Goal: Task Accomplishment & Management: Manage account settings

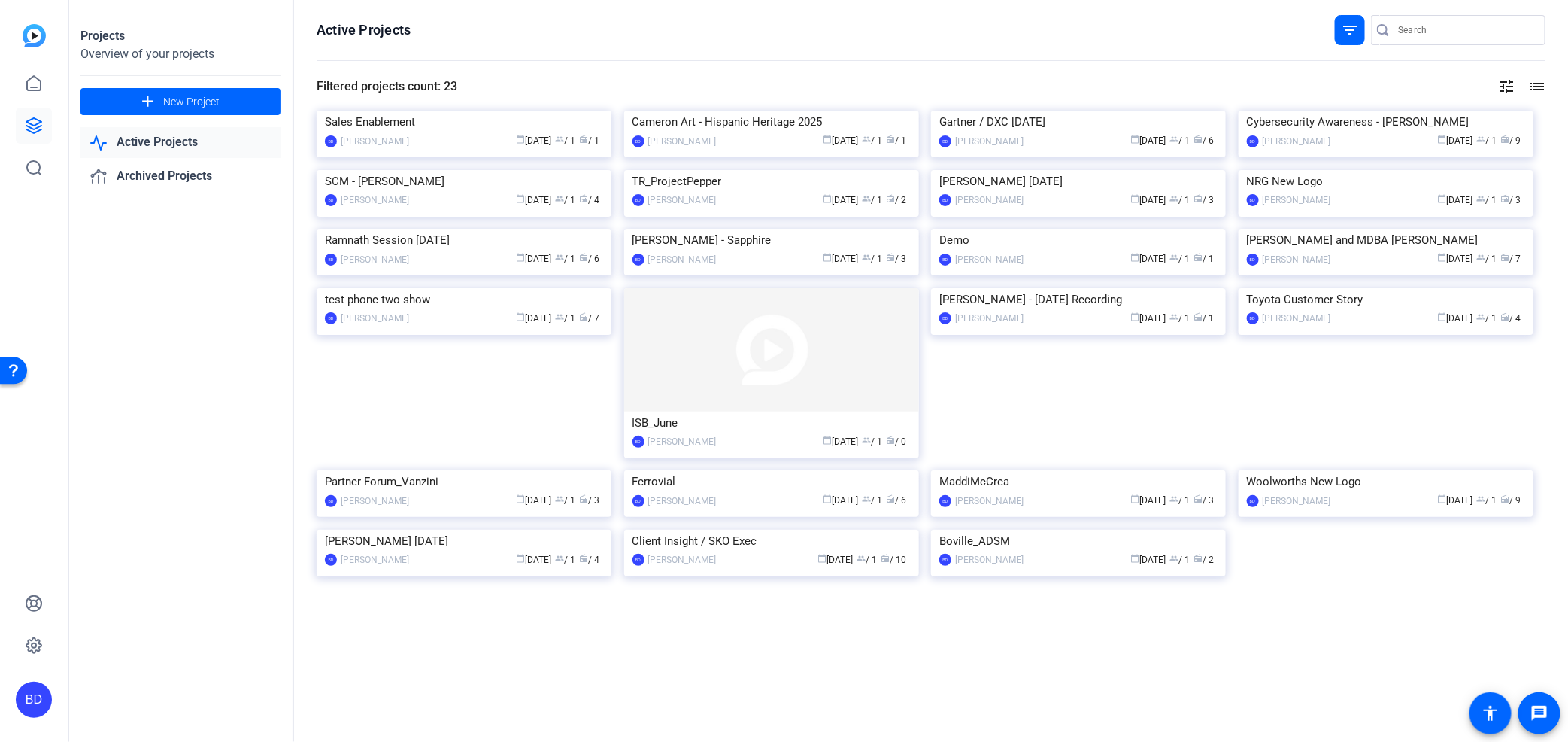
drag, startPoint x: 141, startPoint y: 312, endPoint x: 152, endPoint y: 312, distance: 11.0
click at [141, 312] on div "Projects Overview of your projects add New Project Active Projects Archived Pro…" at bounding box center [181, 371] width 226 height 742
drag, startPoint x: 1058, startPoint y: 531, endPoint x: 990, endPoint y: 577, distance: 82.1
click at [990, 530] on img at bounding box center [1078, 530] width 295 height 0
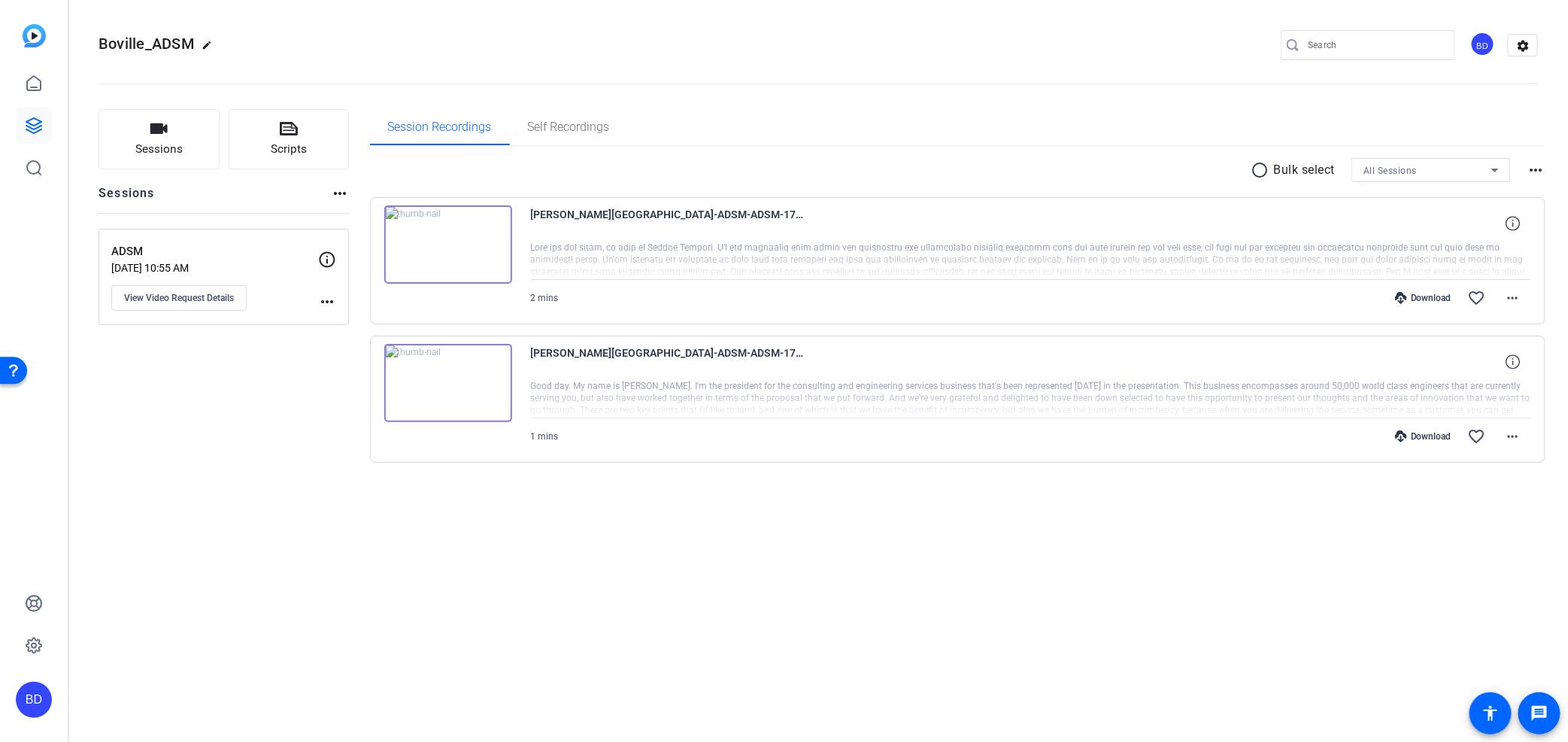
click at [1260, 171] on mat-icon "radio_button_unchecked" at bounding box center [1262, 170] width 23 height 18
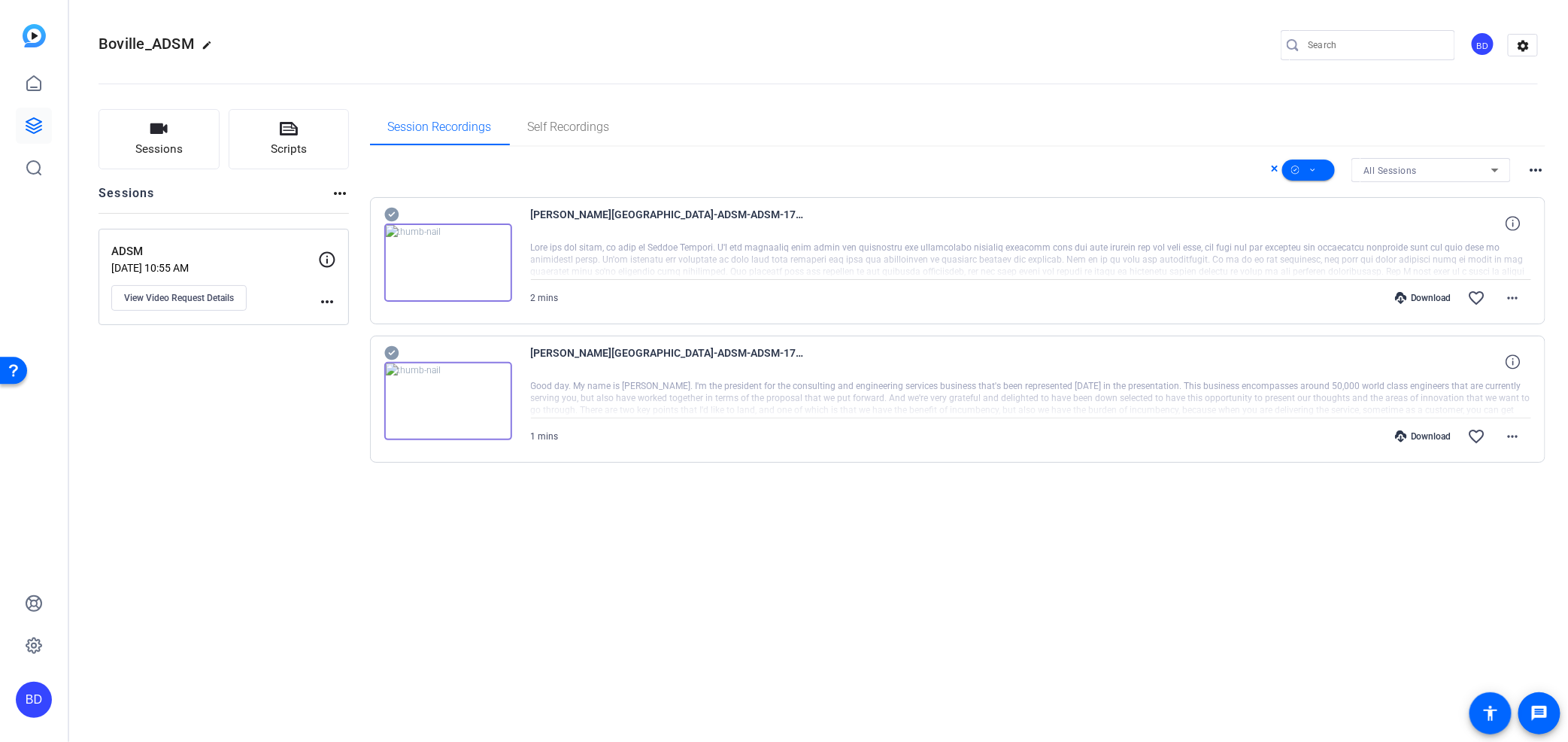
click at [1367, 166] on span "All Sessions" at bounding box center [1390, 171] width 53 height 11
click at [1381, 190] on span "All Sessions" at bounding box center [1390, 200] width 52 height 18
click at [310, 297] on div "ADSM [DATE] 10:55 AM View Video Request Details" at bounding box center [215, 276] width 207 height 68
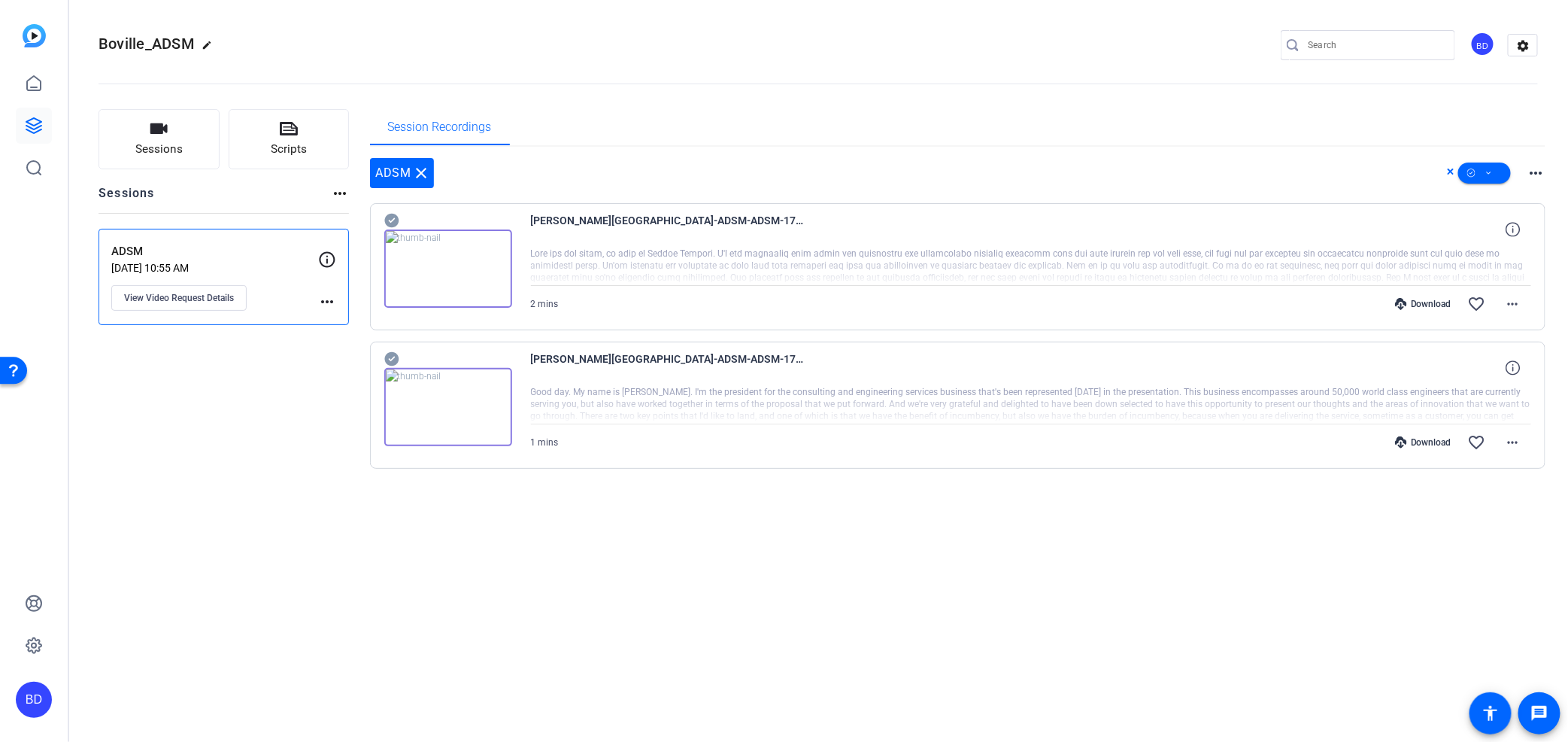
click at [702, 75] on openreel-divider-bar at bounding box center [818, 79] width 1439 height 46
click at [423, 165] on mat-icon "close" at bounding box center [422, 173] width 18 height 18
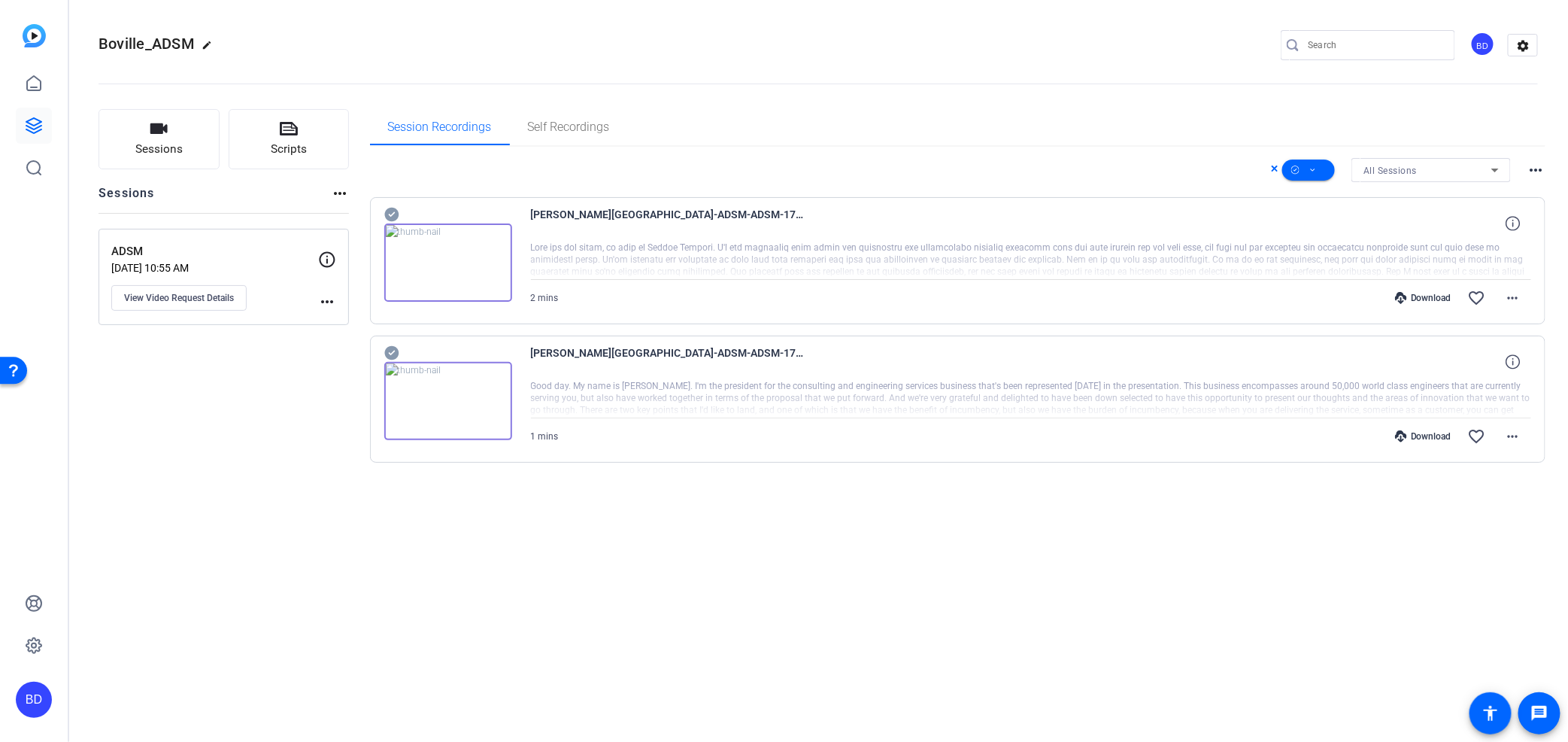
click at [328, 304] on mat-icon "more_horiz" at bounding box center [328, 302] width 18 height 18
click at [331, 322] on span "Archive Session" at bounding box center [364, 324] width 68 height 18
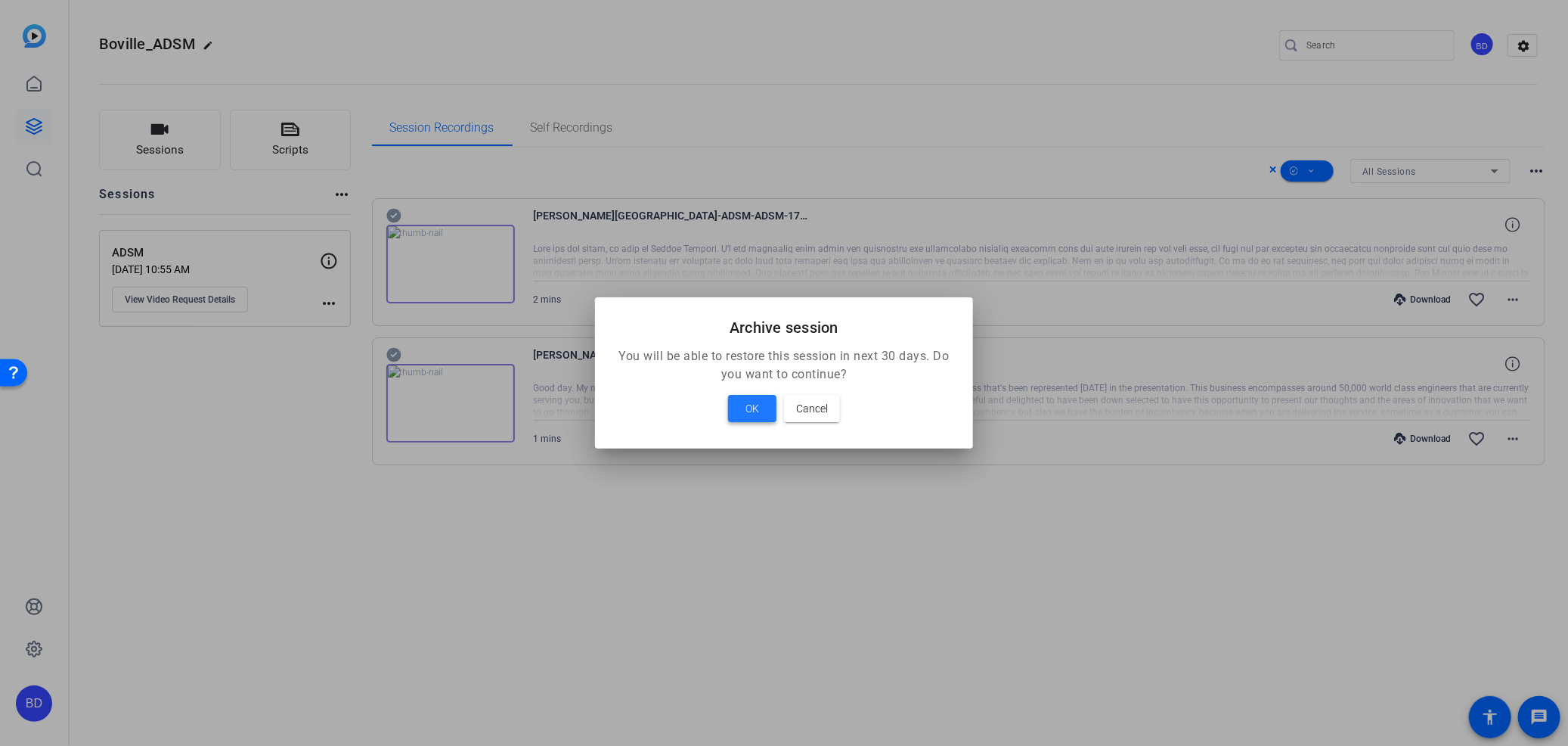
click at [742, 396] on span at bounding box center [752, 409] width 48 height 37
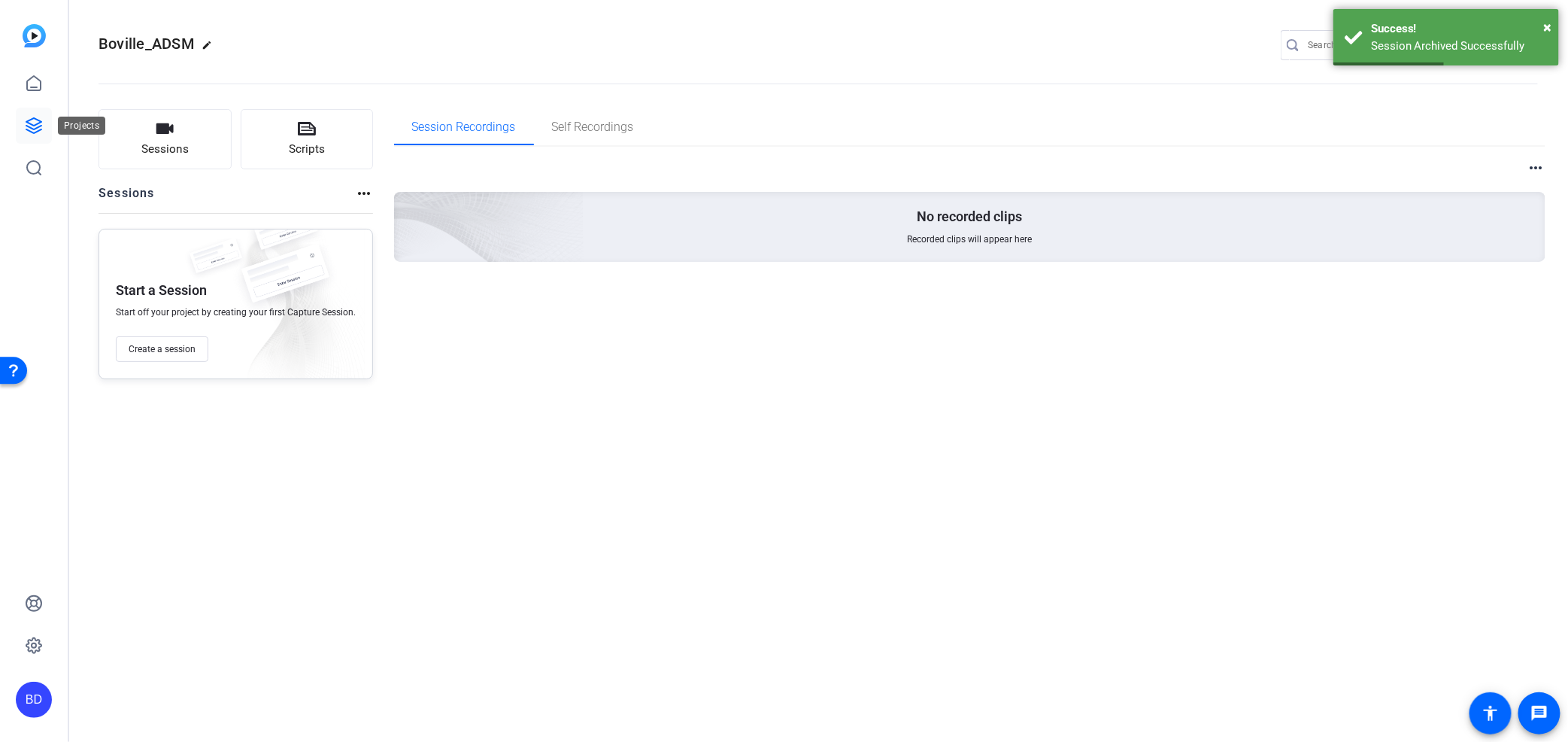
click at [33, 121] on icon at bounding box center [34, 126] width 18 height 18
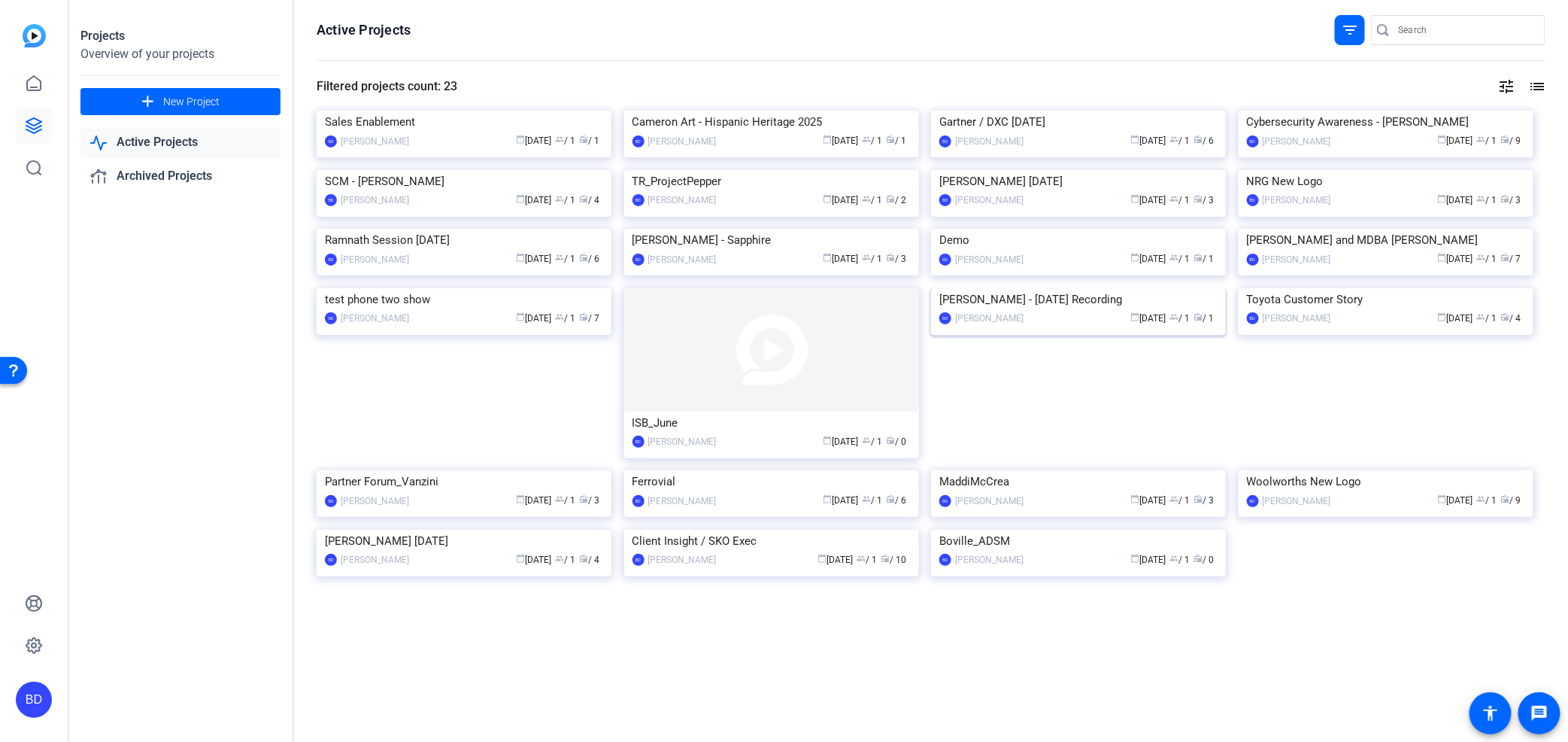
scroll to position [534, 0]
click at [1126, 530] on img at bounding box center [1078, 530] width 295 height 0
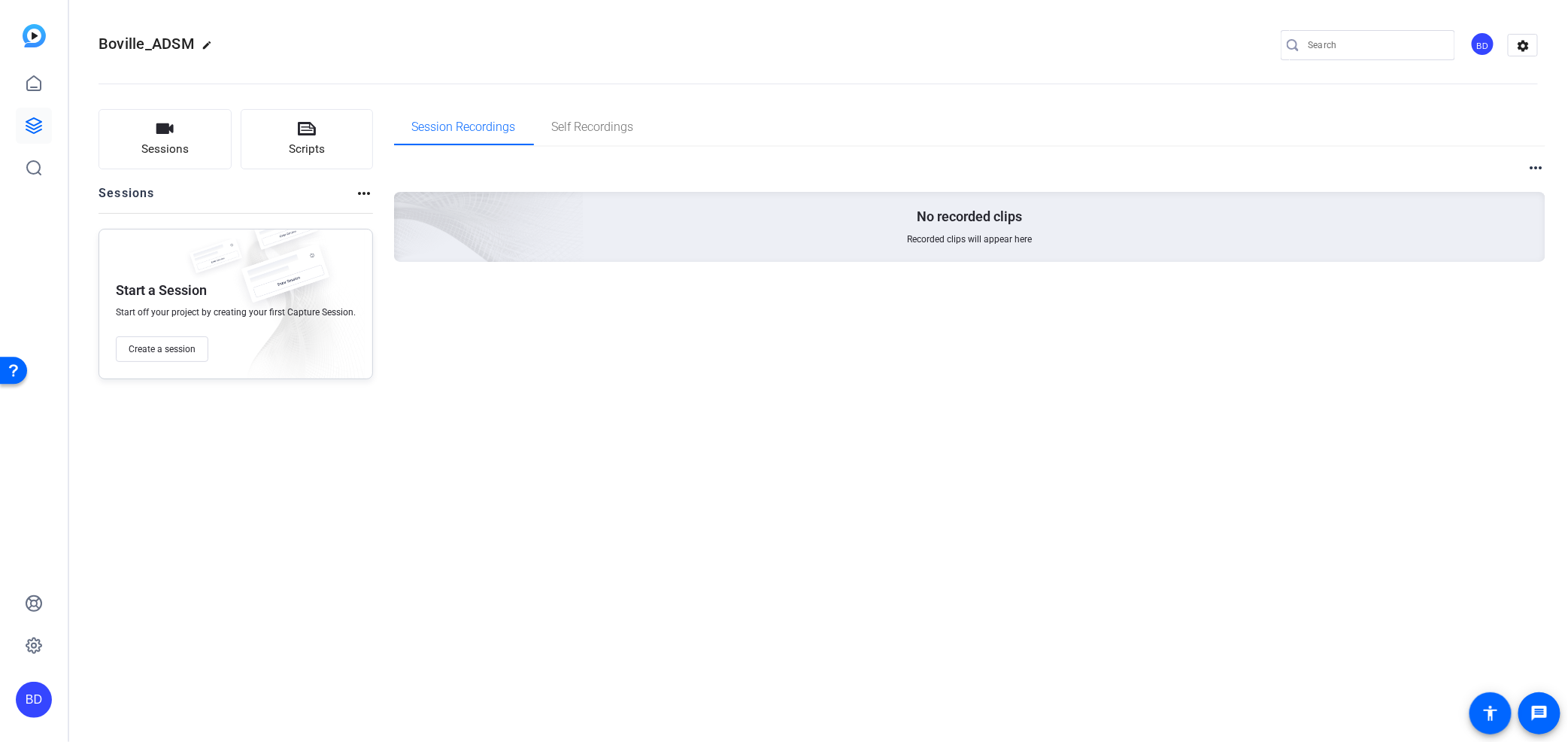
click at [351, 190] on div "Sessions more_horiz" at bounding box center [236, 199] width 274 height 29
click at [359, 190] on mat-icon "more_horiz" at bounding box center [364, 193] width 18 height 18
click at [33, 121] on div at bounding box center [784, 371] width 1568 height 742
click at [24, 119] on link at bounding box center [34, 126] width 36 height 36
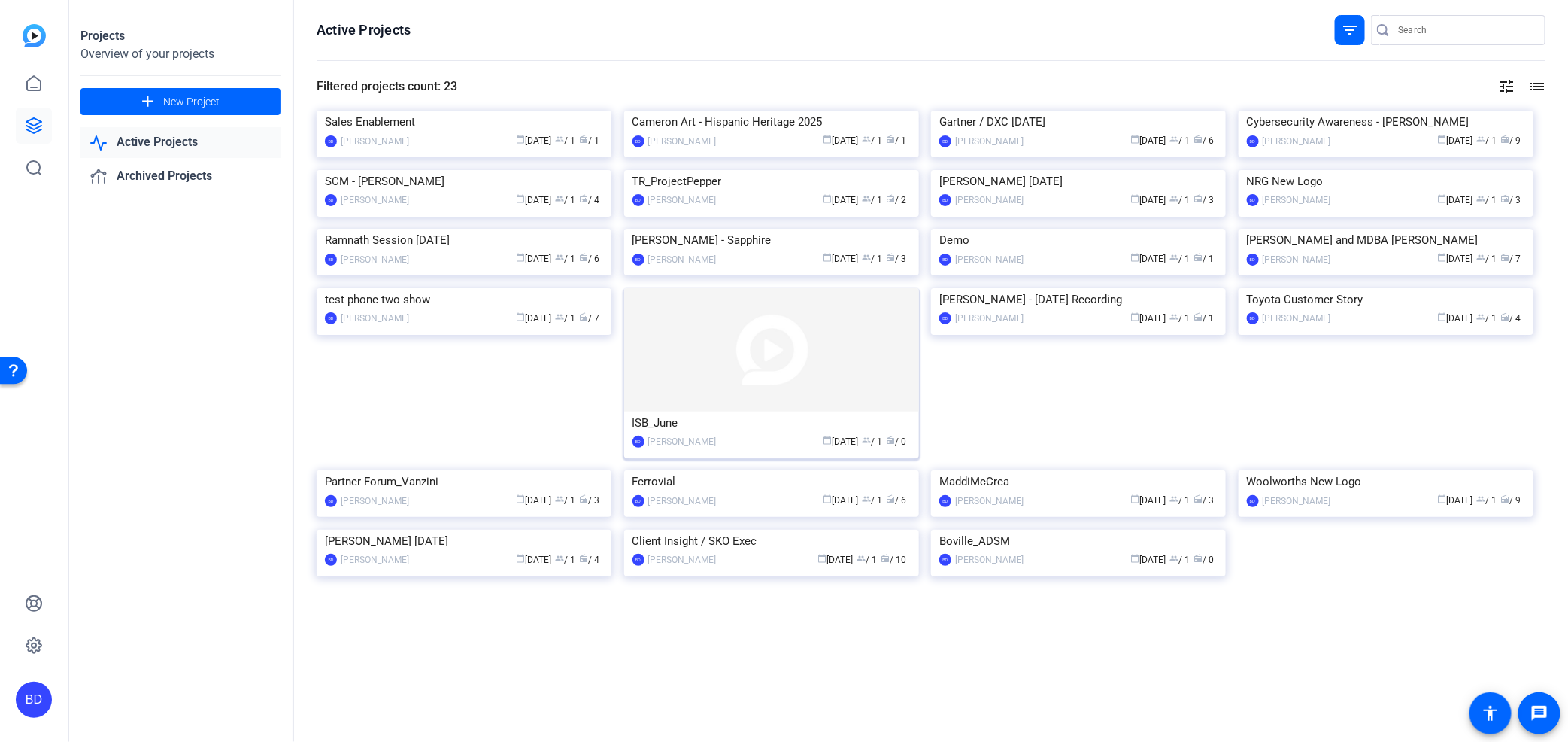
scroll to position [534, 0]
drag, startPoint x: 1096, startPoint y: 545, endPoint x: 1397, endPoint y: 558, distance: 301.3
click at [1397, 558] on div "Sales Enablement [PERSON_NAME] calendar_today [DATE] group / 1 radio / 1 Camero…" at bounding box center [931, 360] width 1229 height 499
click at [1539, 85] on div "Active Projects filter_list Filtered projects count: 23 tune list Sales Enablem…" at bounding box center [931, 371] width 1274 height 742
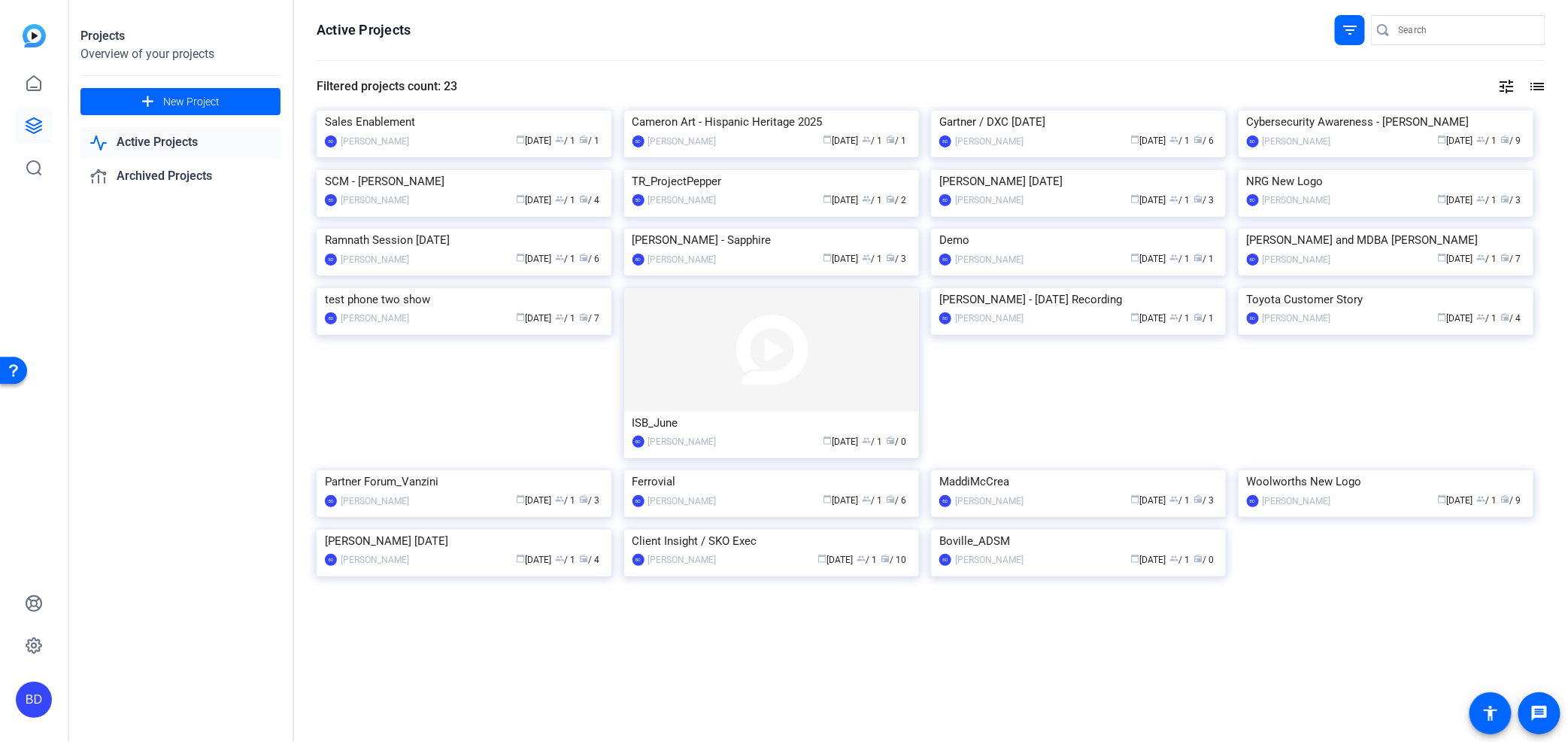
click at [1538, 85] on div "Active Projects filter_list Filtered projects count: 23 tune list Sales Enablem…" at bounding box center [931, 371] width 1274 height 742
click at [1527, 85] on mat-icon "list" at bounding box center [1536, 86] width 18 height 18
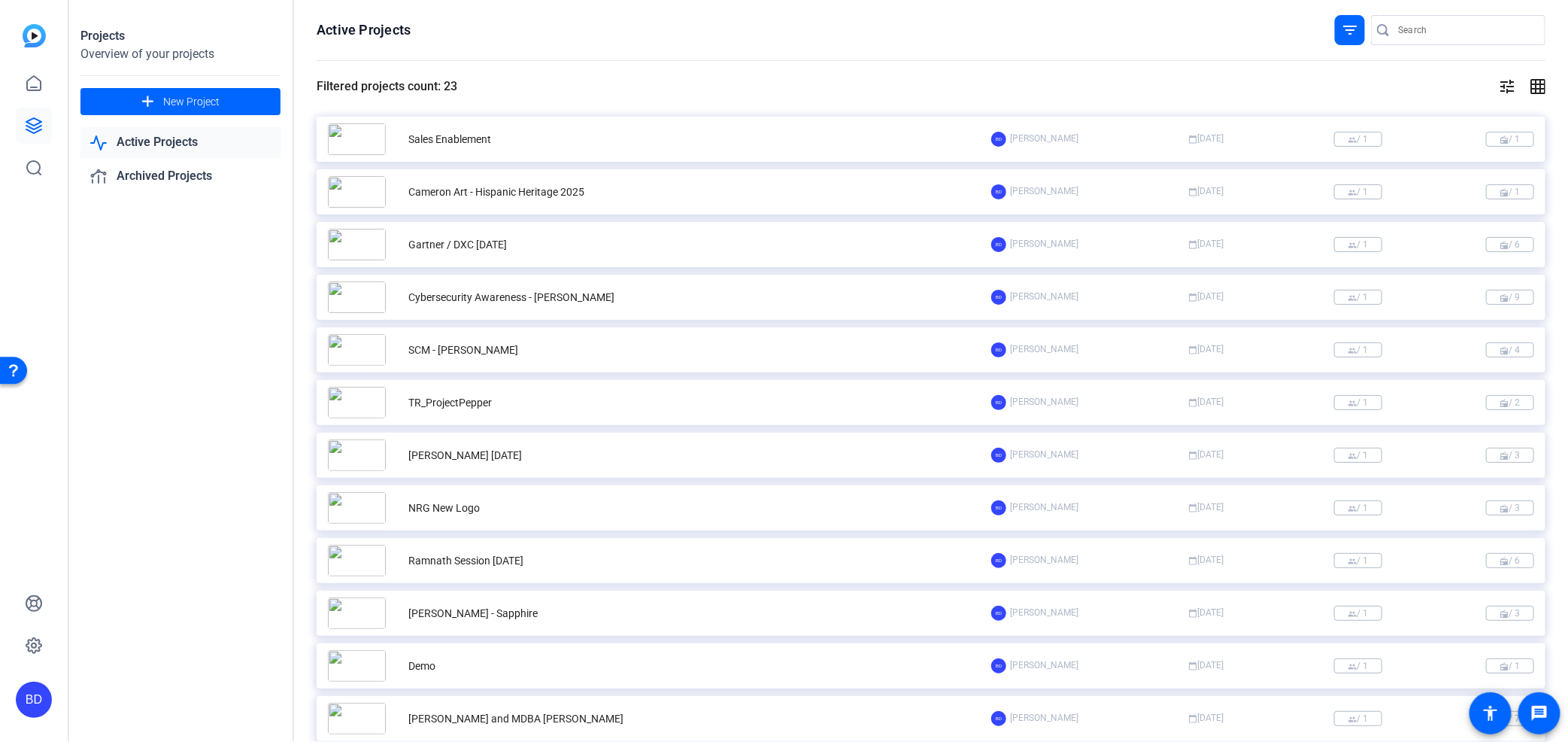
click at [1250, 138] on div "[PERSON_NAME] calendar_today [DATE] group / 1 radio / 1" at bounding box center [1262, 140] width 543 height 15
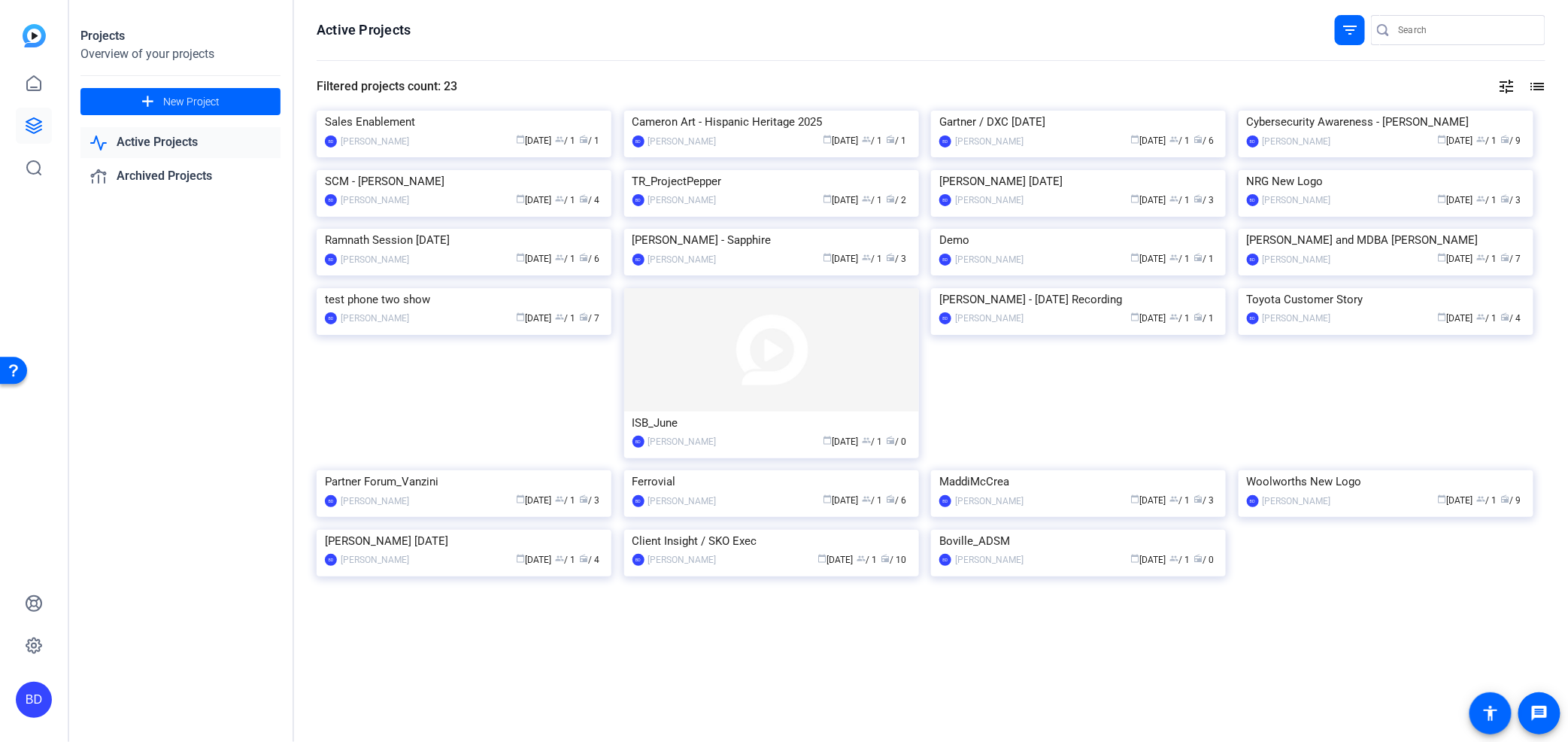
click at [1498, 83] on mat-icon "tune" at bounding box center [1507, 86] width 18 height 18
click at [1526, 83] on div at bounding box center [784, 371] width 1568 height 742
click at [1535, 81] on mat-icon "list" at bounding box center [1536, 86] width 18 height 18
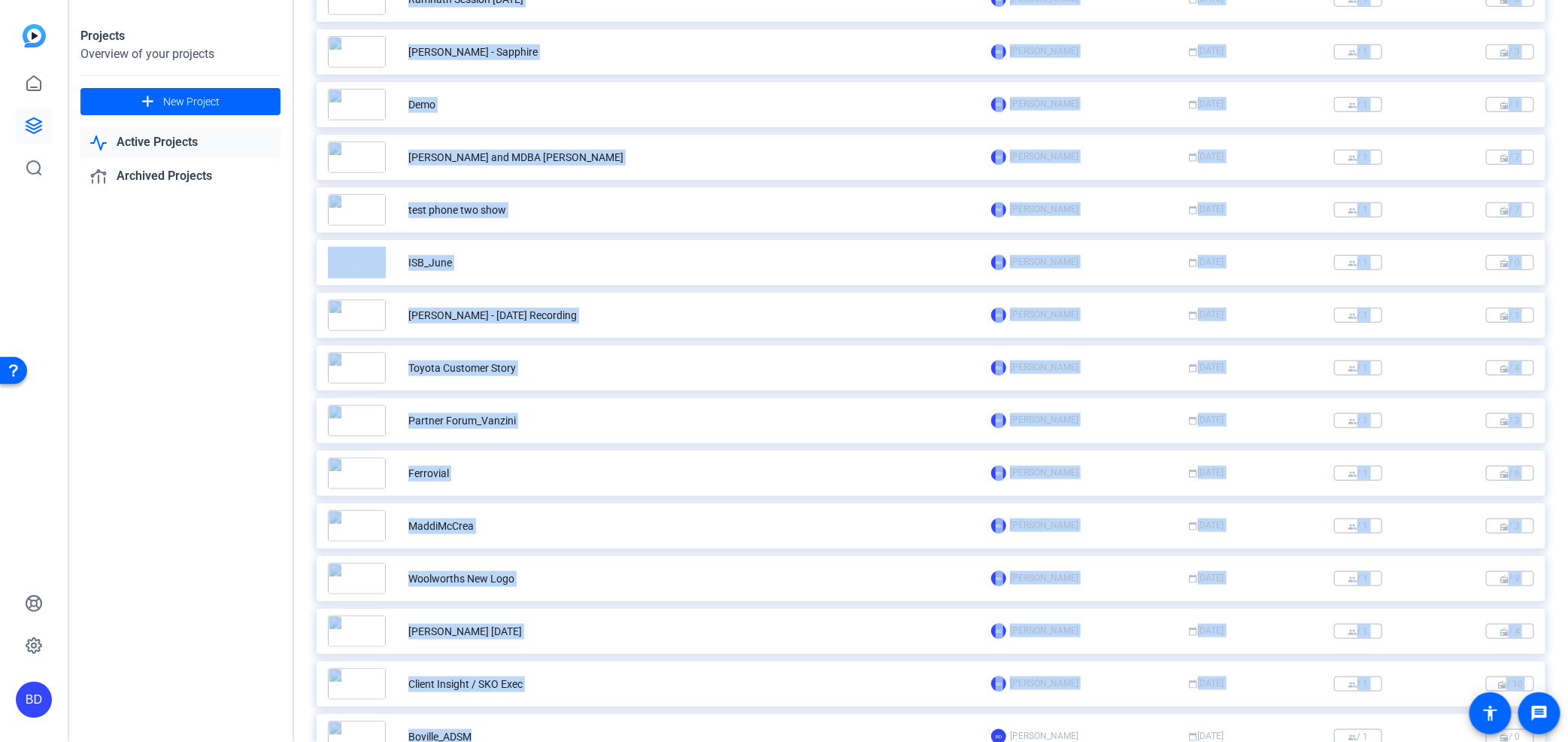
scroll to position [646, 0]
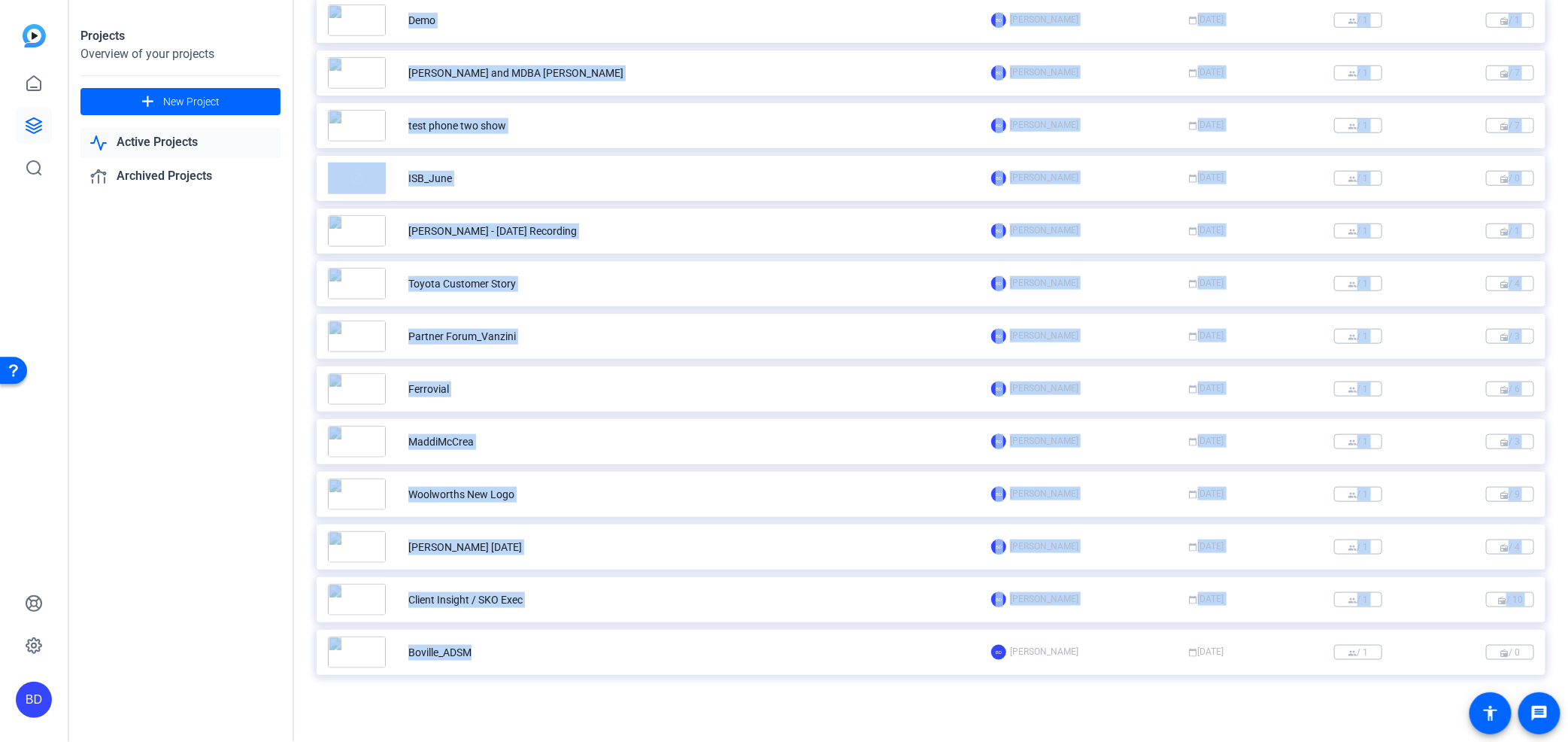
drag, startPoint x: 572, startPoint y: 84, endPoint x: 557, endPoint y: 651, distance: 567.2
click at [557, 651] on div "Active Projects filter_list Filtered projects count: 23 tune grid_on Sales Enab…" at bounding box center [931, 371] width 1274 height 742
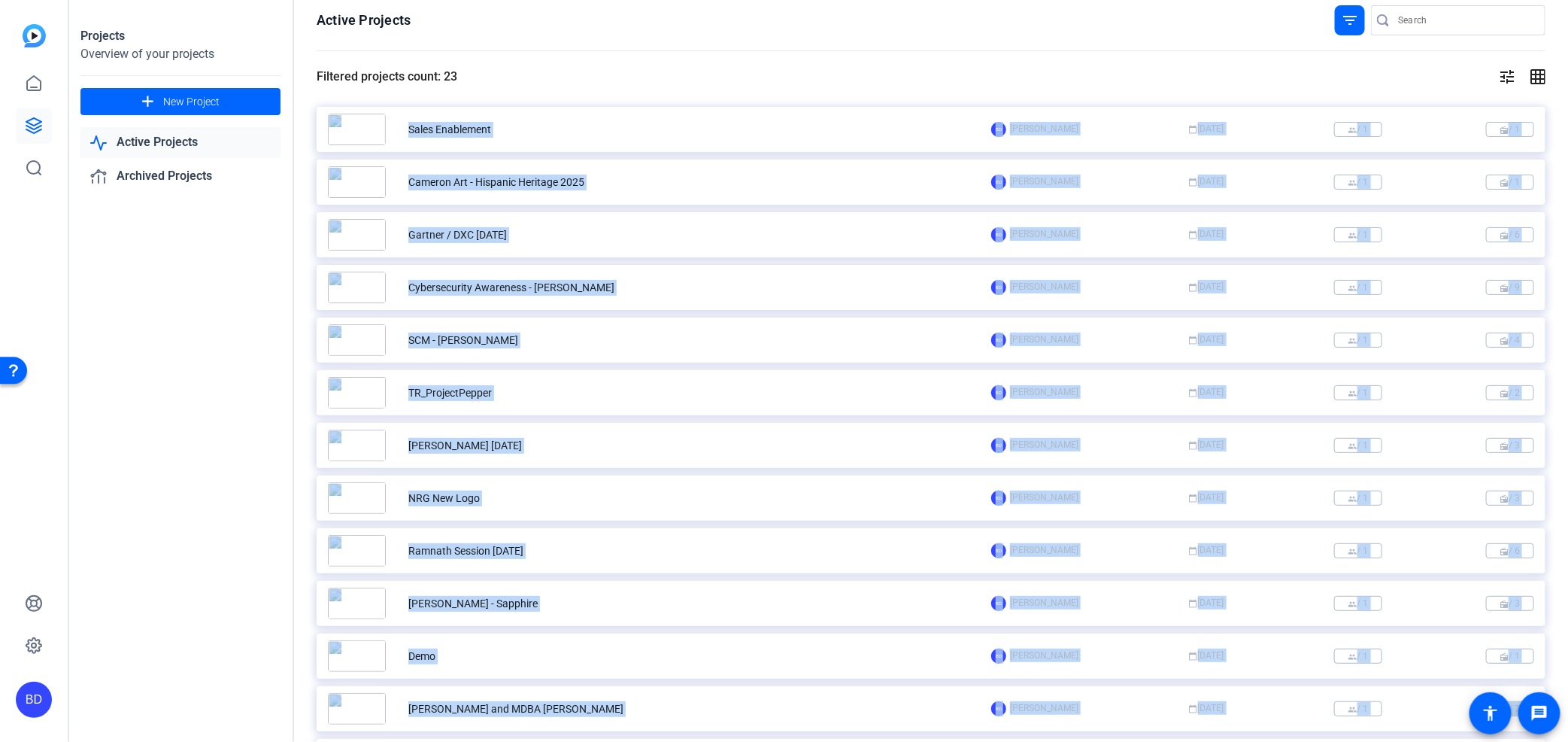
scroll to position [0, 0]
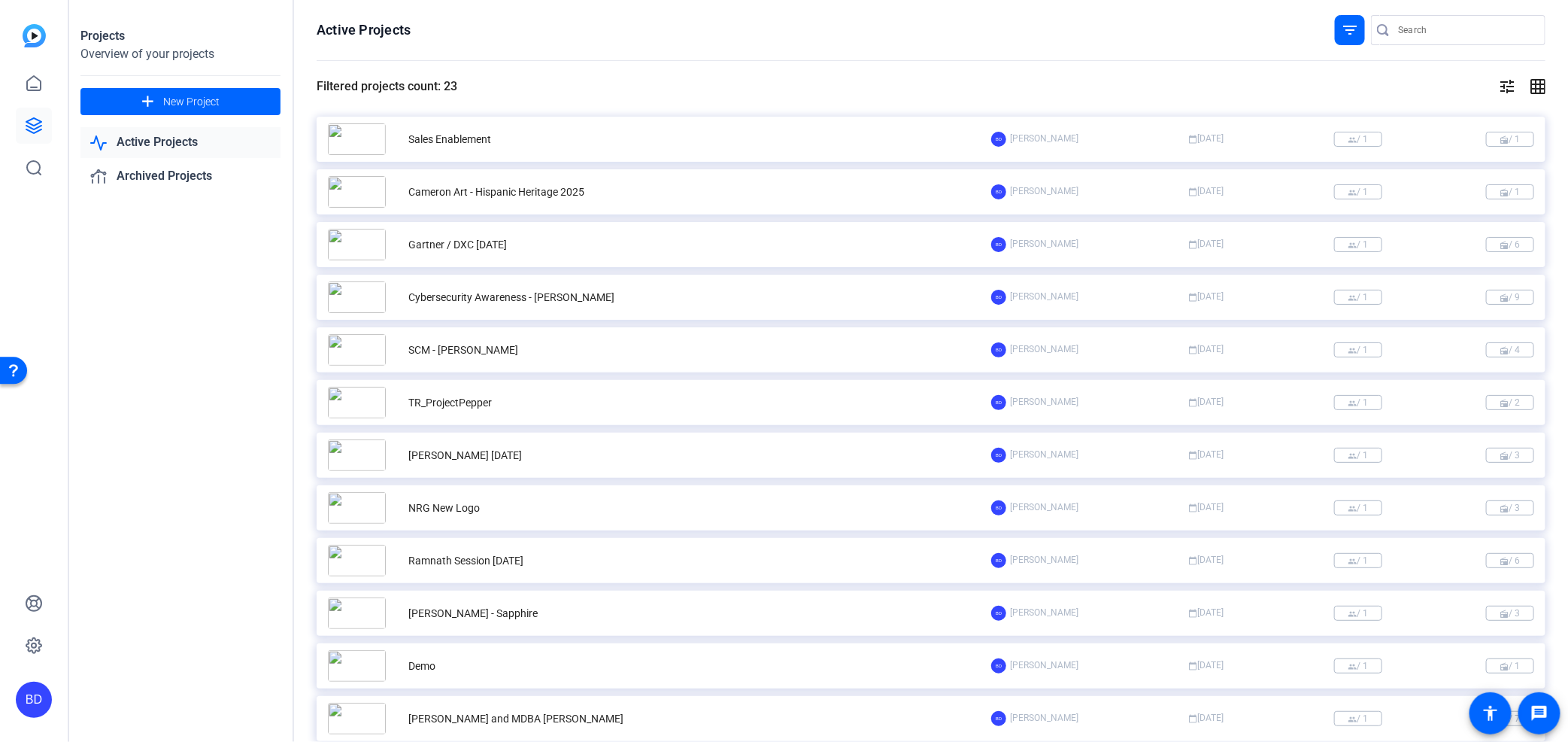
click at [243, 231] on div "Projects Overview of your projects add New Project Active Projects Archived Pro…" at bounding box center [181, 371] width 226 height 742
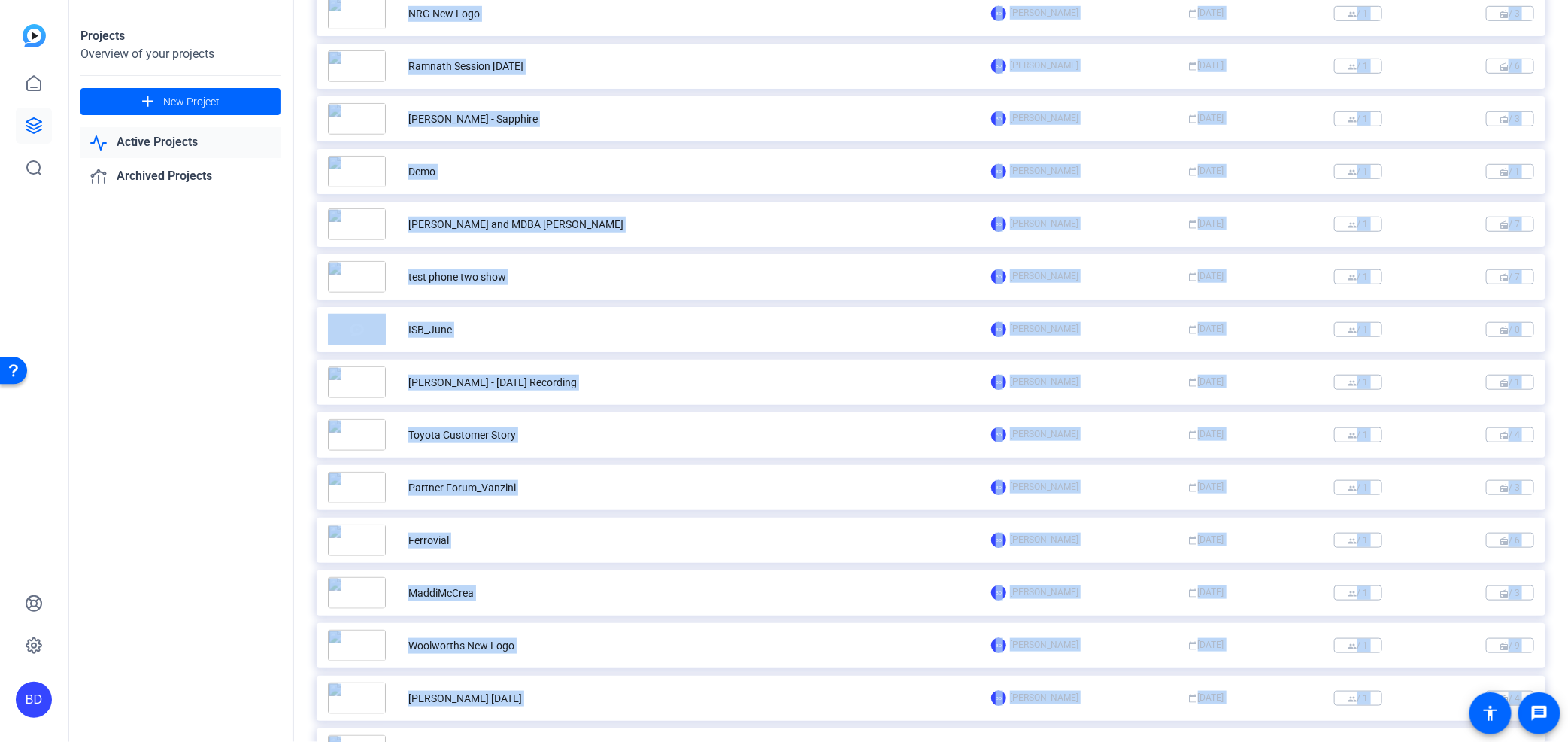
scroll to position [646, 0]
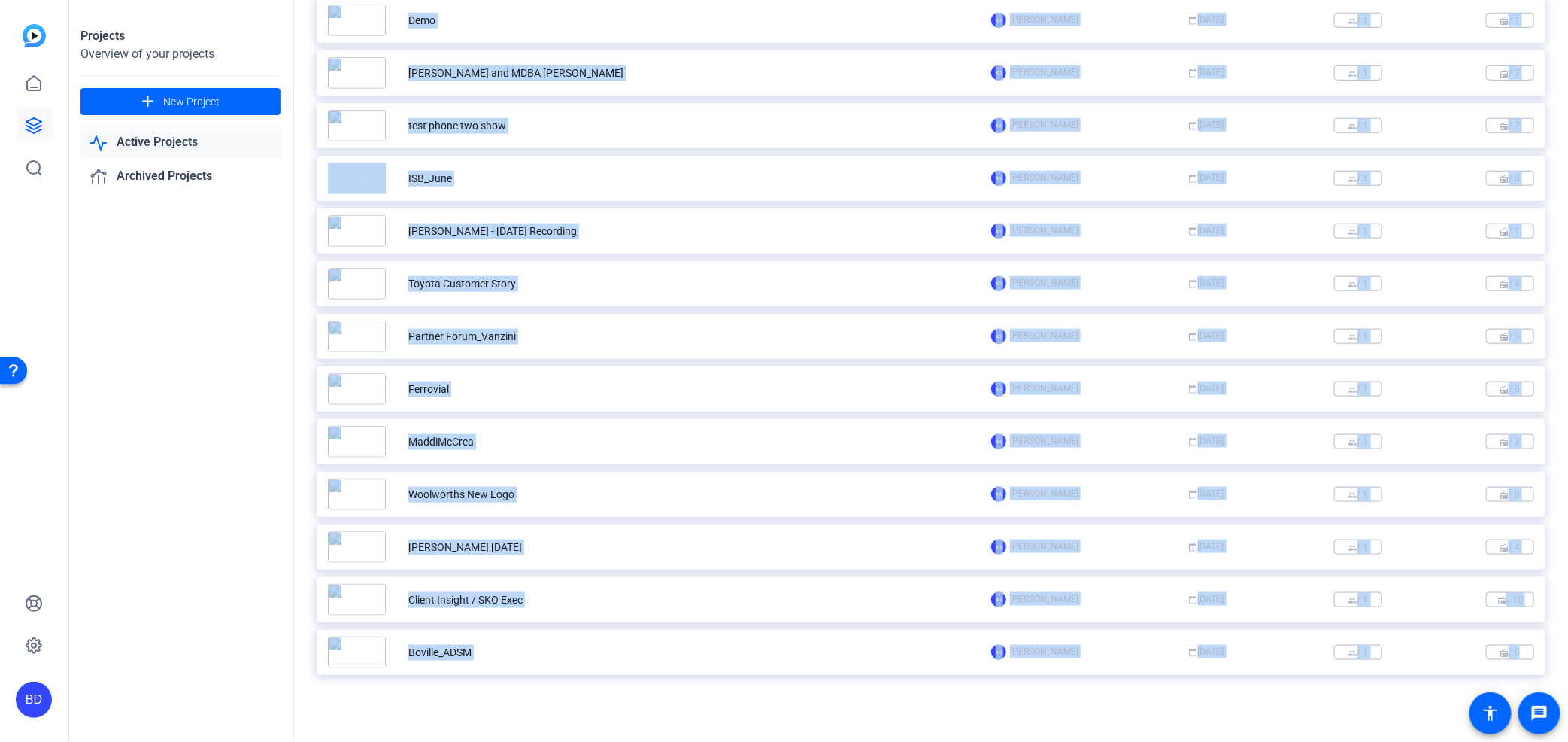
drag, startPoint x: 302, startPoint y: 324, endPoint x: 474, endPoint y: 778, distance: 485.5
click at [474, 741] on html "Accessibility Screen-Reader Guide, Feedback, and Issue Reporting | New window B…" at bounding box center [784, 371] width 1568 height 742
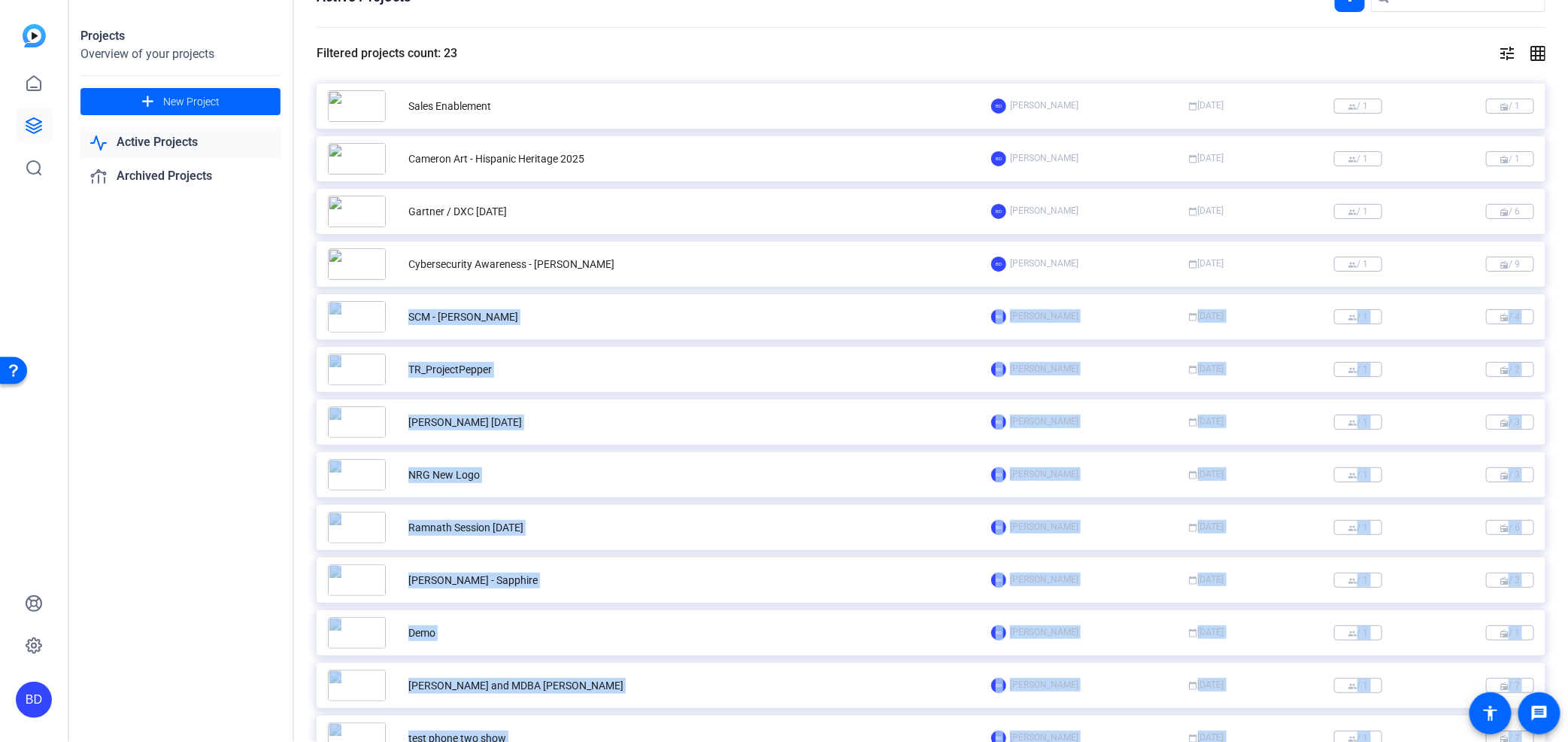
scroll to position [0, 0]
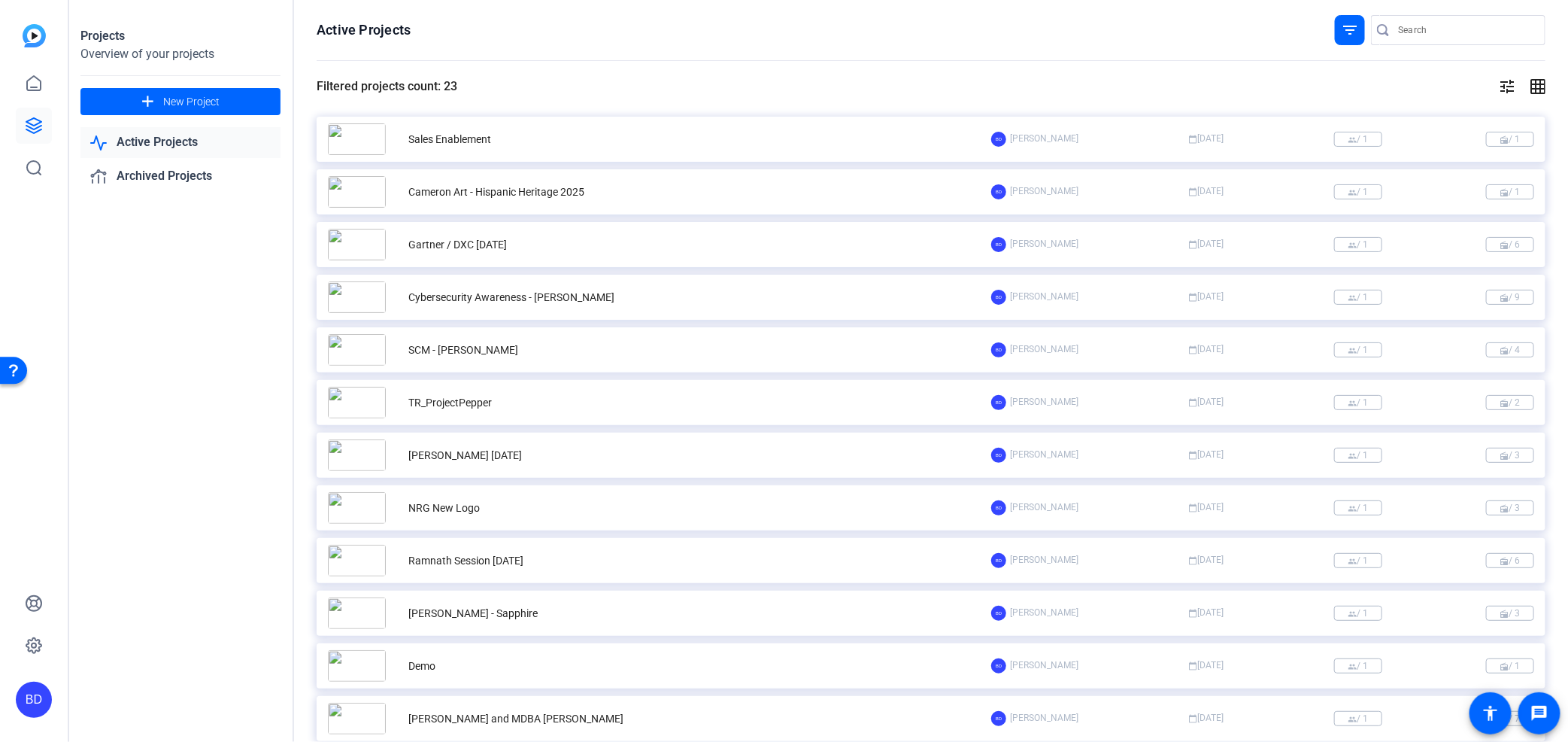
click at [149, 318] on div "Projects Overview of your projects add New Project Active Projects Archived Pro…" at bounding box center [181, 371] width 226 height 742
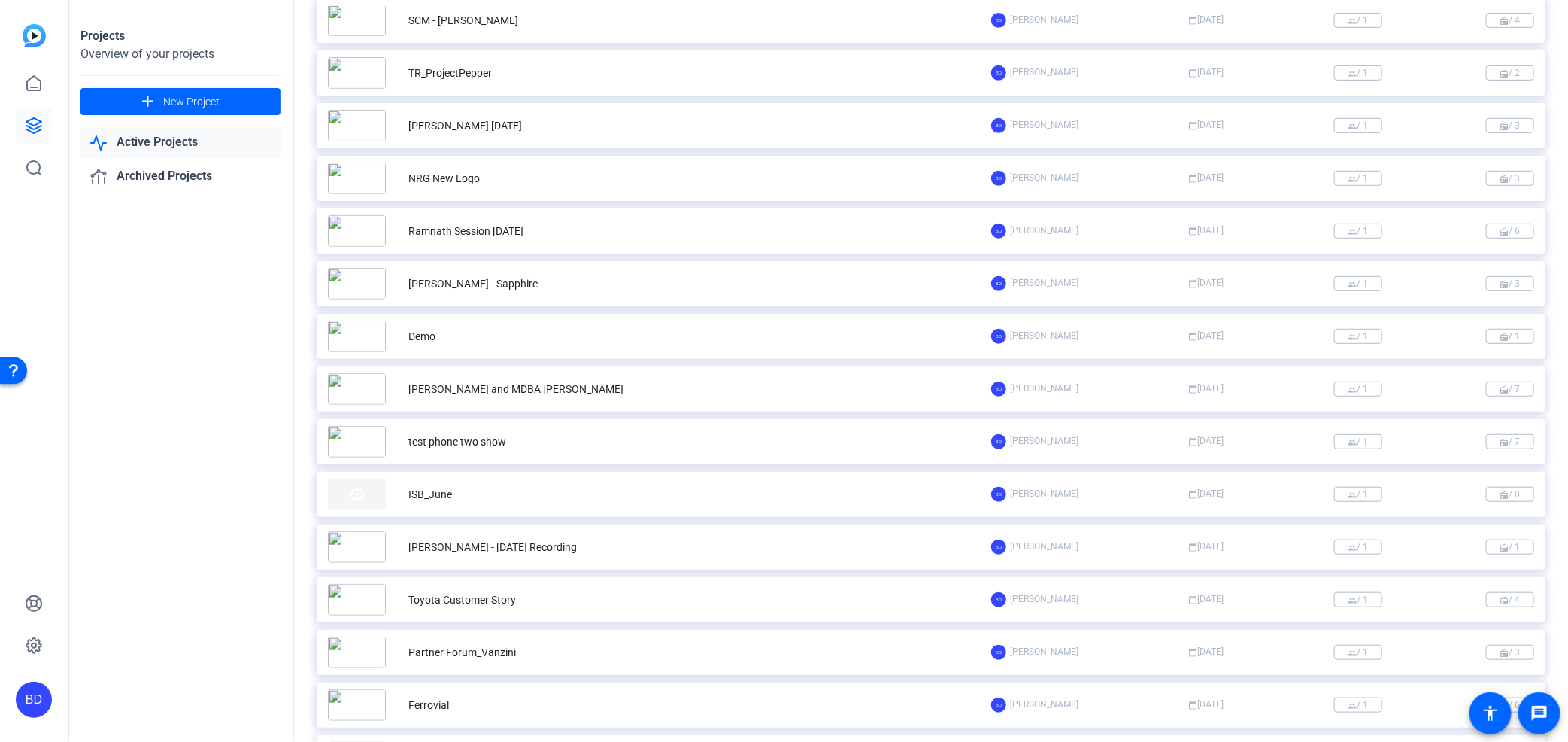
scroll to position [646, 0]
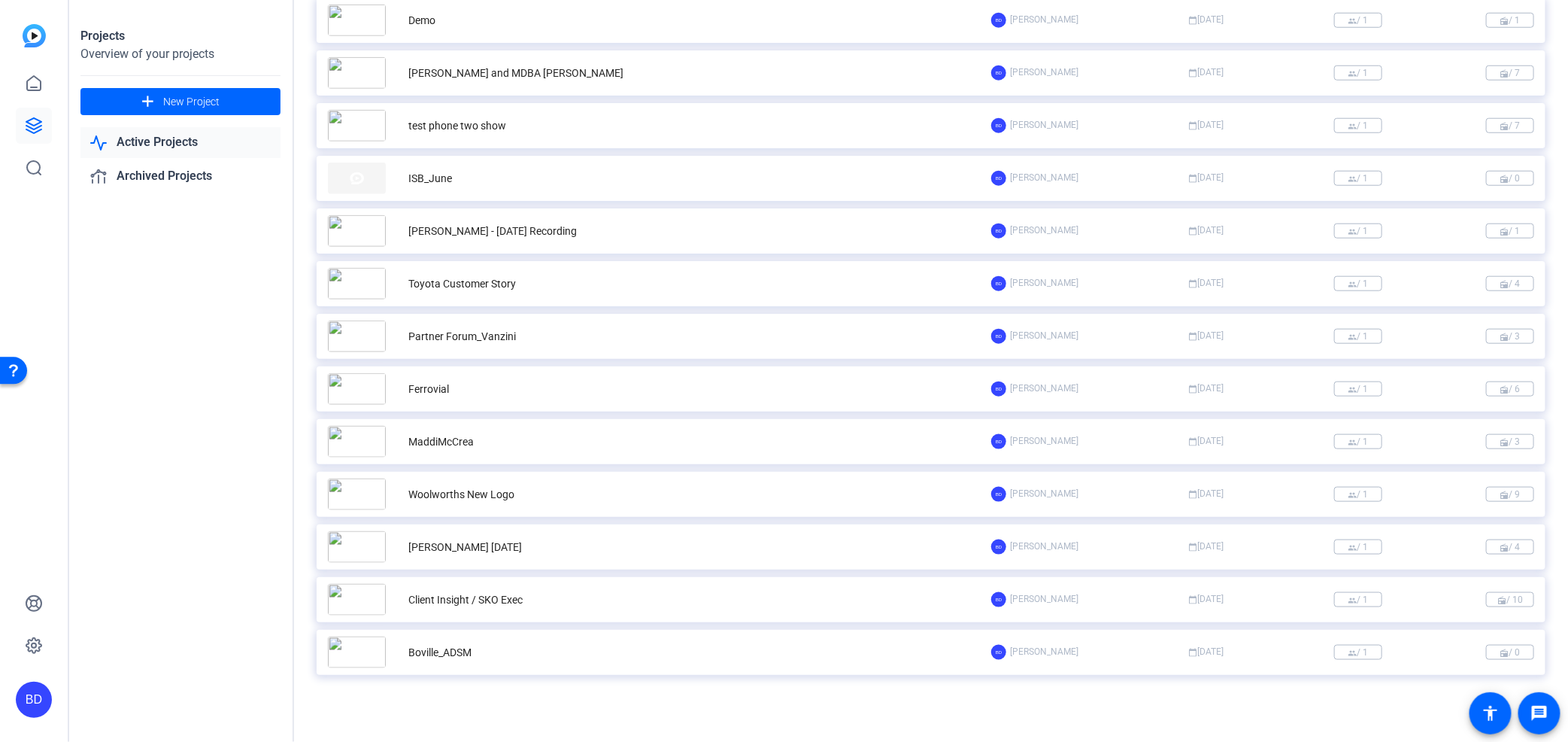
click at [621, 656] on div "Boville_ADSM" at bounding box center [659, 652] width 663 height 32
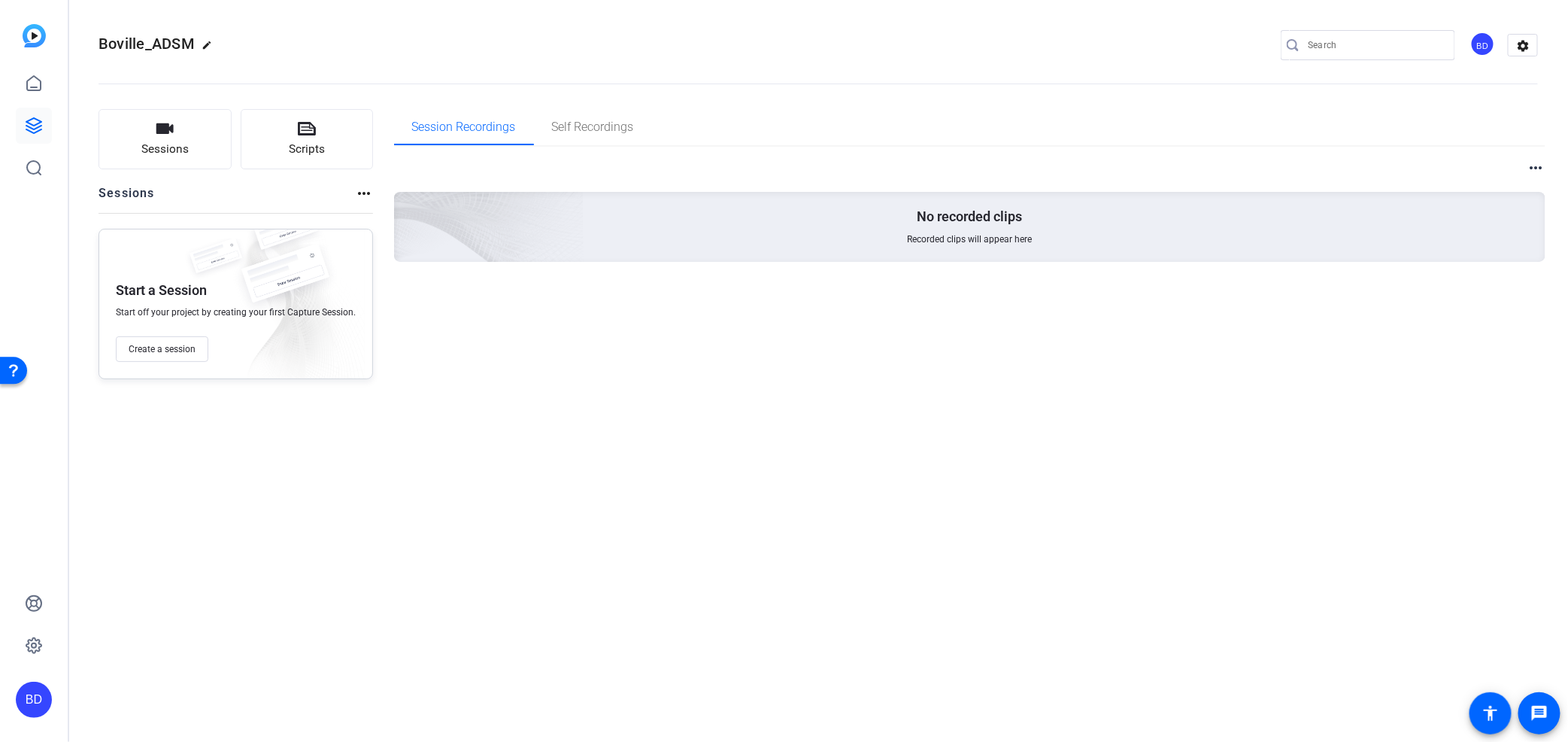
click at [1539, 164] on mat-icon "more_horiz" at bounding box center [1536, 168] width 18 height 18
click at [27, 128] on div at bounding box center [784, 371] width 1568 height 742
click at [365, 187] on mat-icon "more_horiz" at bounding box center [364, 193] width 18 height 18
drag, startPoint x: 554, startPoint y: 424, endPoint x: 547, endPoint y: 359, distance: 65.4
click at [555, 408] on div at bounding box center [784, 371] width 1568 height 742
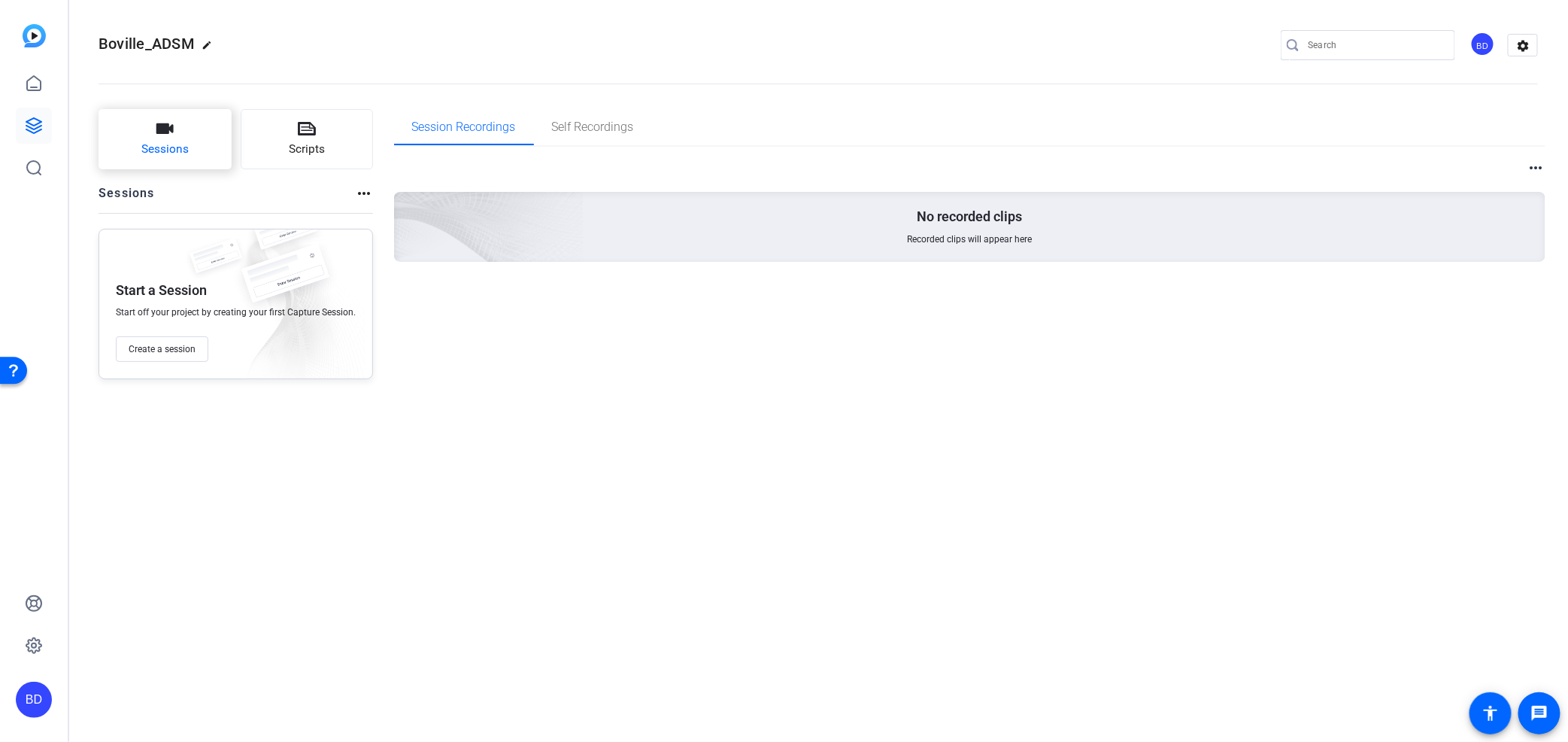
click at [159, 131] on icon "button" at bounding box center [165, 129] width 17 height 11
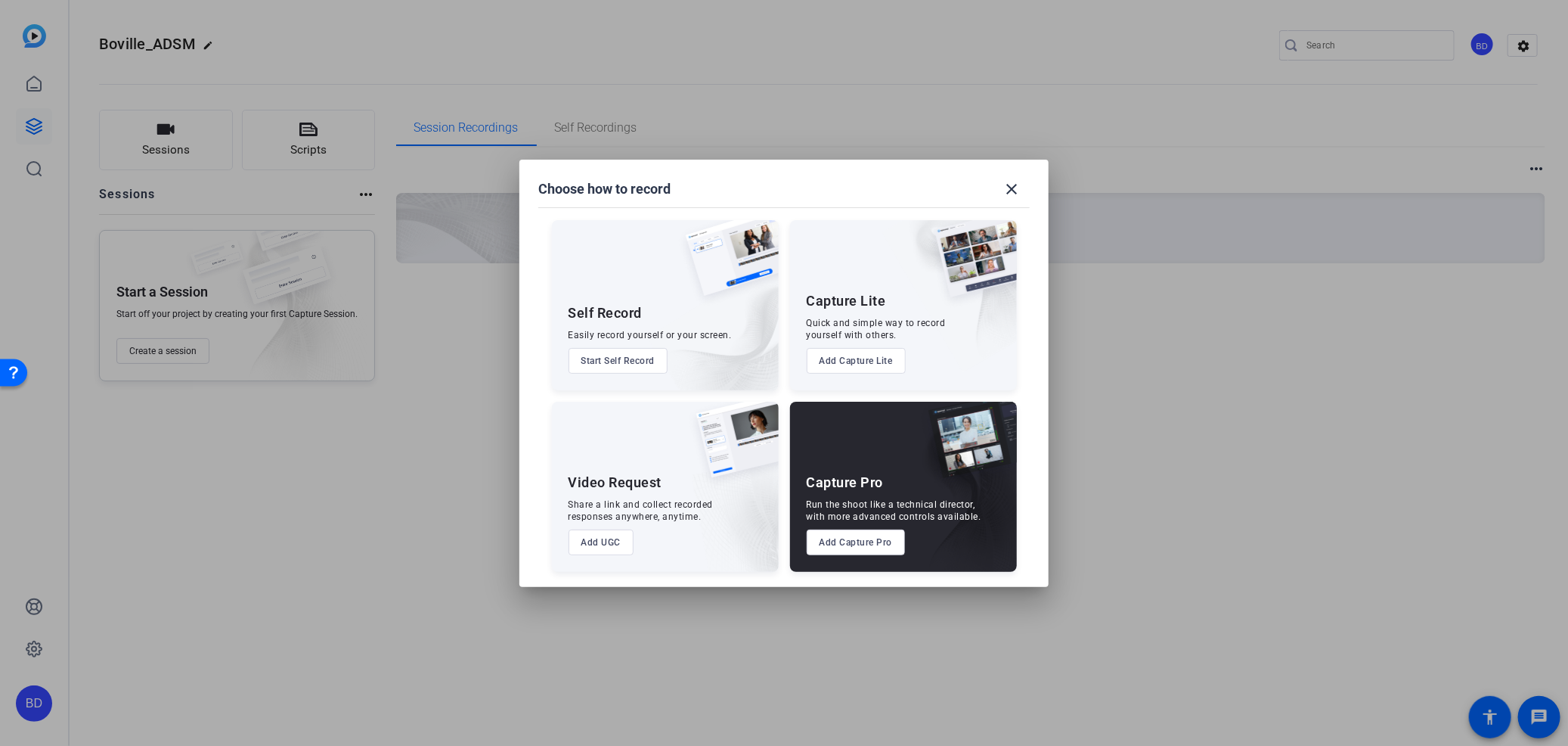
drag, startPoint x: 312, startPoint y: 634, endPoint x: 187, endPoint y: 417, distance: 250.4
click at [313, 622] on div at bounding box center [784, 373] width 1568 height 746
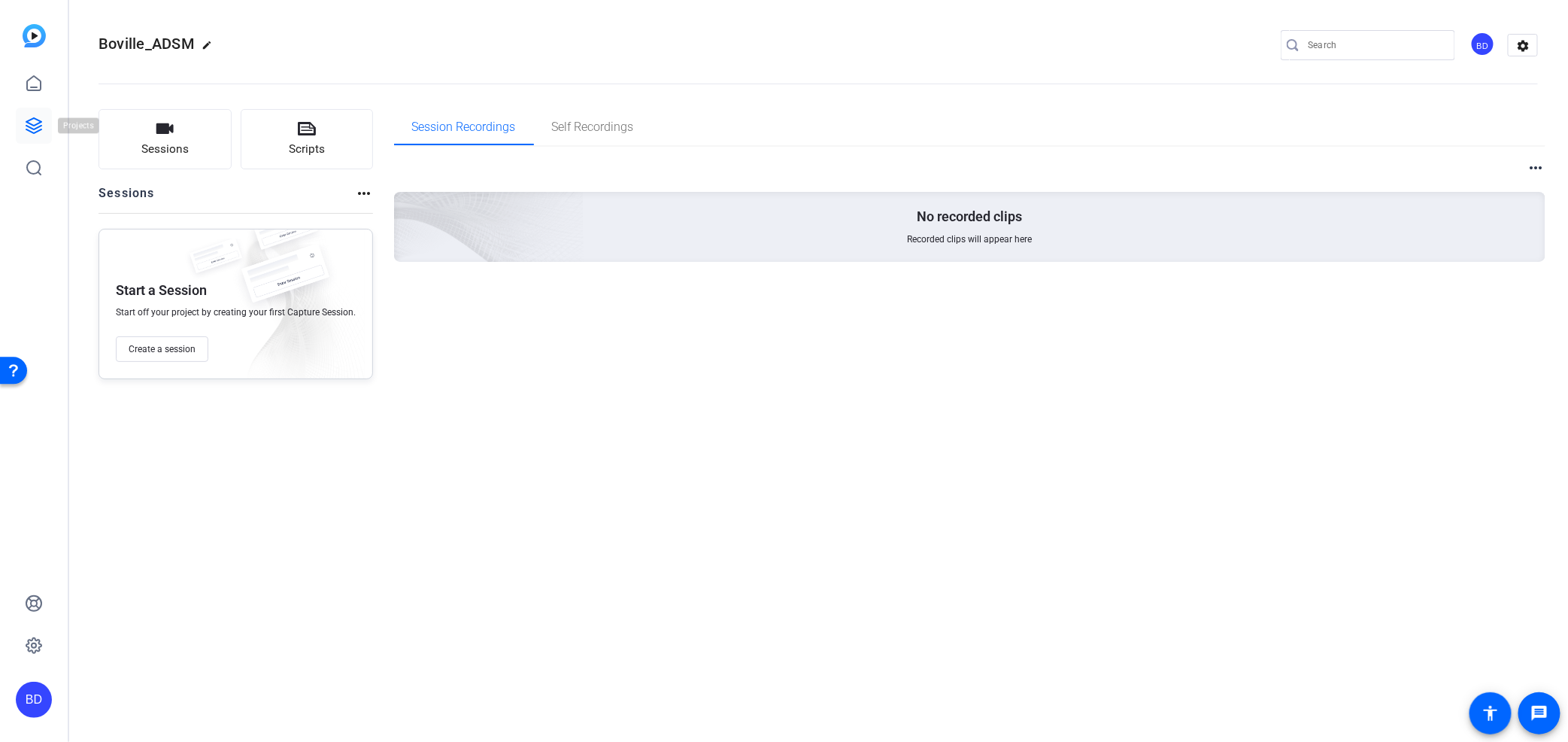
click at [33, 121] on icon at bounding box center [34, 126] width 18 height 18
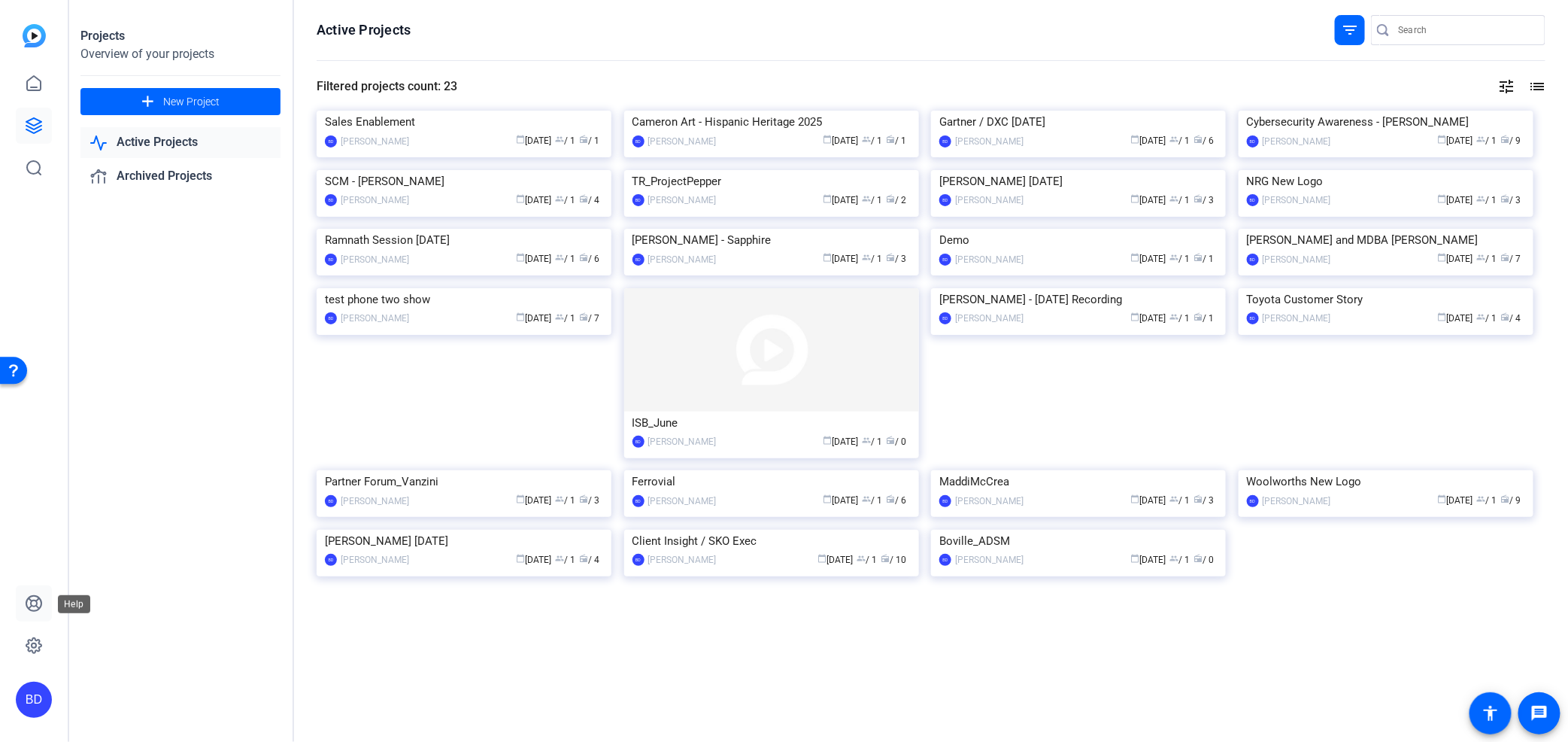
click at [32, 600] on icon at bounding box center [34, 604] width 15 height 15
click at [1083, 530] on img at bounding box center [1078, 530] width 295 height 0
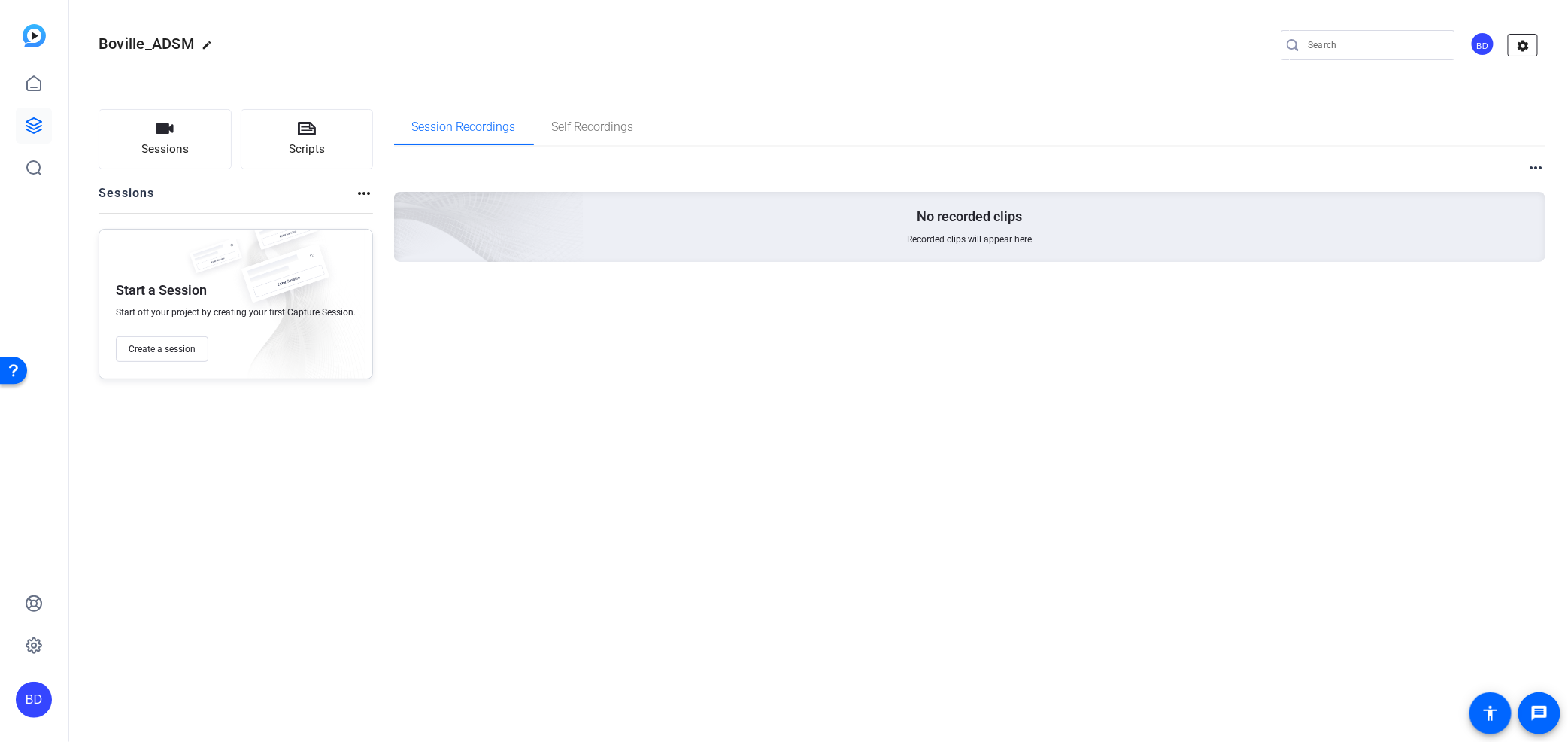
click at [1523, 41] on mat-icon "settings" at bounding box center [1524, 46] width 30 height 23
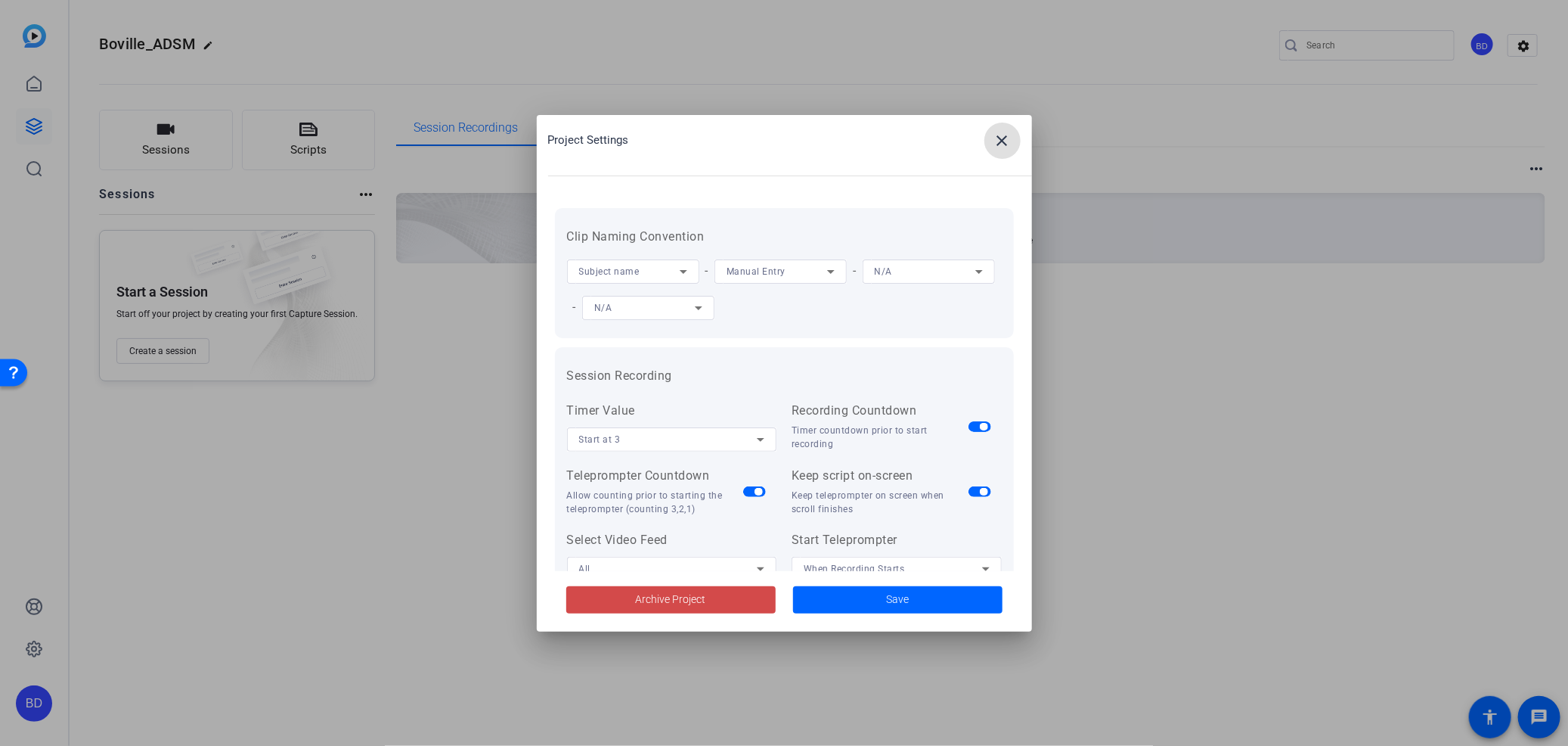
click at [665, 595] on span "Archive Project" at bounding box center [671, 600] width 70 height 16
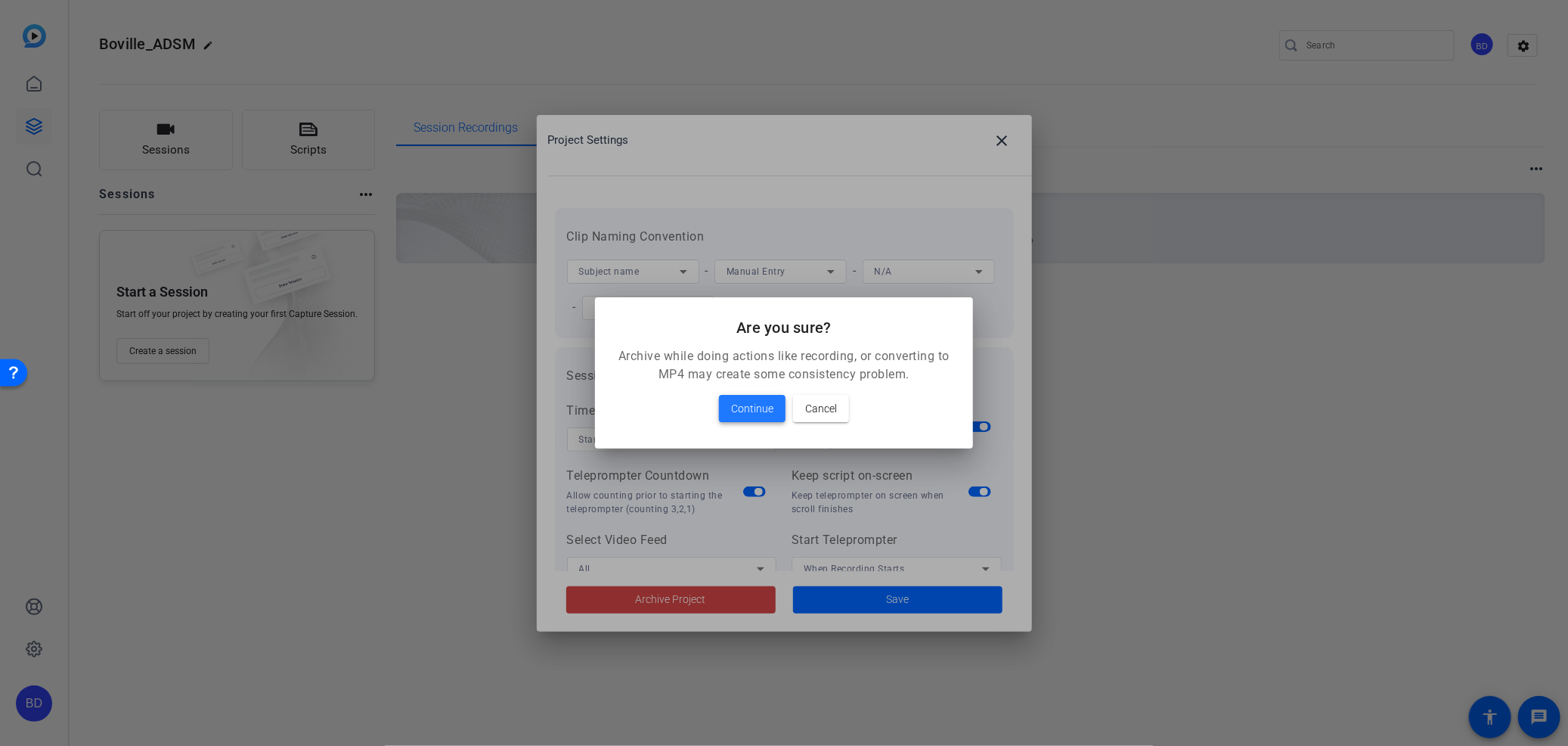
click at [758, 407] on span "Continue" at bounding box center [752, 409] width 43 height 18
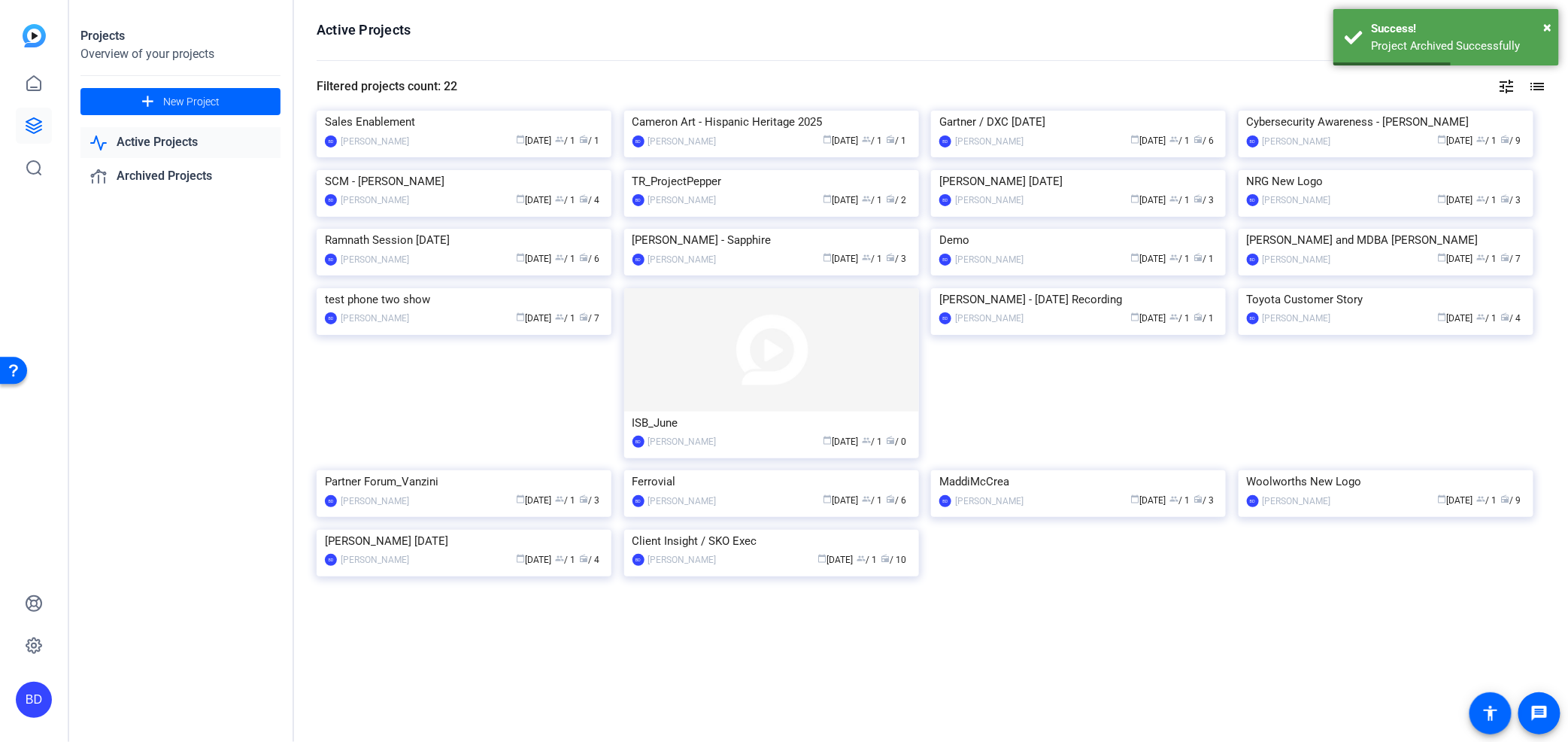
scroll to position [534, 0]
click at [790, 530] on img at bounding box center [771, 530] width 295 height 0
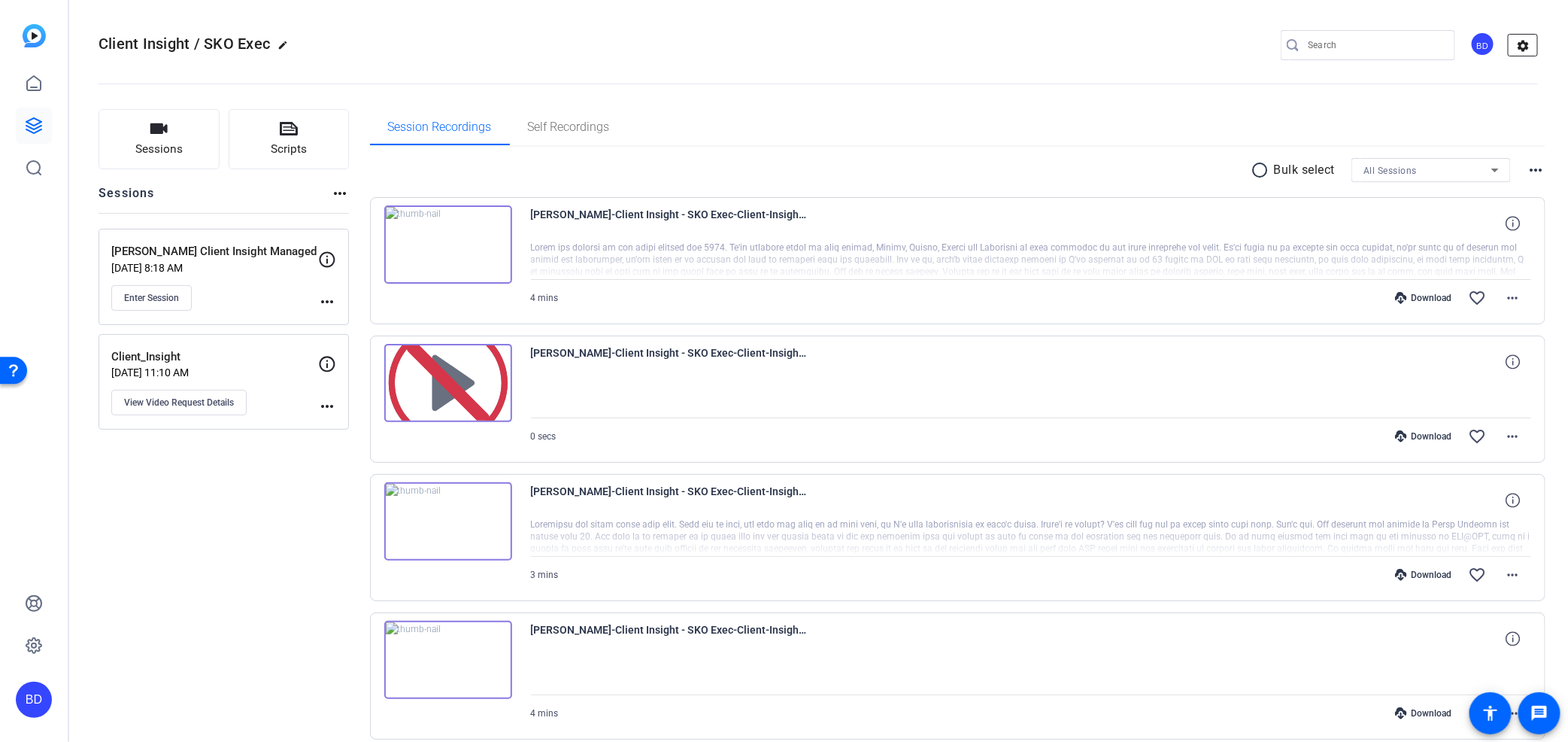
click at [1509, 46] on mat-icon "settings" at bounding box center [1524, 46] width 30 height 23
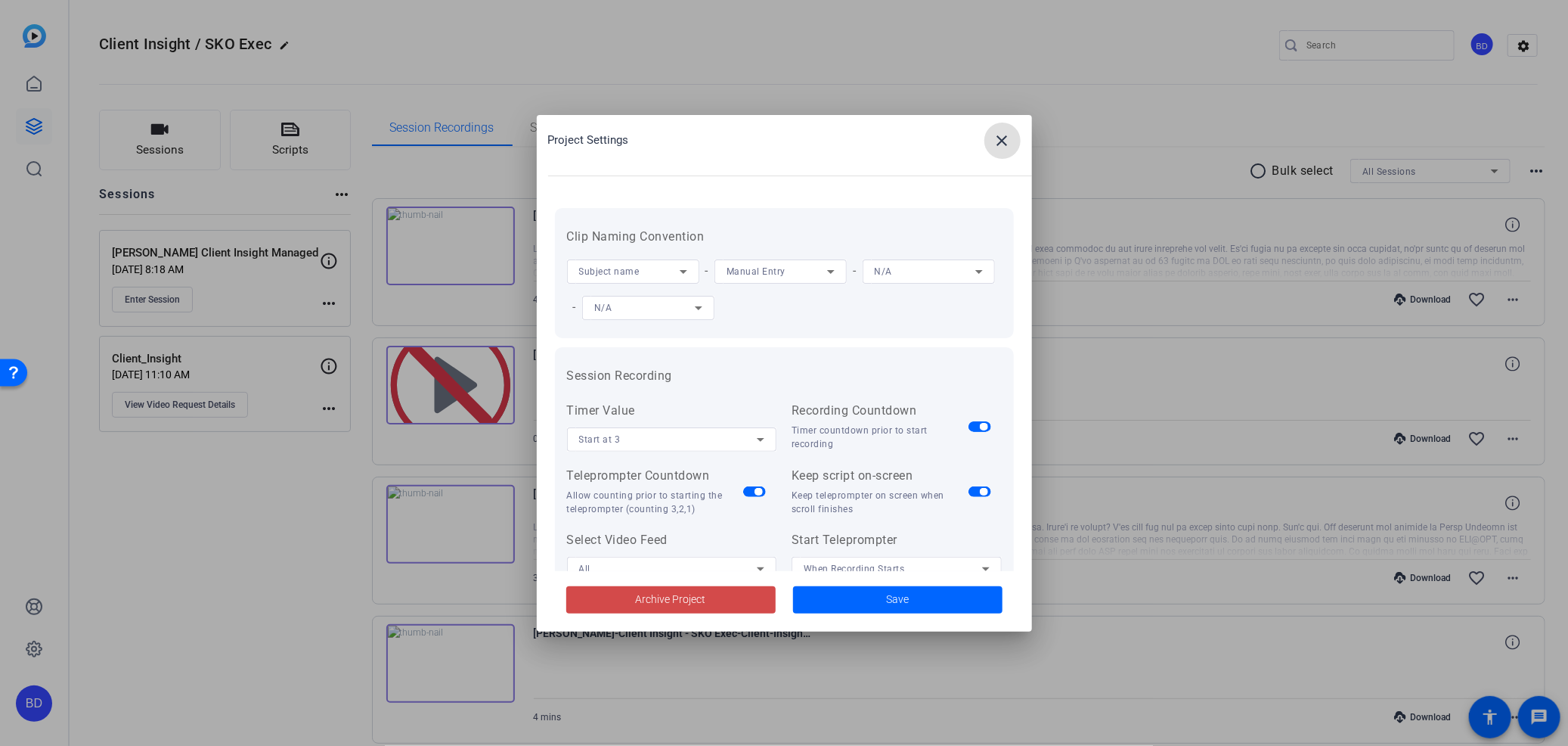
click at [652, 603] on span "Archive Project" at bounding box center [671, 600] width 70 height 16
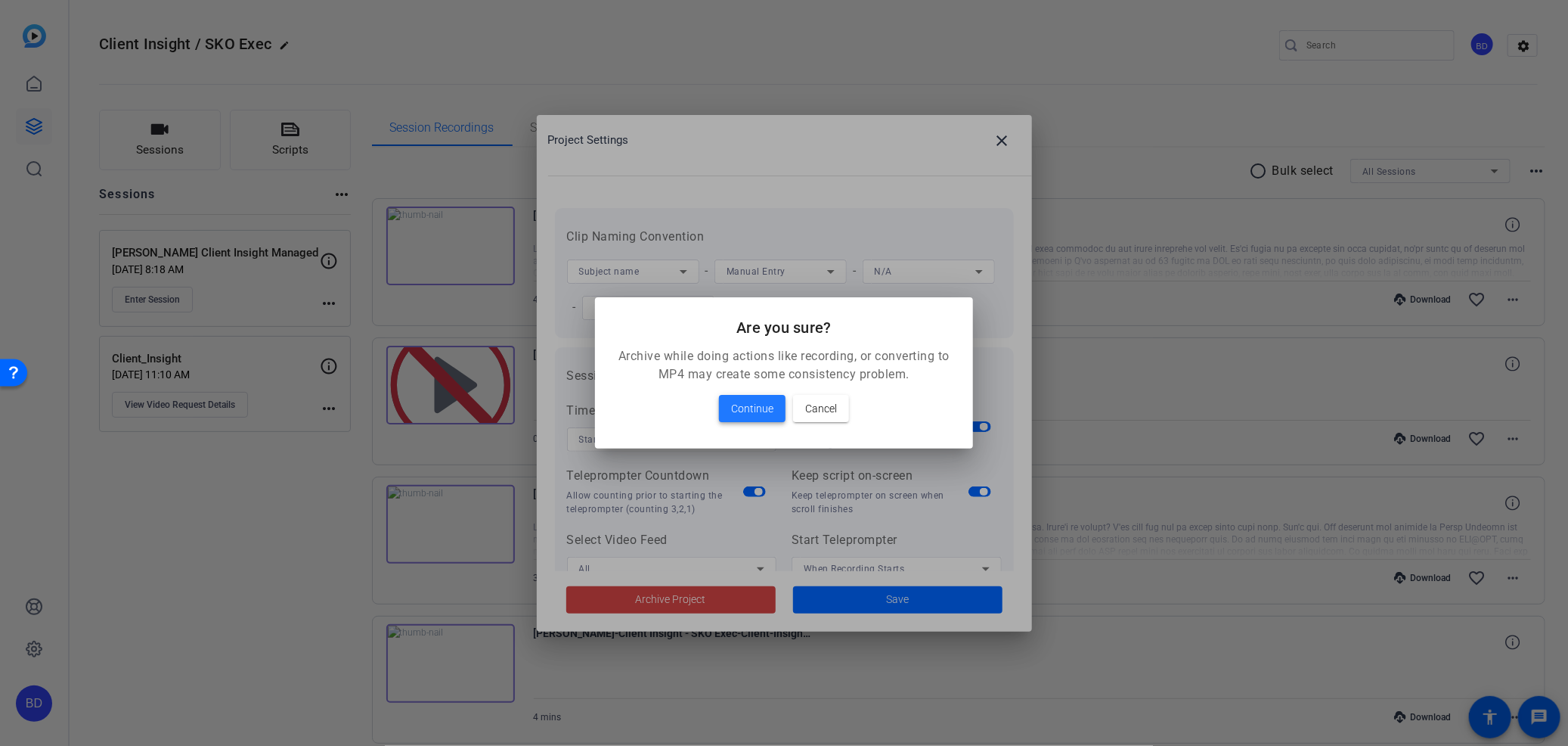
click at [750, 406] on span "Continue" at bounding box center [752, 409] width 43 height 18
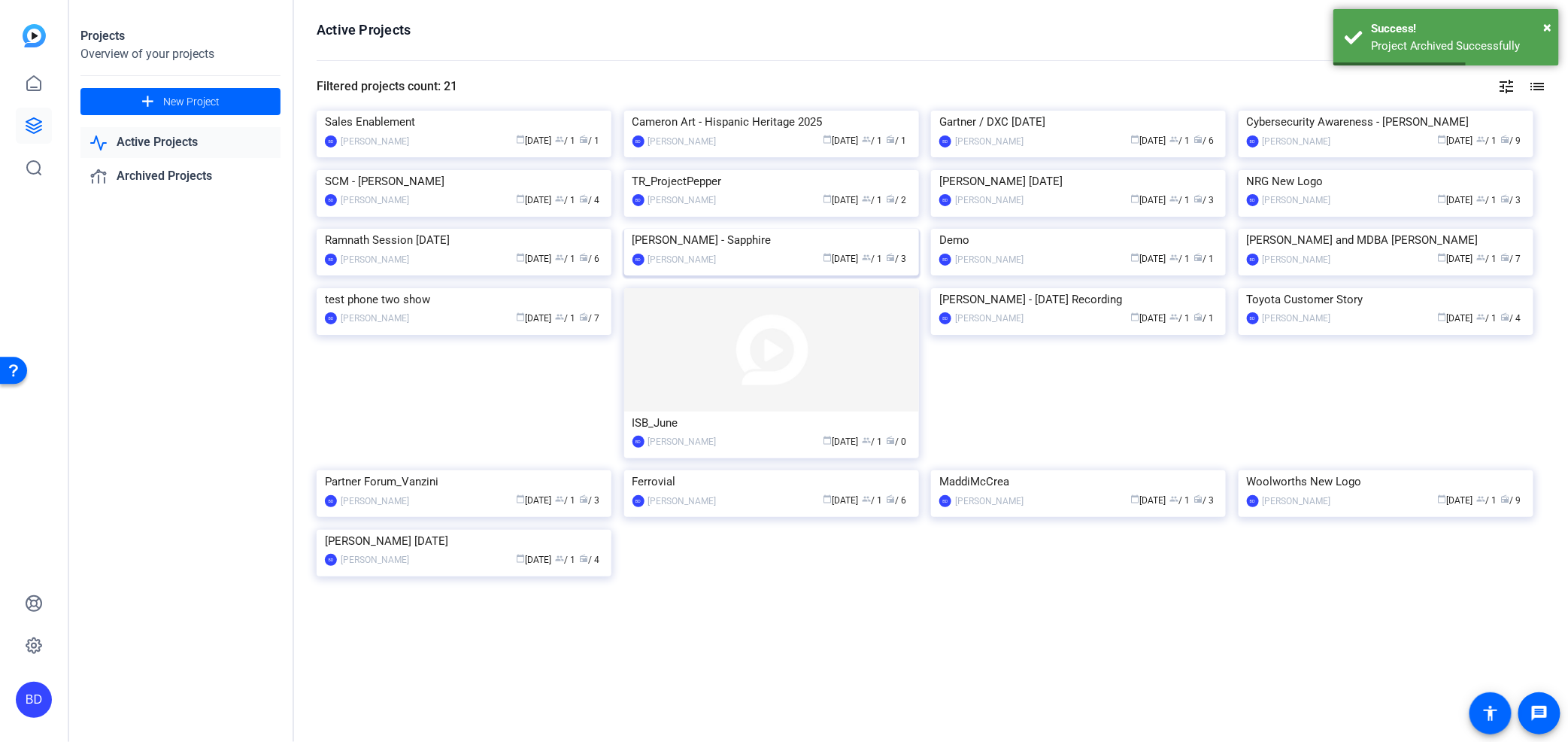
scroll to position [534, 0]
click at [525, 530] on img at bounding box center [464, 530] width 295 height 0
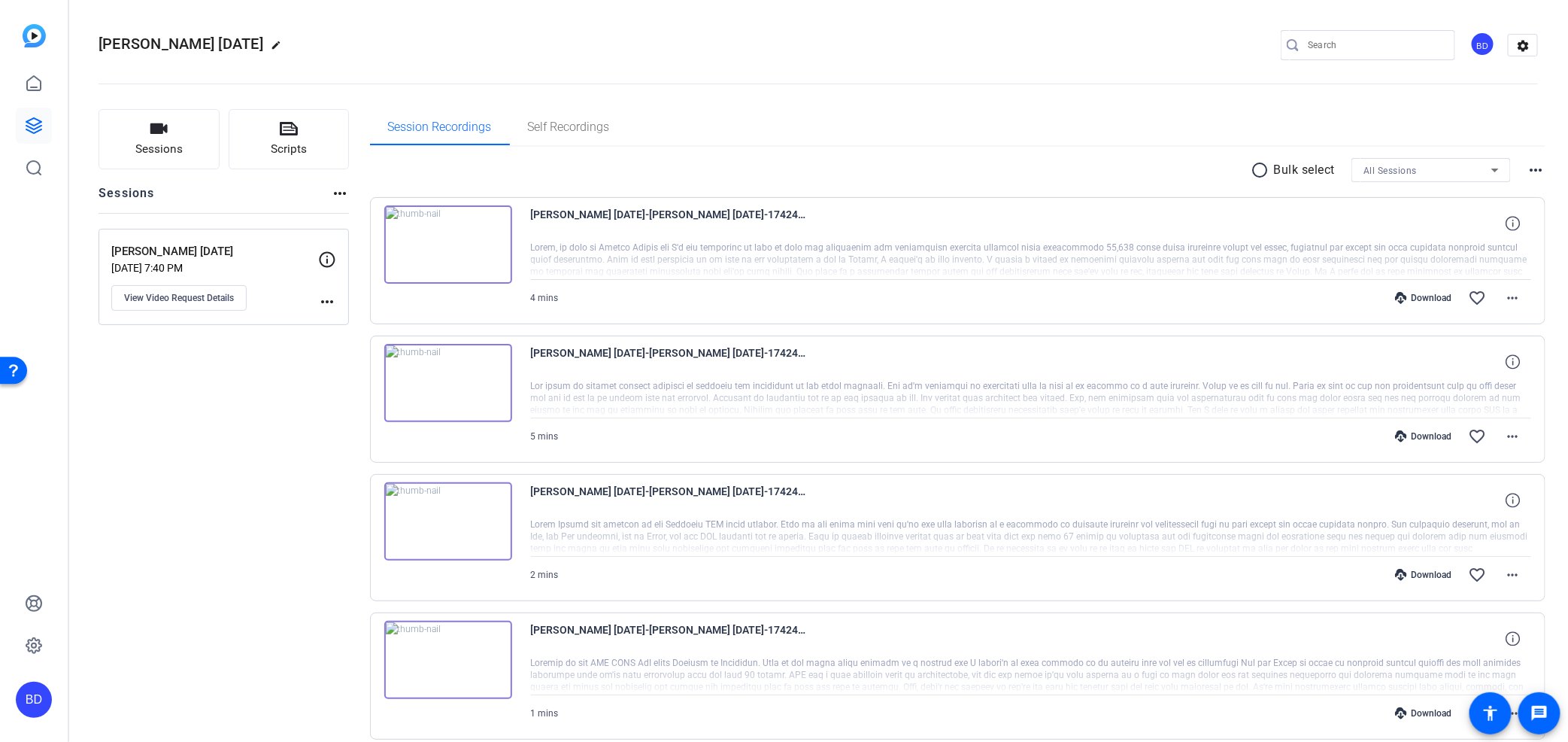
click at [1529, 162] on mat-icon "more_horiz" at bounding box center [1536, 170] width 18 height 18
click at [1460, 122] on div at bounding box center [784, 371] width 1568 height 742
click at [1520, 43] on mat-icon "settings" at bounding box center [1524, 46] width 30 height 23
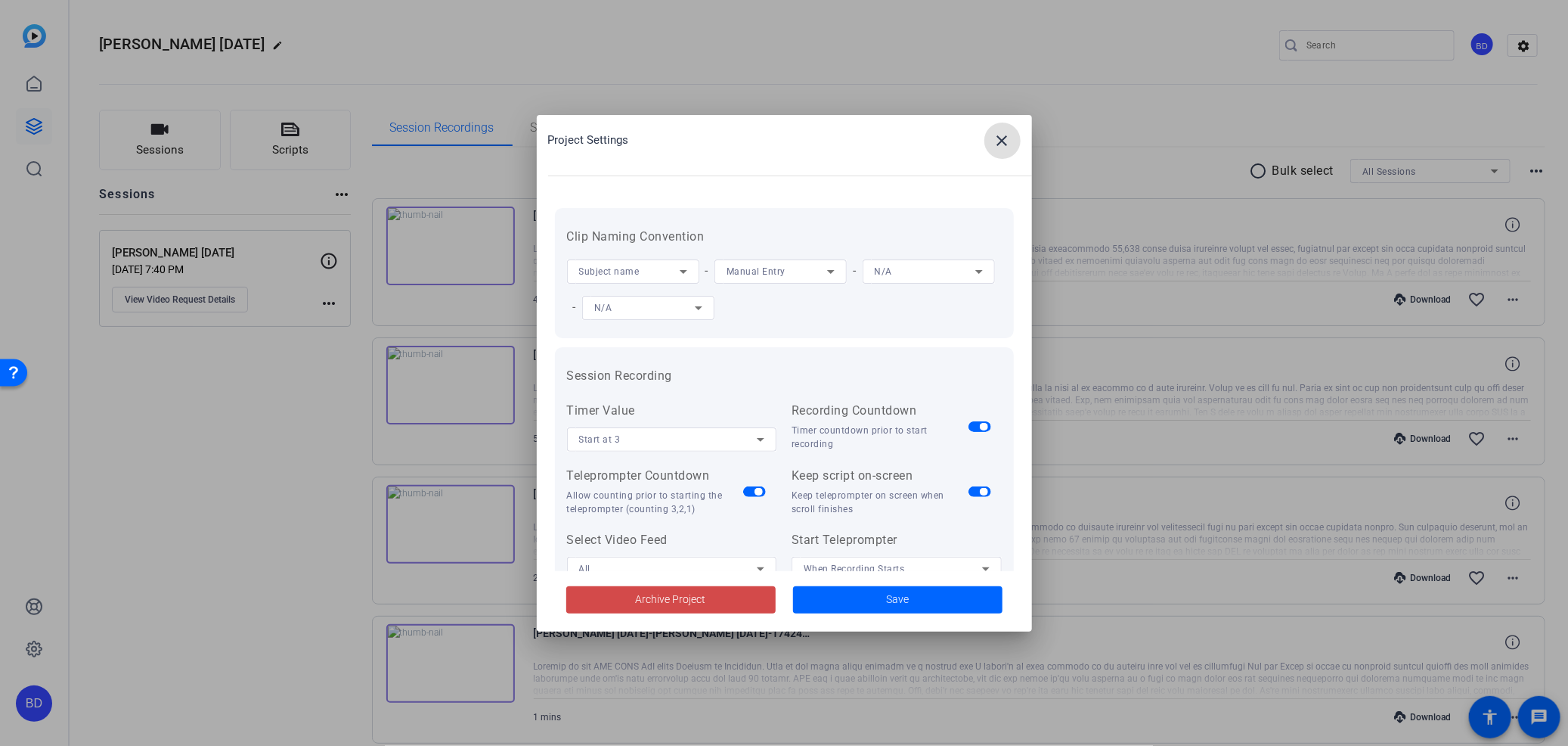
click at [623, 600] on span at bounding box center [671, 600] width 210 height 37
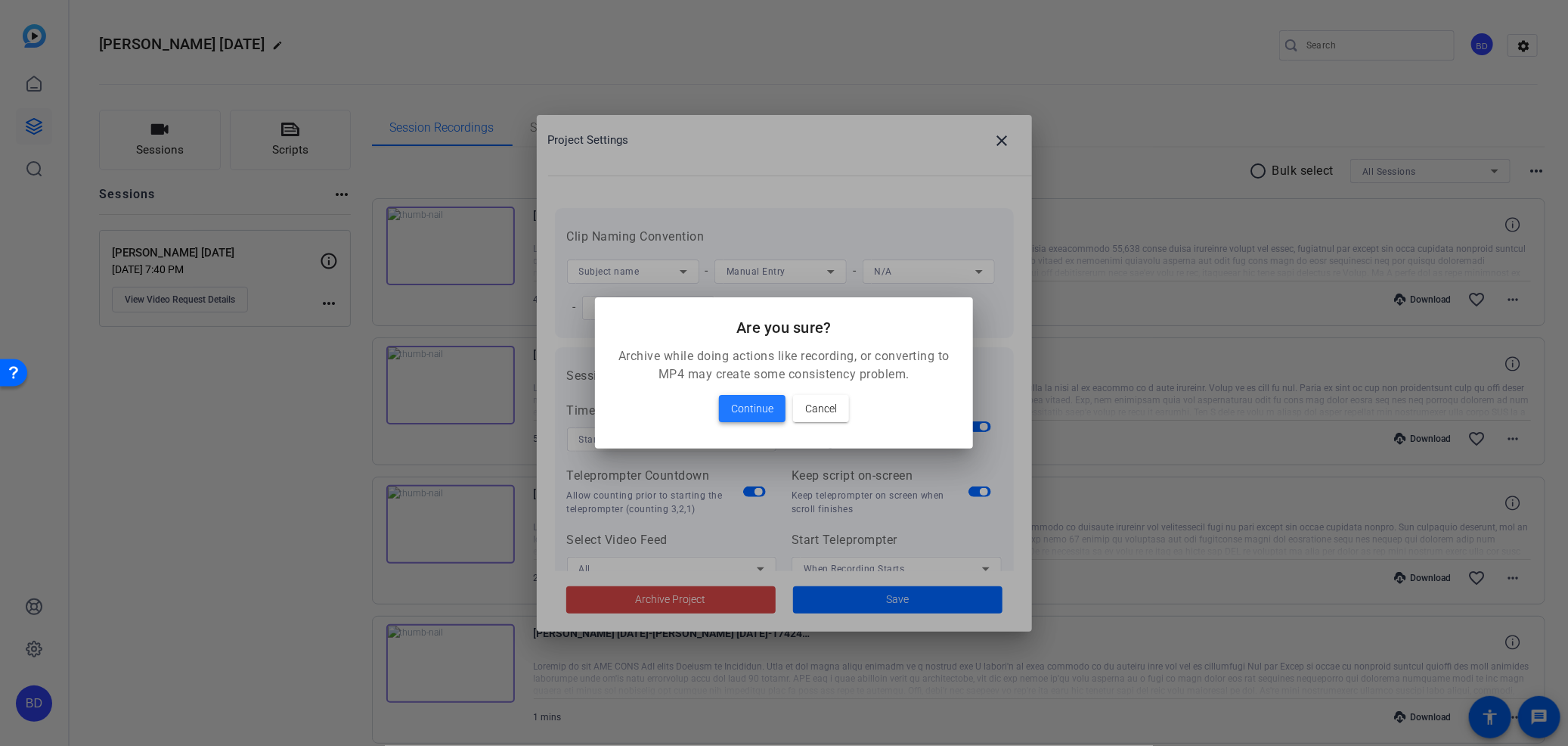
click at [756, 410] on span "Continue" at bounding box center [752, 409] width 43 height 18
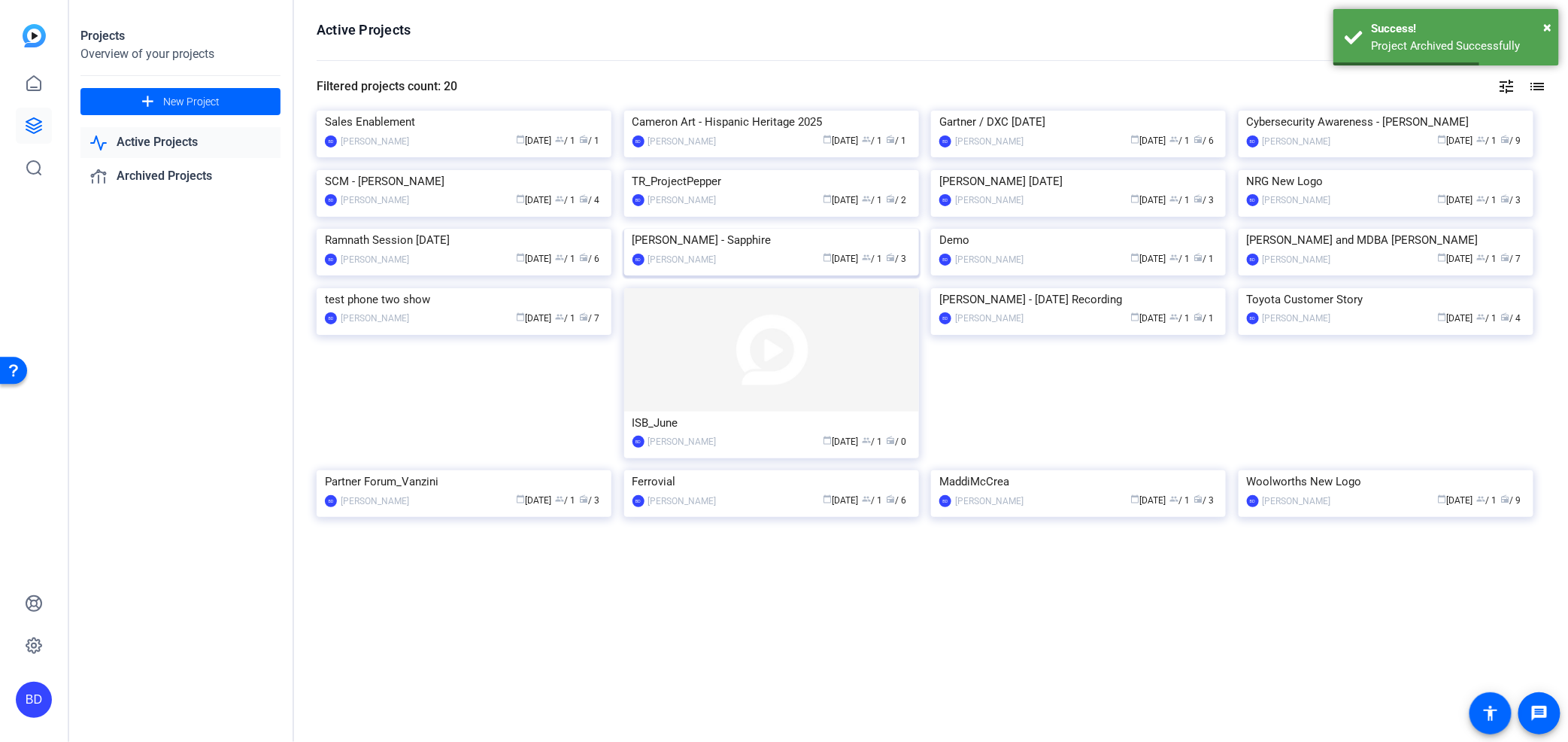
scroll to position [351, 0]
click at [1403, 470] on img at bounding box center [1386, 470] width 295 height 0
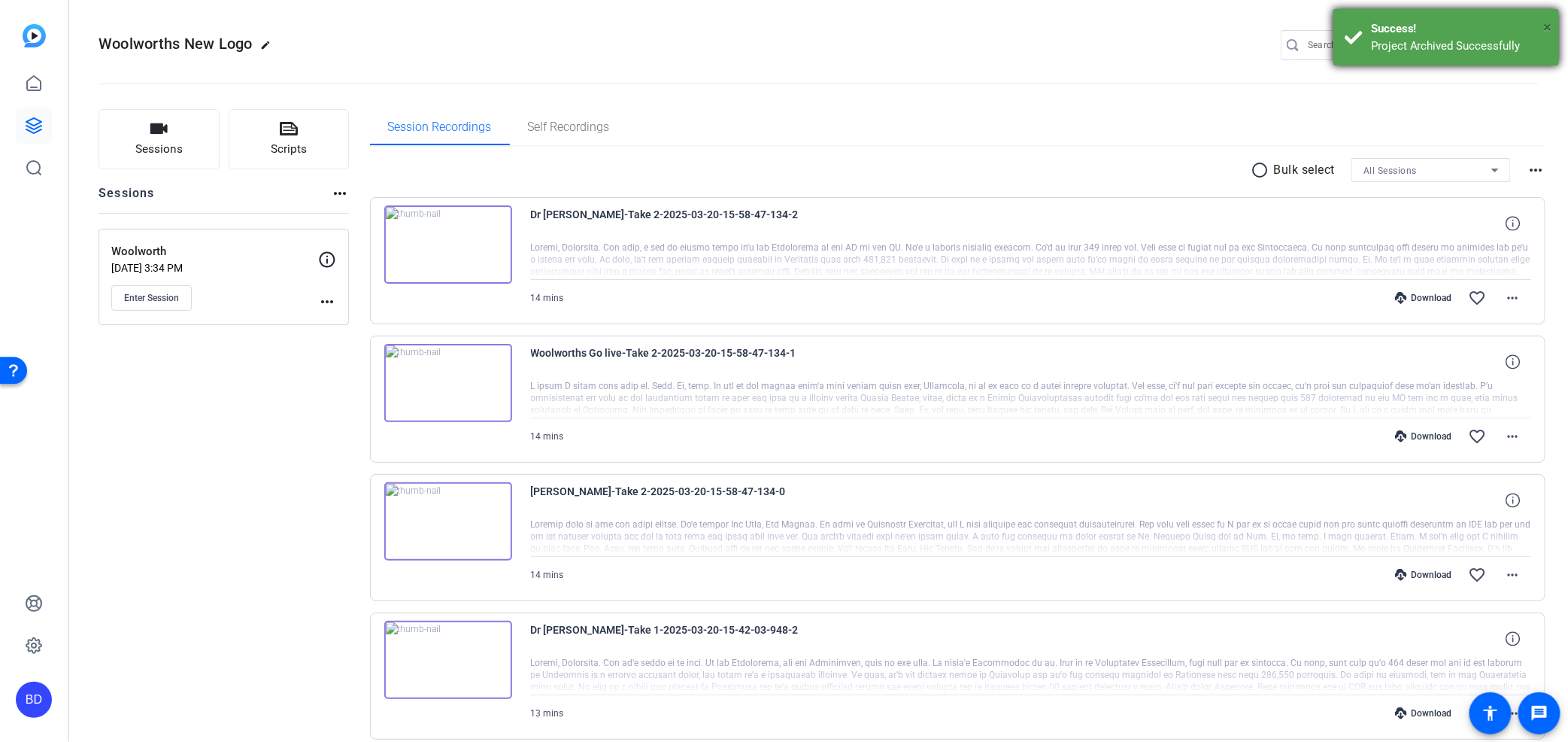
click at [1548, 27] on span "×" at bounding box center [1548, 27] width 8 height 18
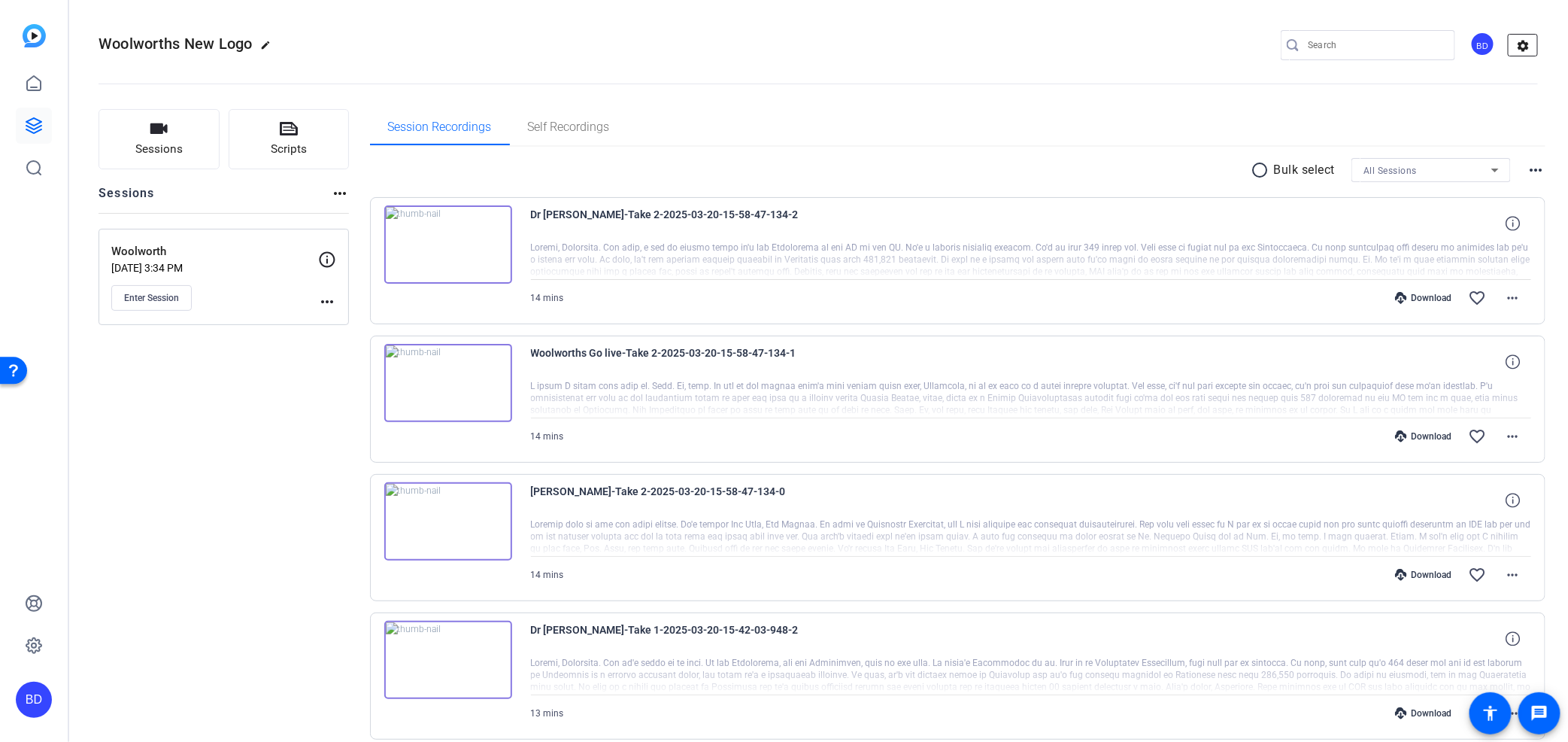
click at [1509, 46] on mat-icon "settings" at bounding box center [1524, 46] width 30 height 23
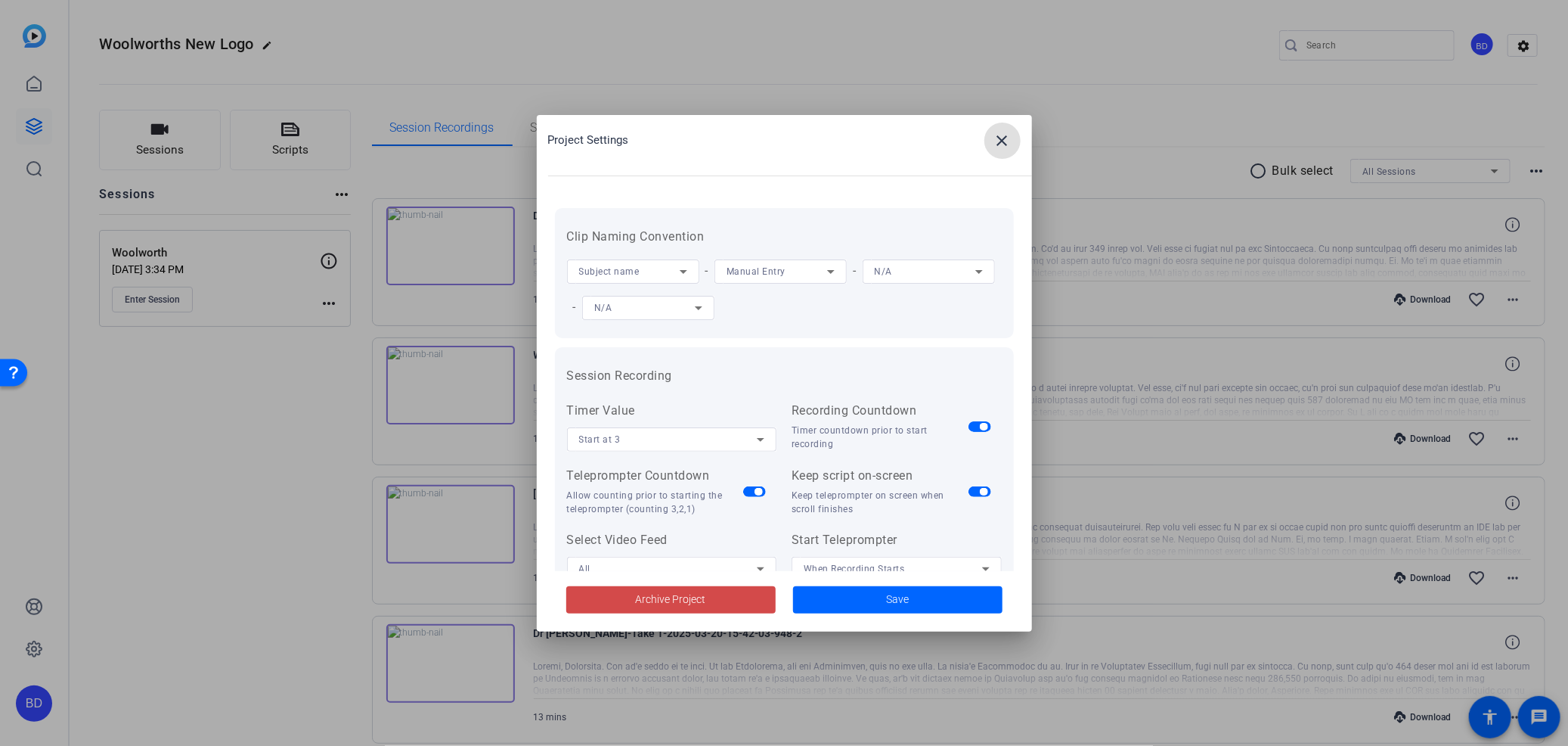
click at [672, 596] on span "Archive Project" at bounding box center [671, 600] width 70 height 16
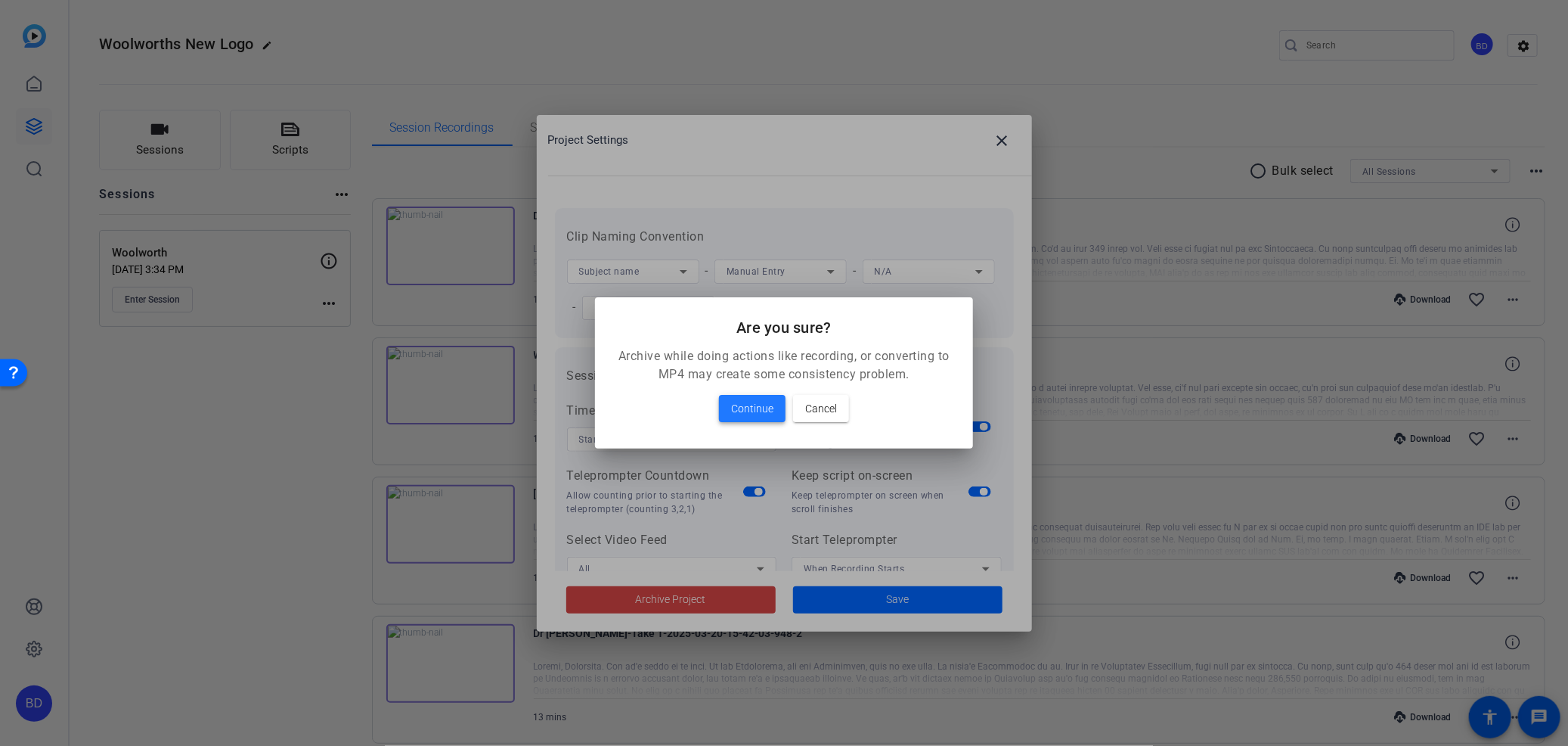
click at [751, 407] on span "Continue" at bounding box center [752, 409] width 43 height 18
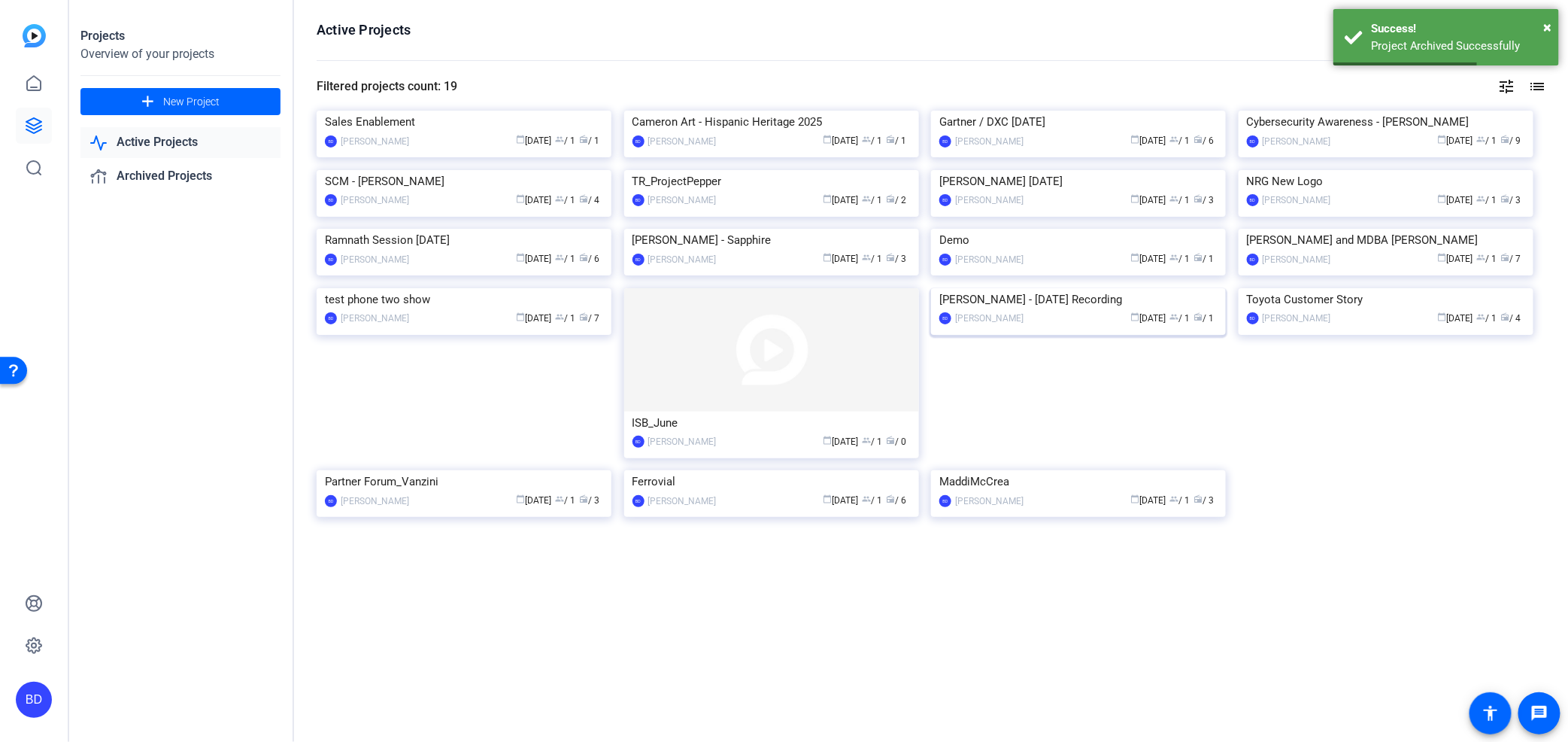
scroll to position [351, 0]
click at [1136, 470] on img at bounding box center [1078, 470] width 295 height 0
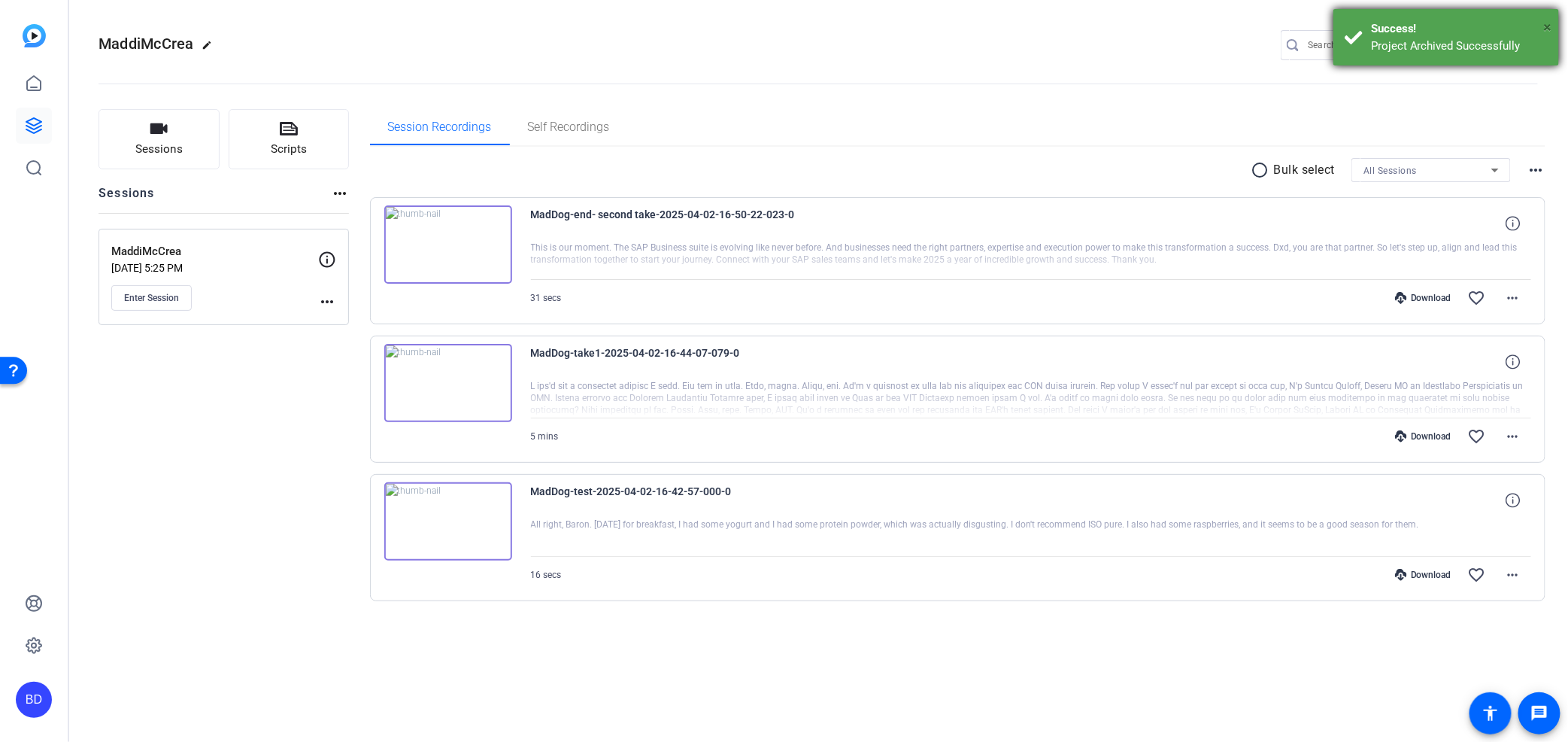
click at [1552, 18] on span "×" at bounding box center [1548, 27] width 8 height 18
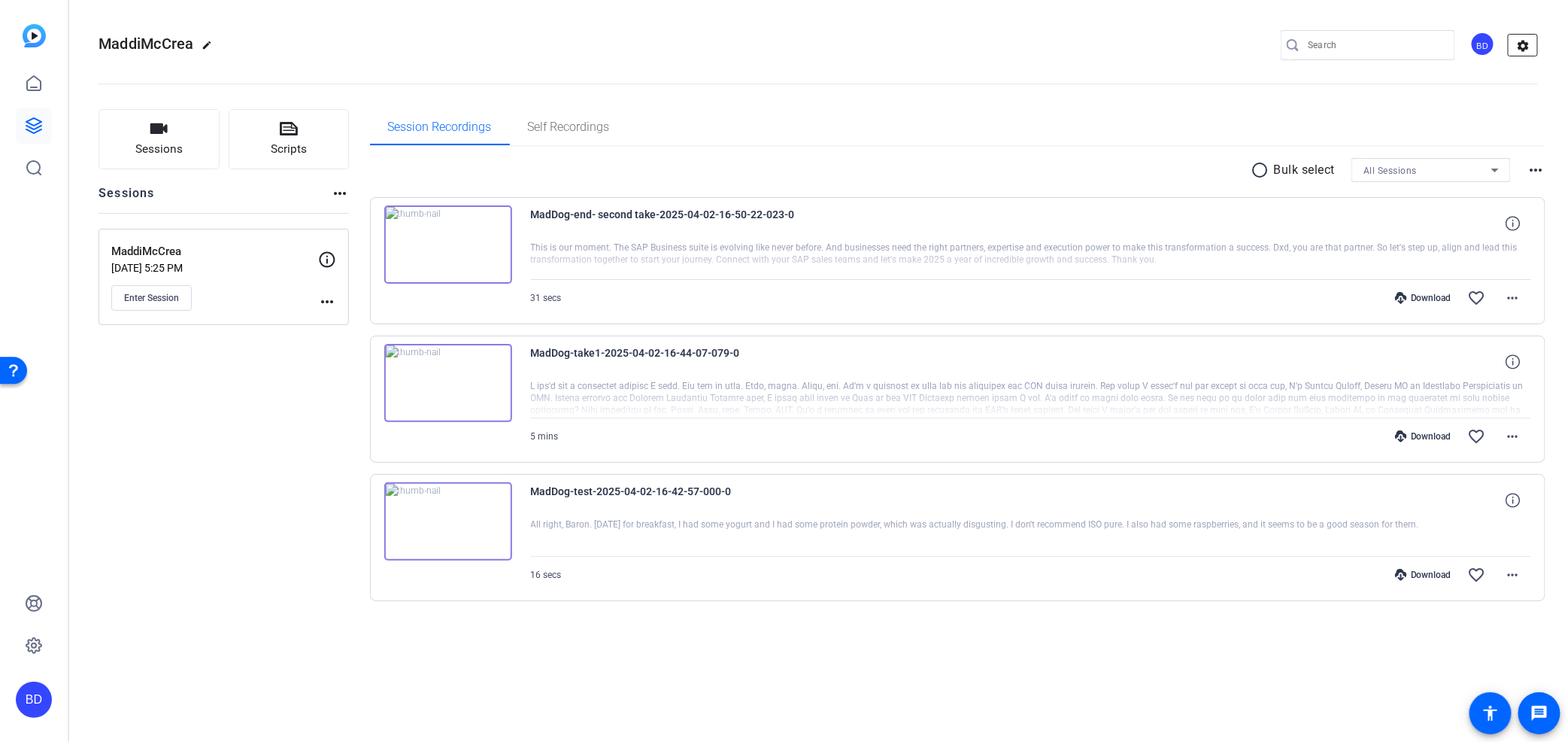
click at [1523, 43] on mat-icon "settings" at bounding box center [1524, 46] width 30 height 23
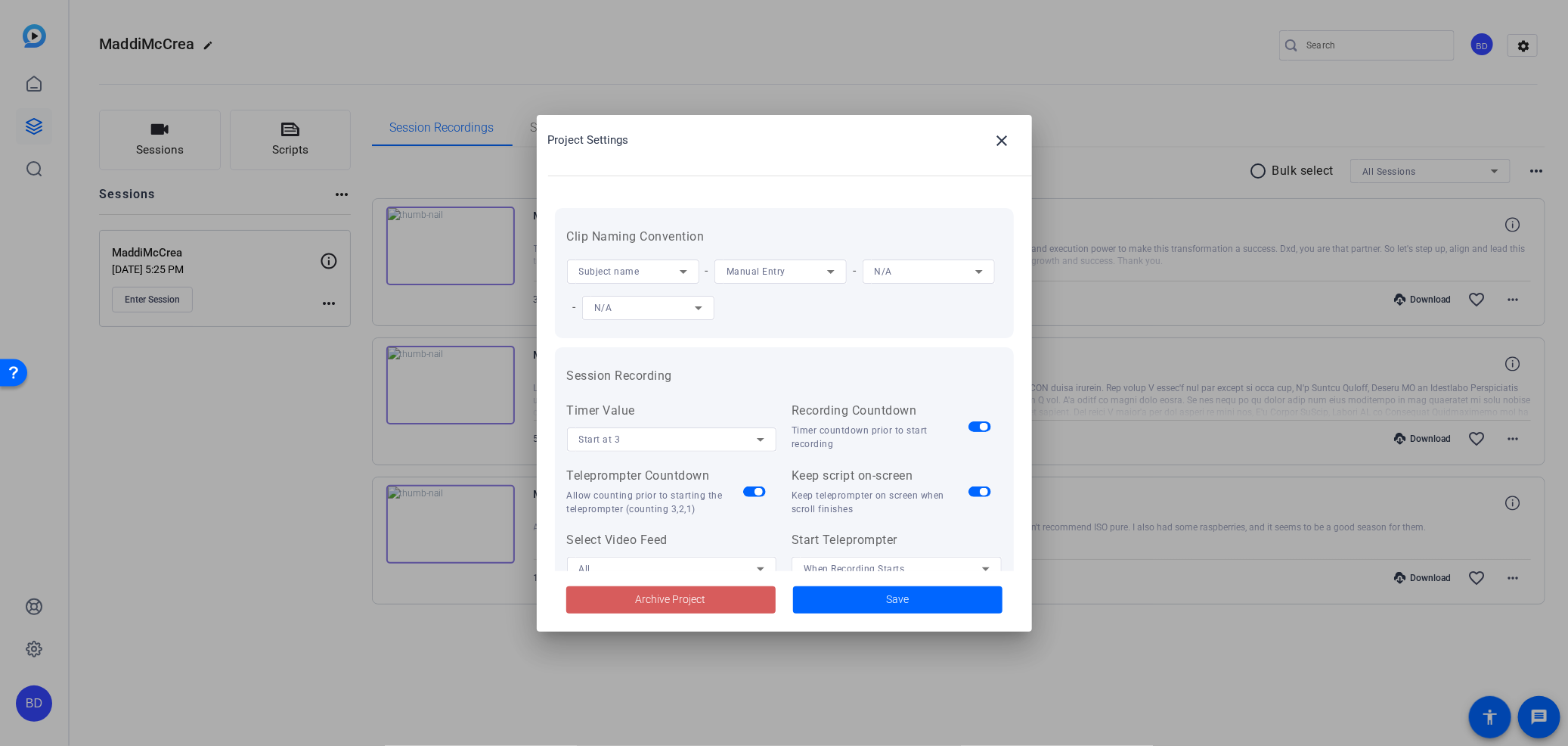
click at [692, 599] on span "Archive Project" at bounding box center [671, 600] width 70 height 16
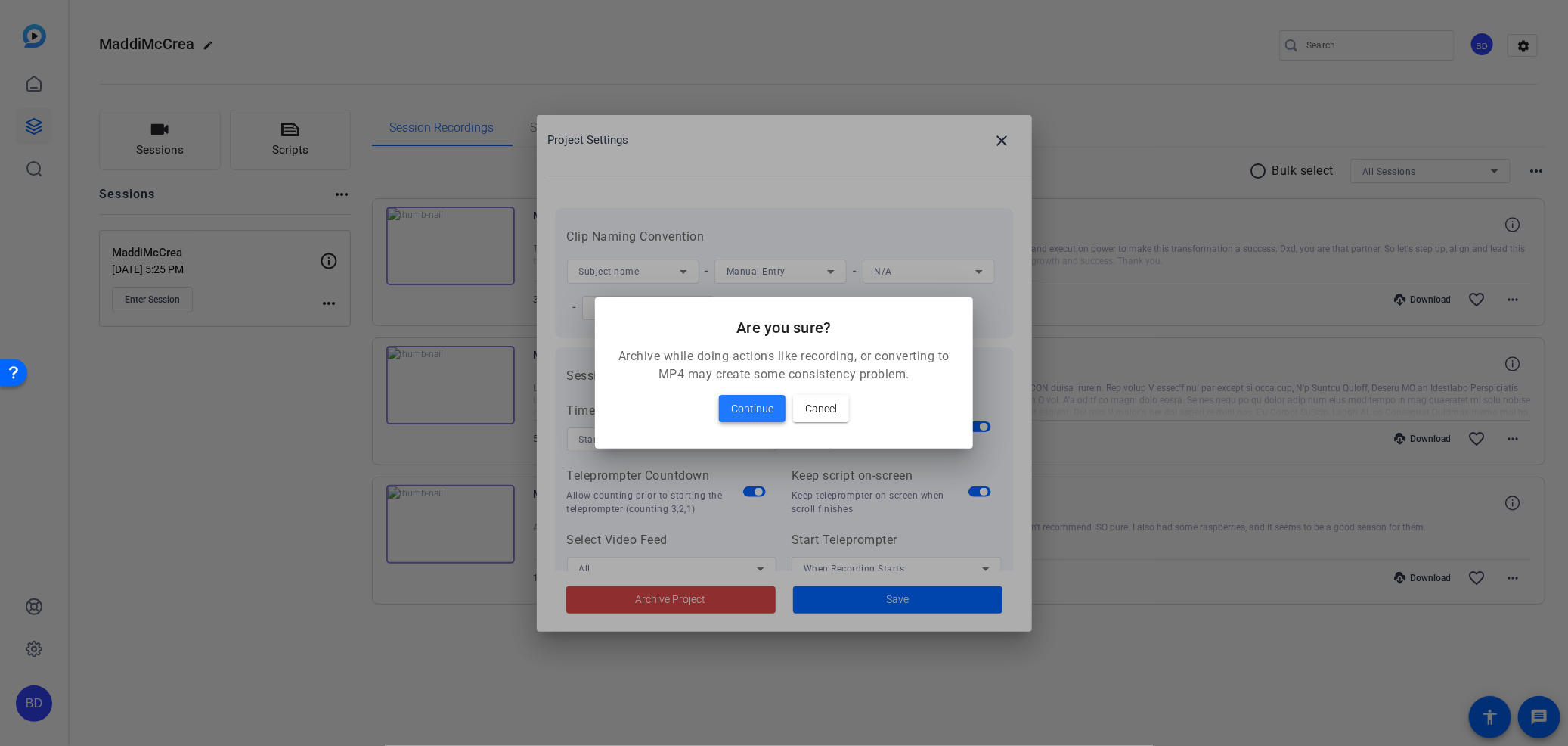
click at [769, 414] on span "Continue" at bounding box center [752, 409] width 43 height 18
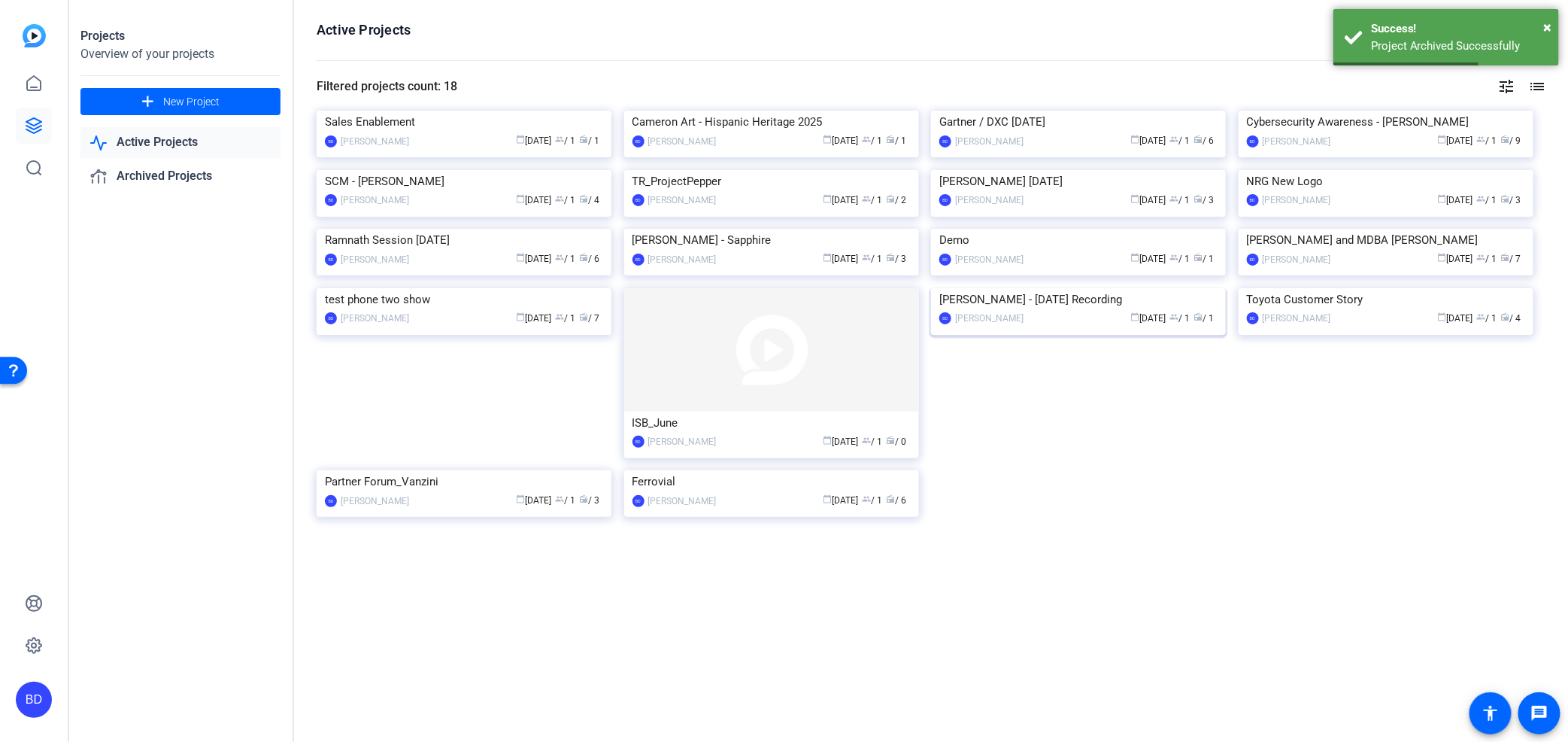
scroll to position [351, 0]
click at [824, 470] on img at bounding box center [771, 470] width 295 height 0
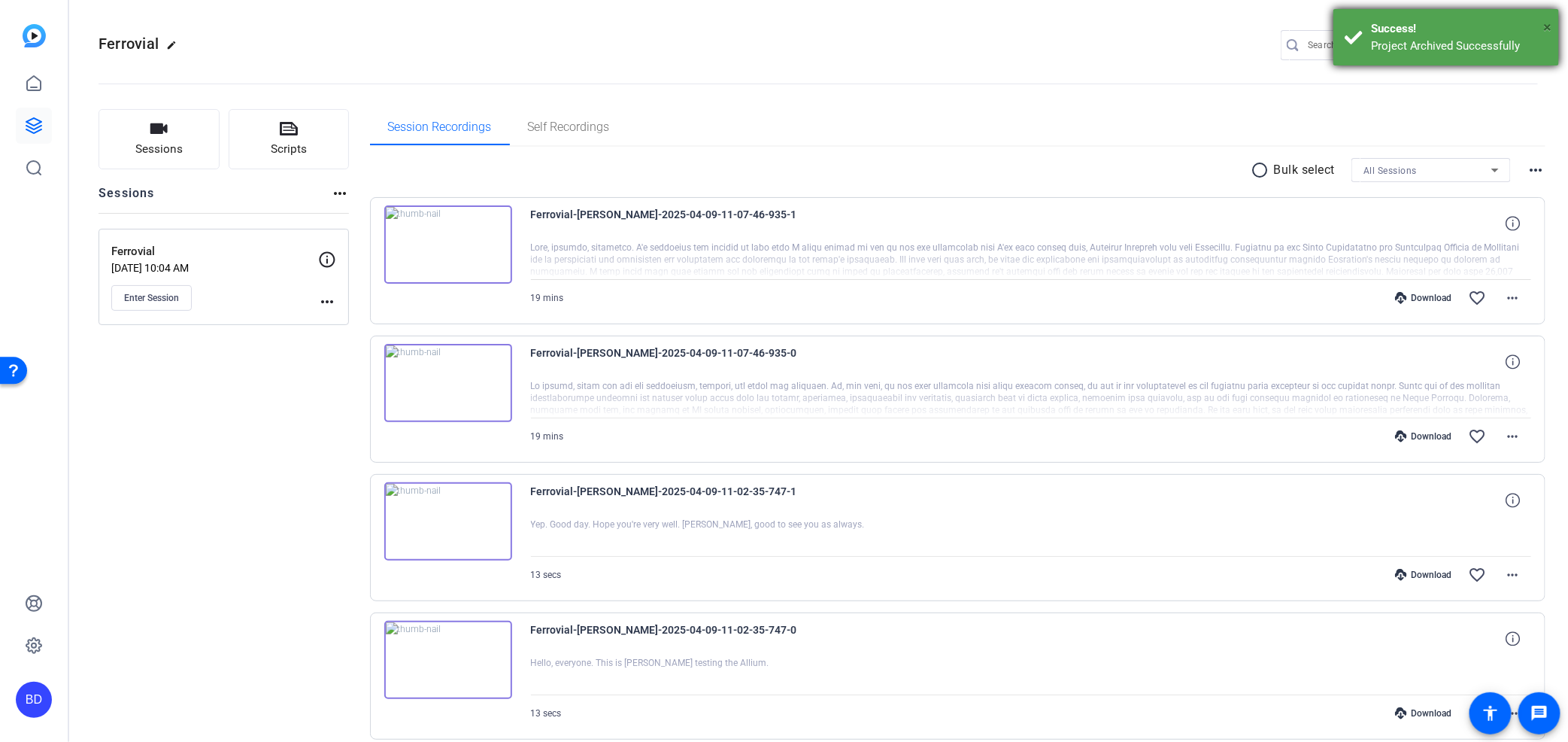
click at [1551, 24] on span "×" at bounding box center [1548, 27] width 8 height 18
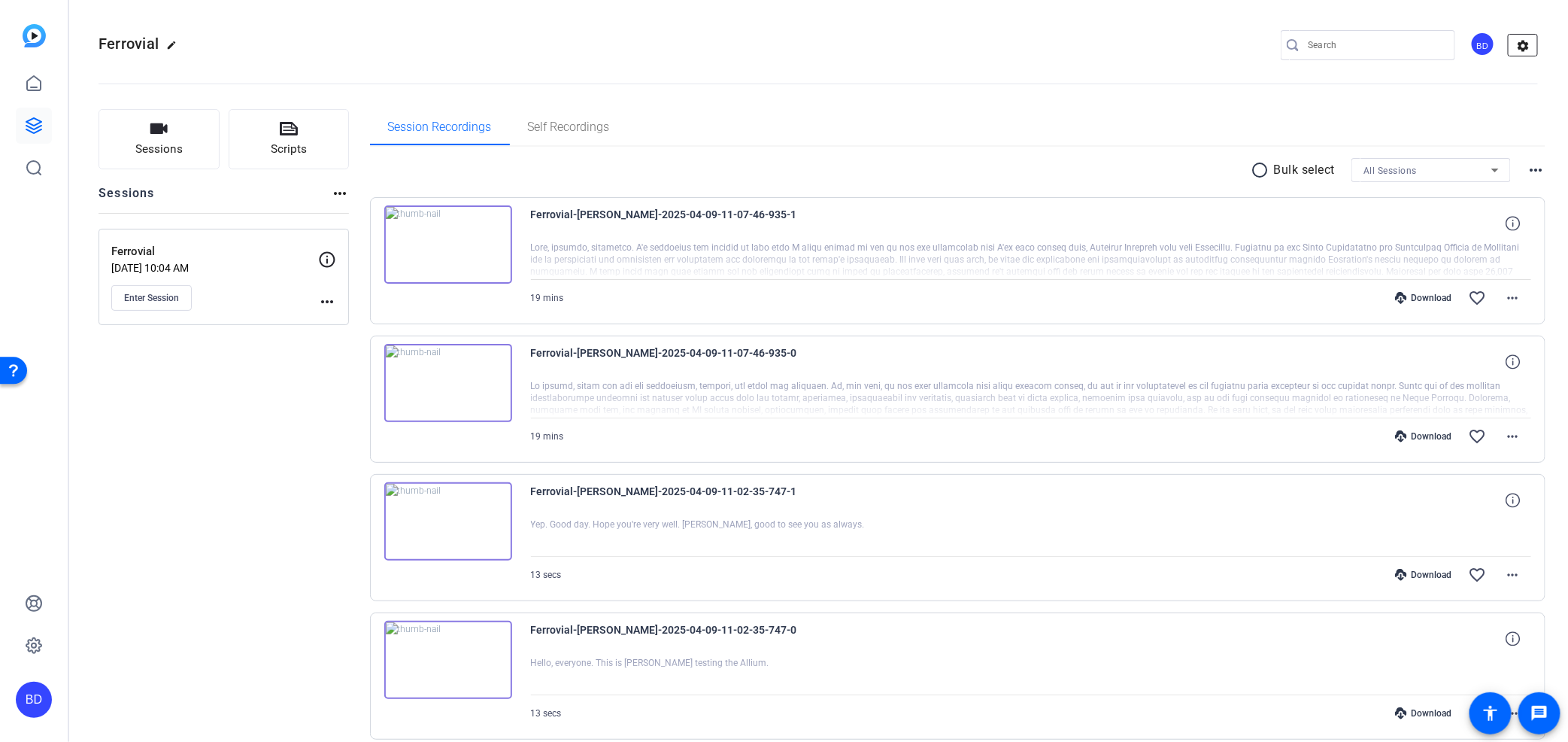
click at [1509, 39] on mat-icon "settings" at bounding box center [1524, 46] width 30 height 23
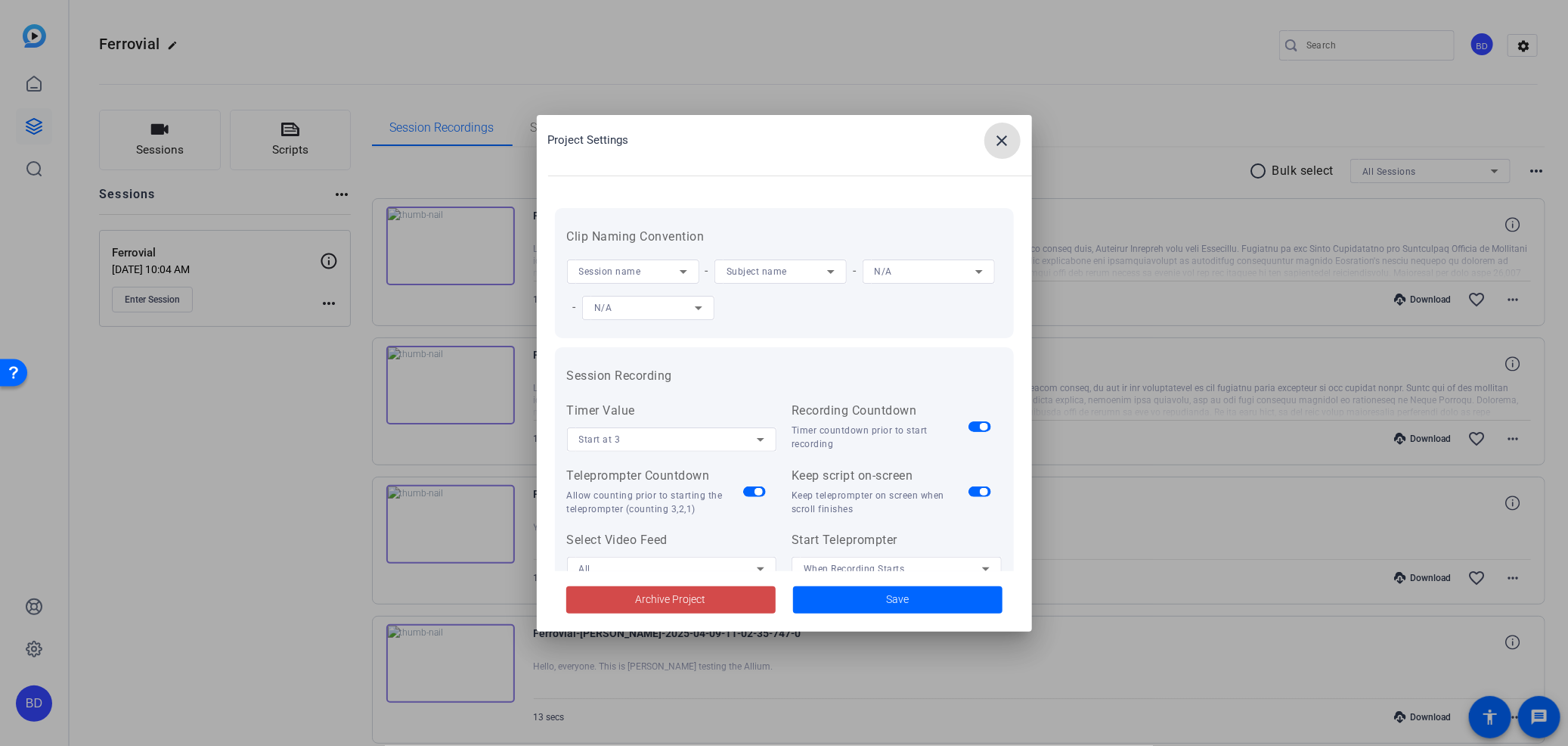
click at [688, 599] on span "Archive Project" at bounding box center [671, 600] width 70 height 16
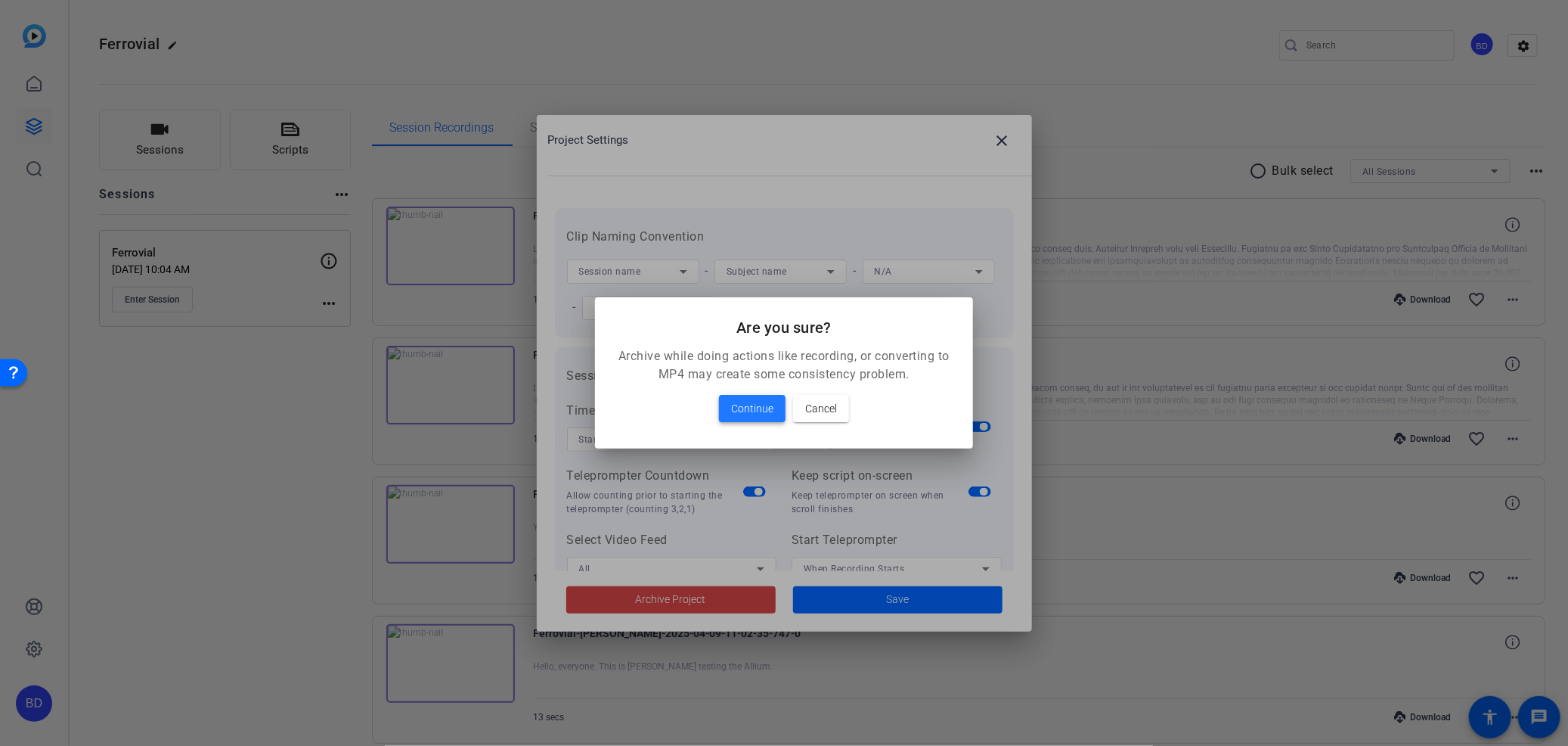
click at [747, 410] on span "Continue" at bounding box center [752, 409] width 43 height 18
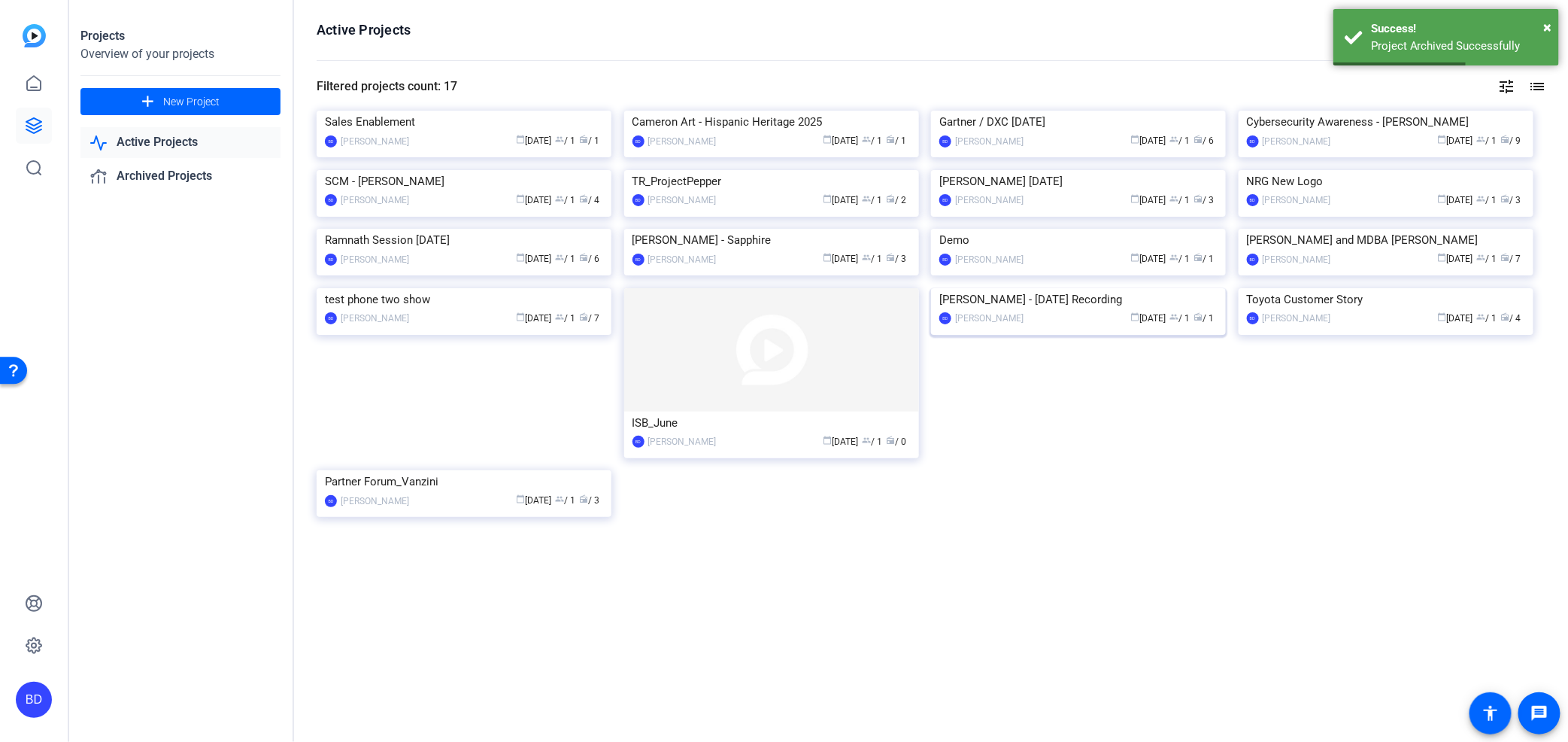
scroll to position [351, 0]
click at [414, 470] on img at bounding box center [464, 470] width 295 height 0
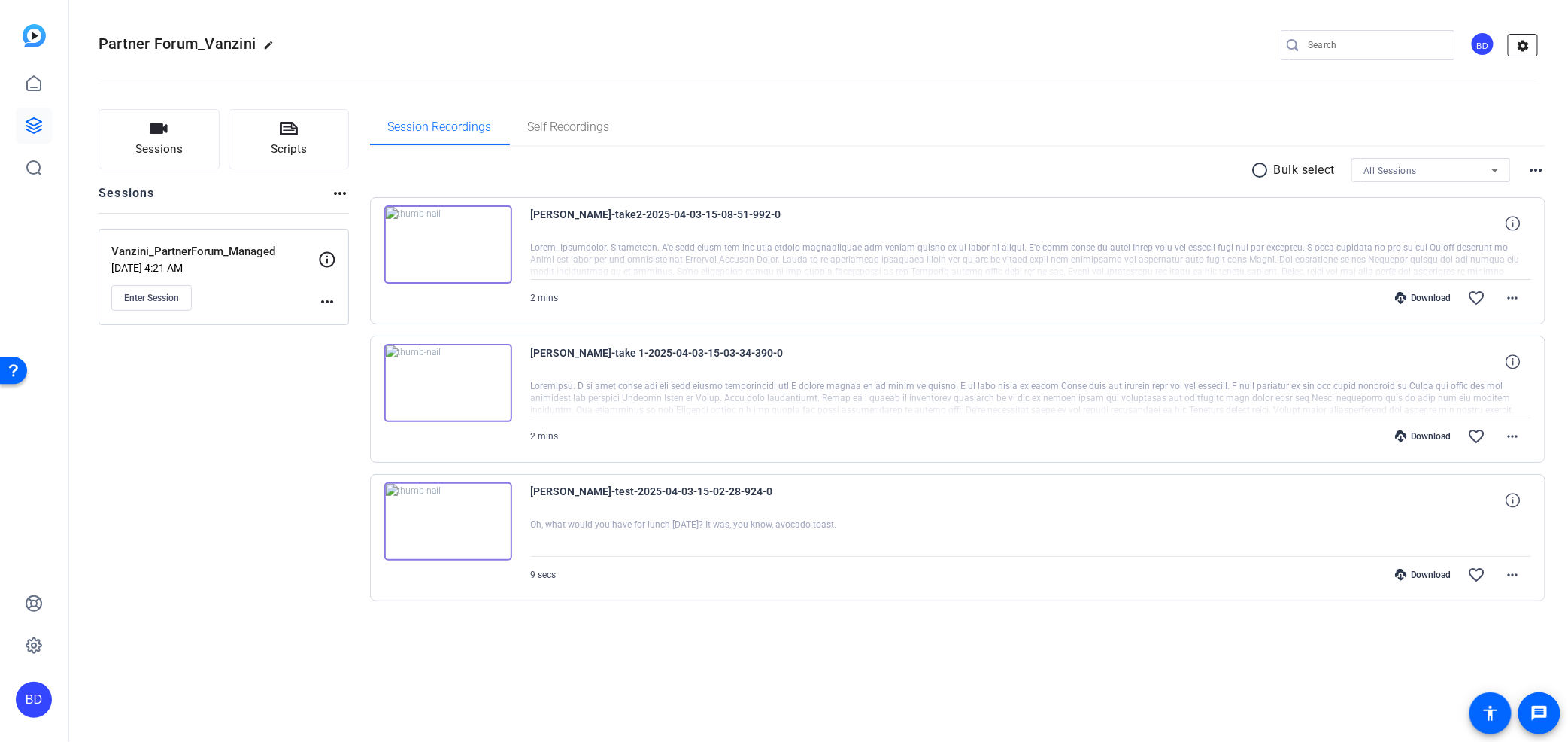
click at [1522, 42] on mat-icon "settings" at bounding box center [1524, 46] width 30 height 23
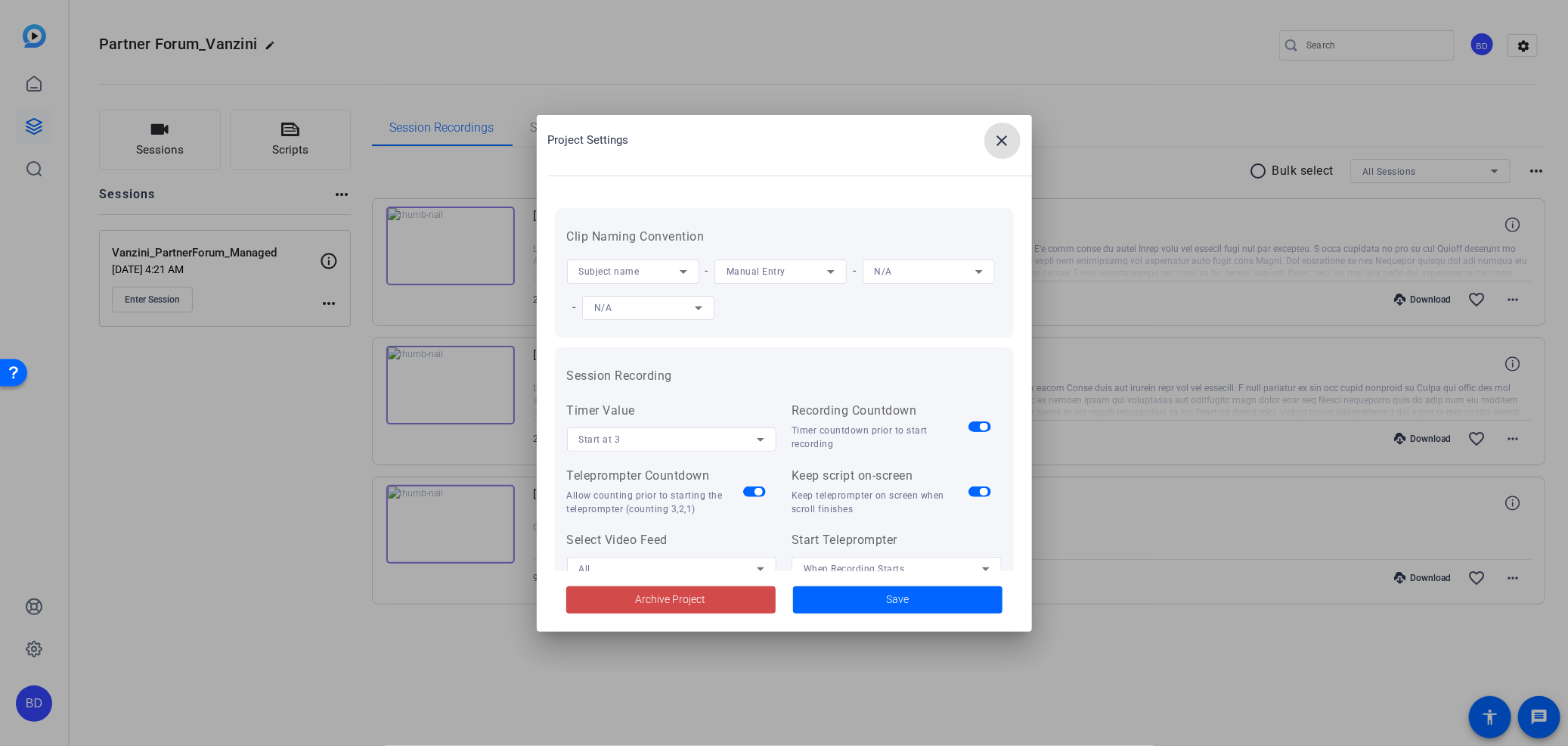
click at [726, 589] on span at bounding box center [671, 600] width 210 height 37
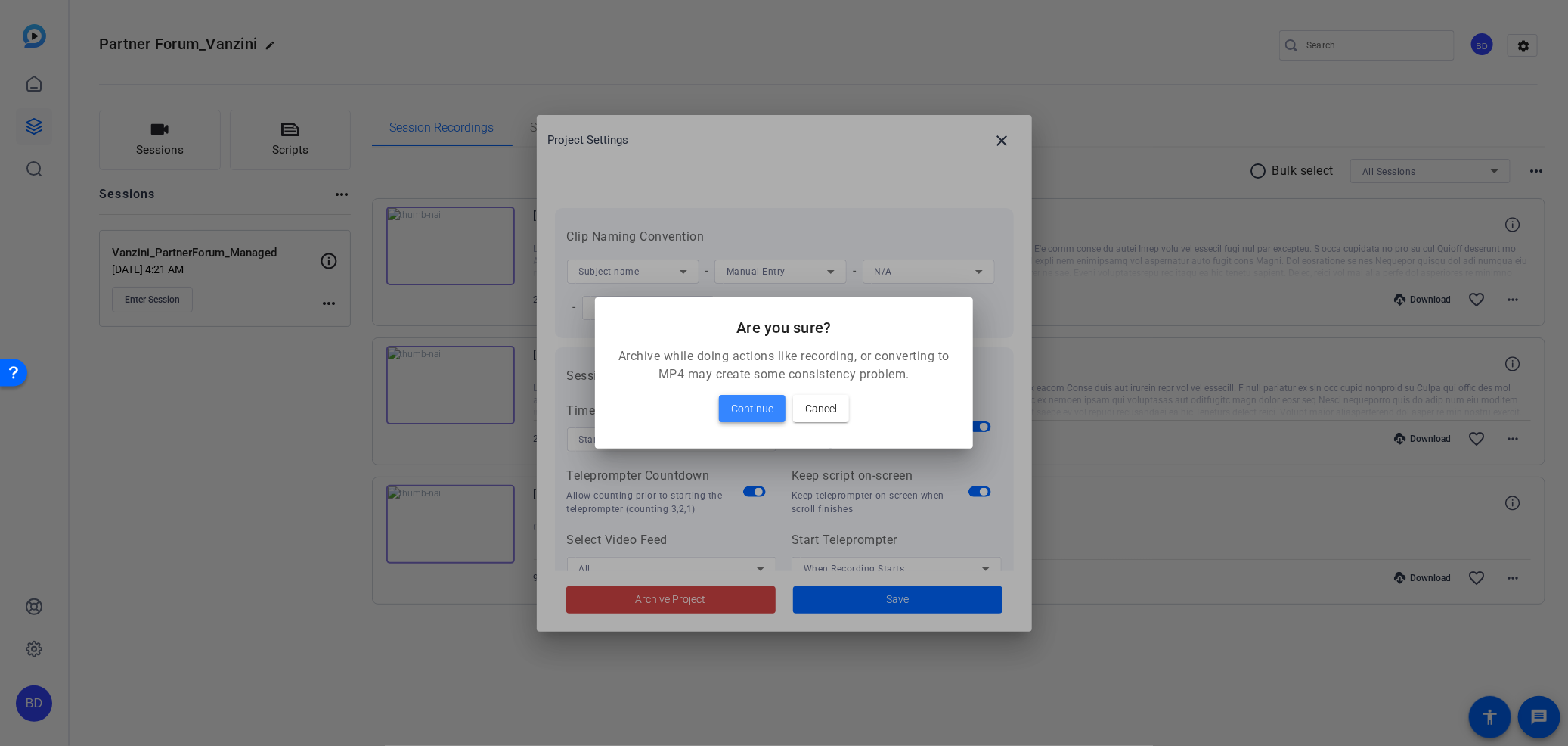
click at [750, 396] on span at bounding box center [752, 409] width 66 height 37
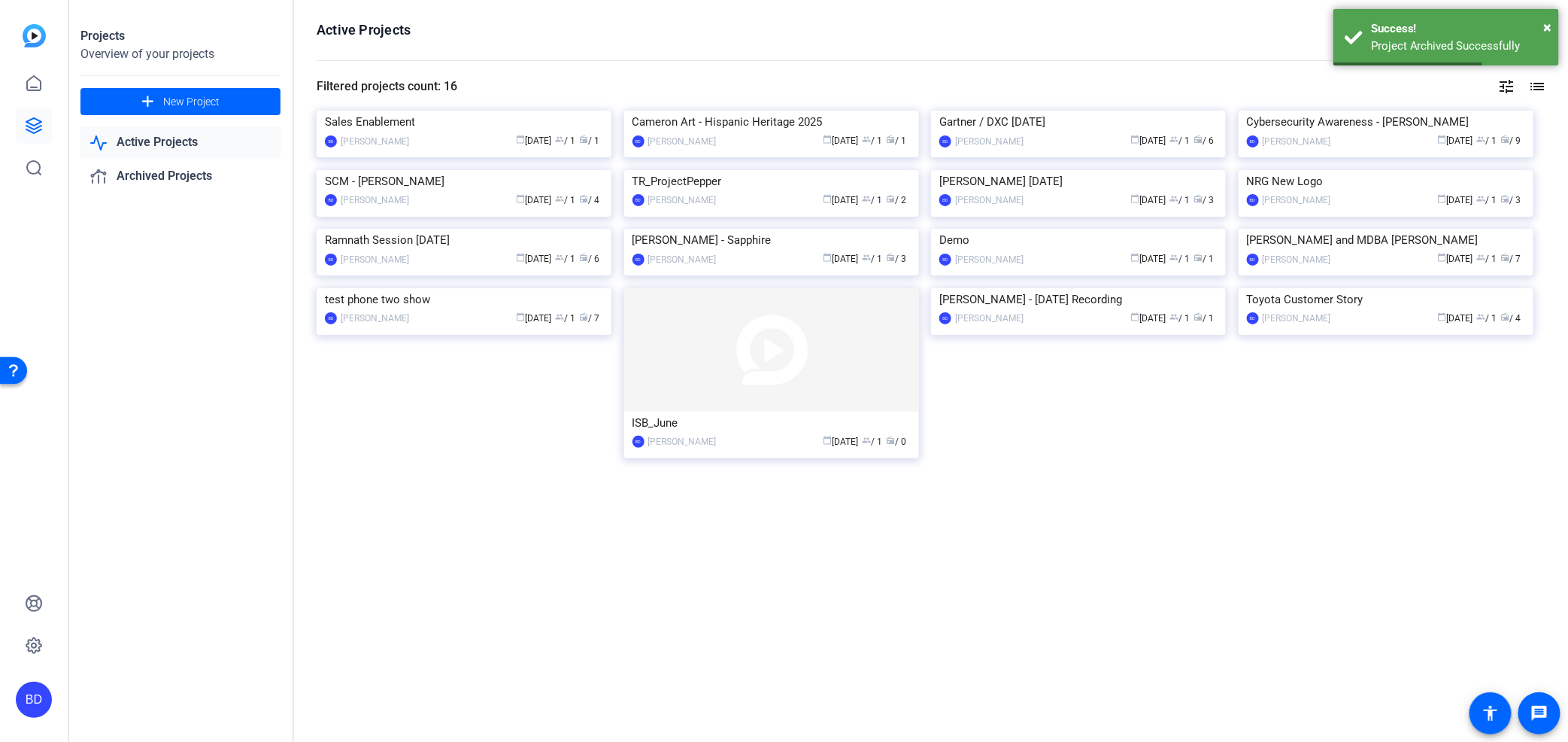
scroll to position [170, 0]
click at [1406, 288] on img at bounding box center [1386, 288] width 295 height 0
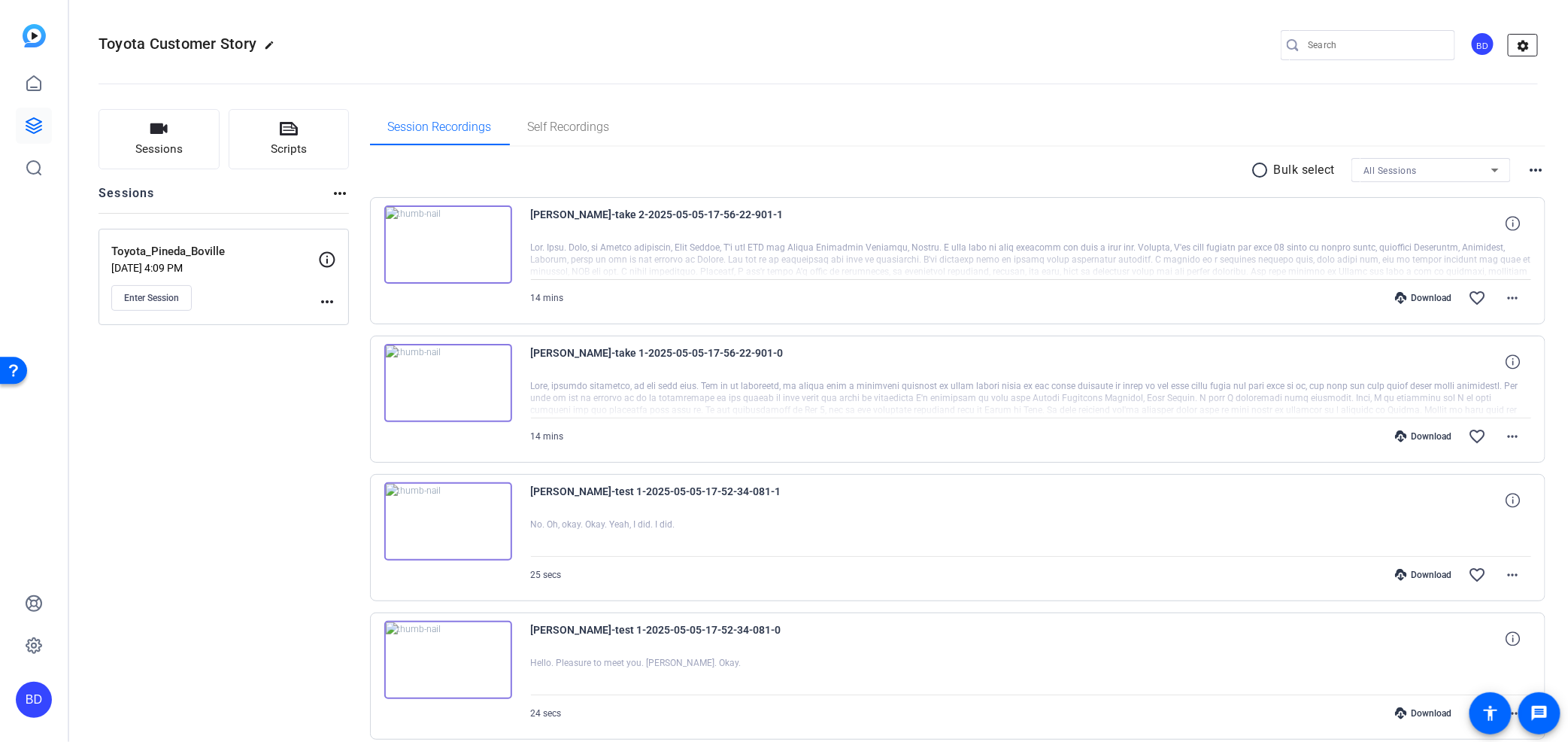
click at [1518, 41] on mat-icon "settings" at bounding box center [1524, 46] width 30 height 23
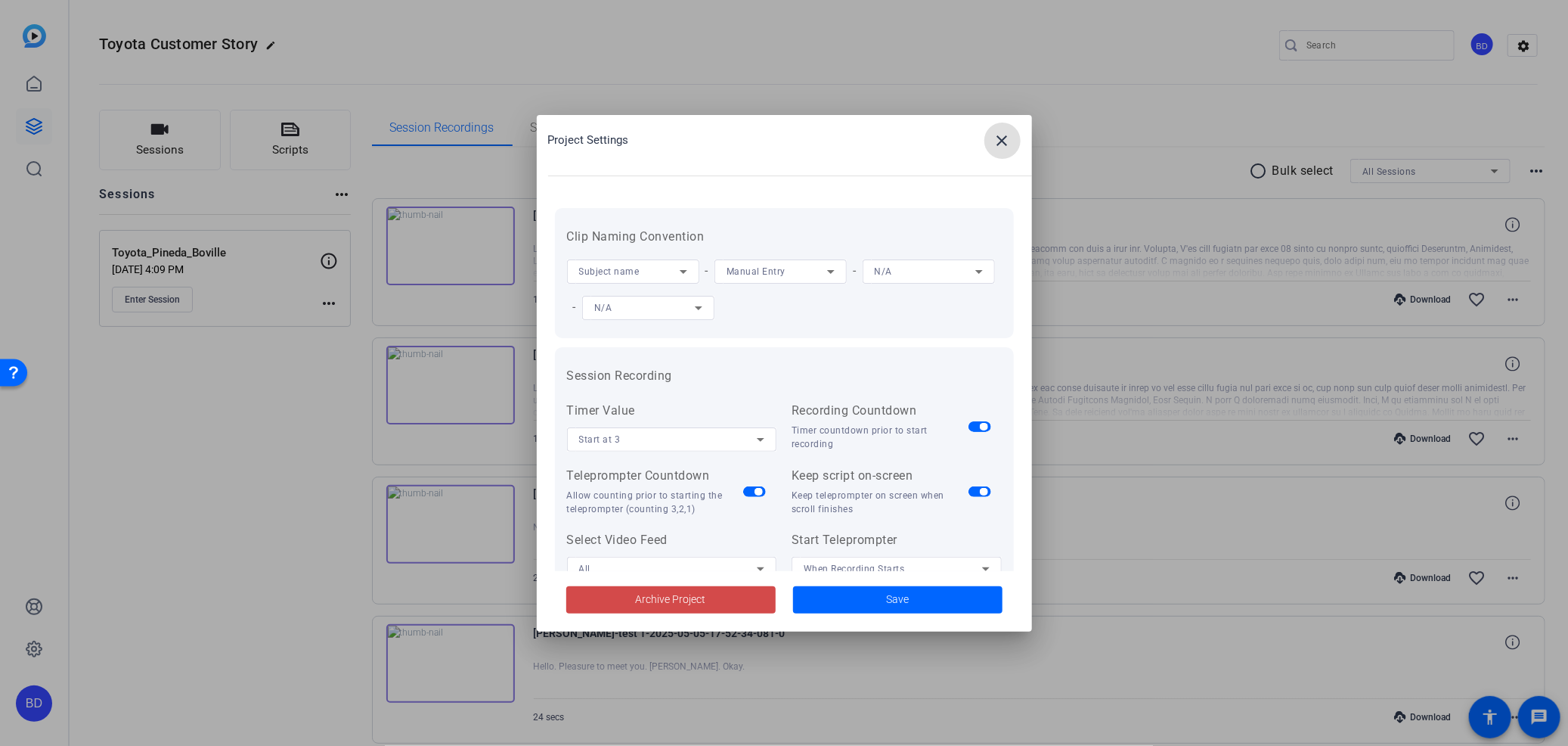
click at [643, 607] on span "Archive Project" at bounding box center [671, 600] width 70 height 16
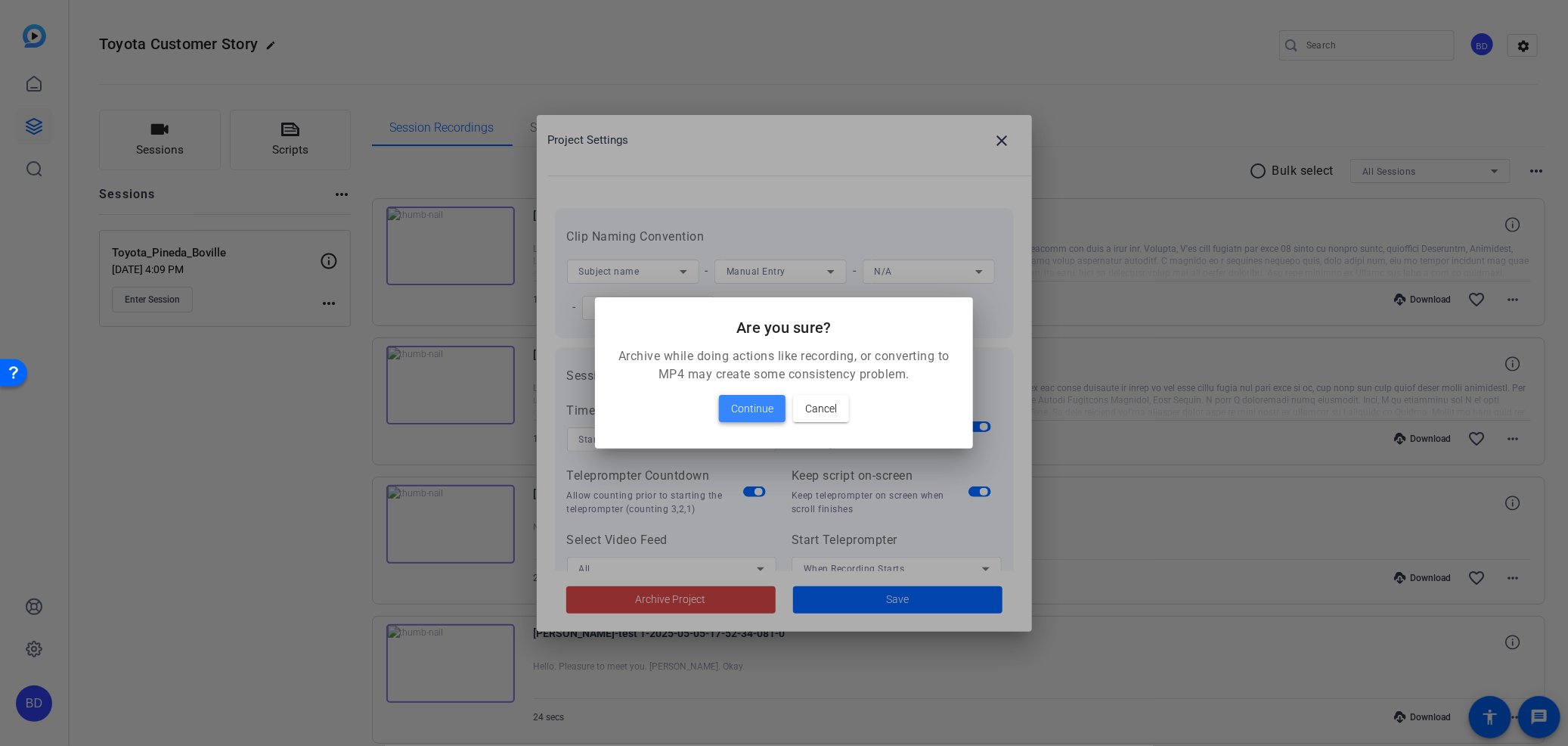
click at [744, 411] on span "Continue" at bounding box center [752, 409] width 43 height 18
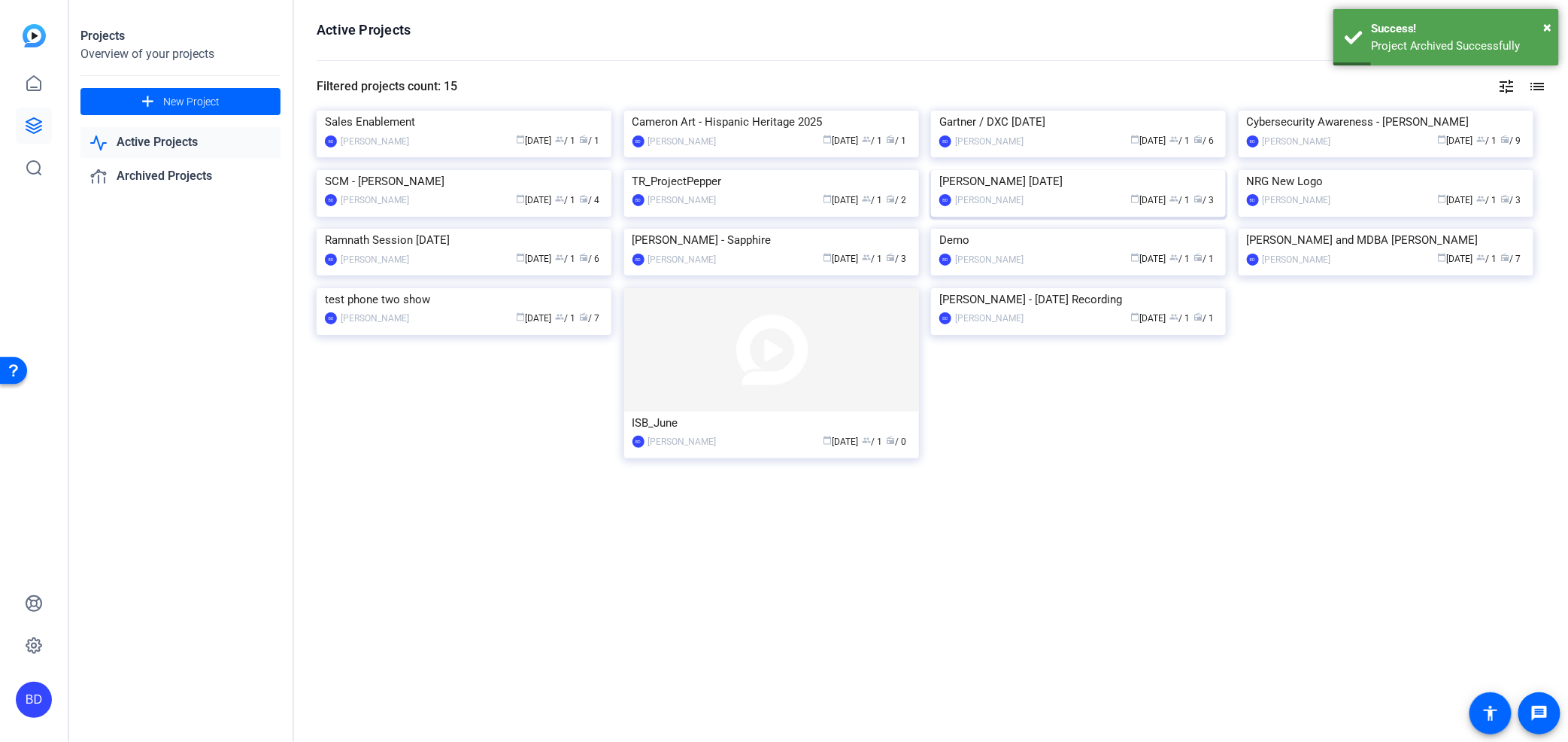
scroll to position [170, 0]
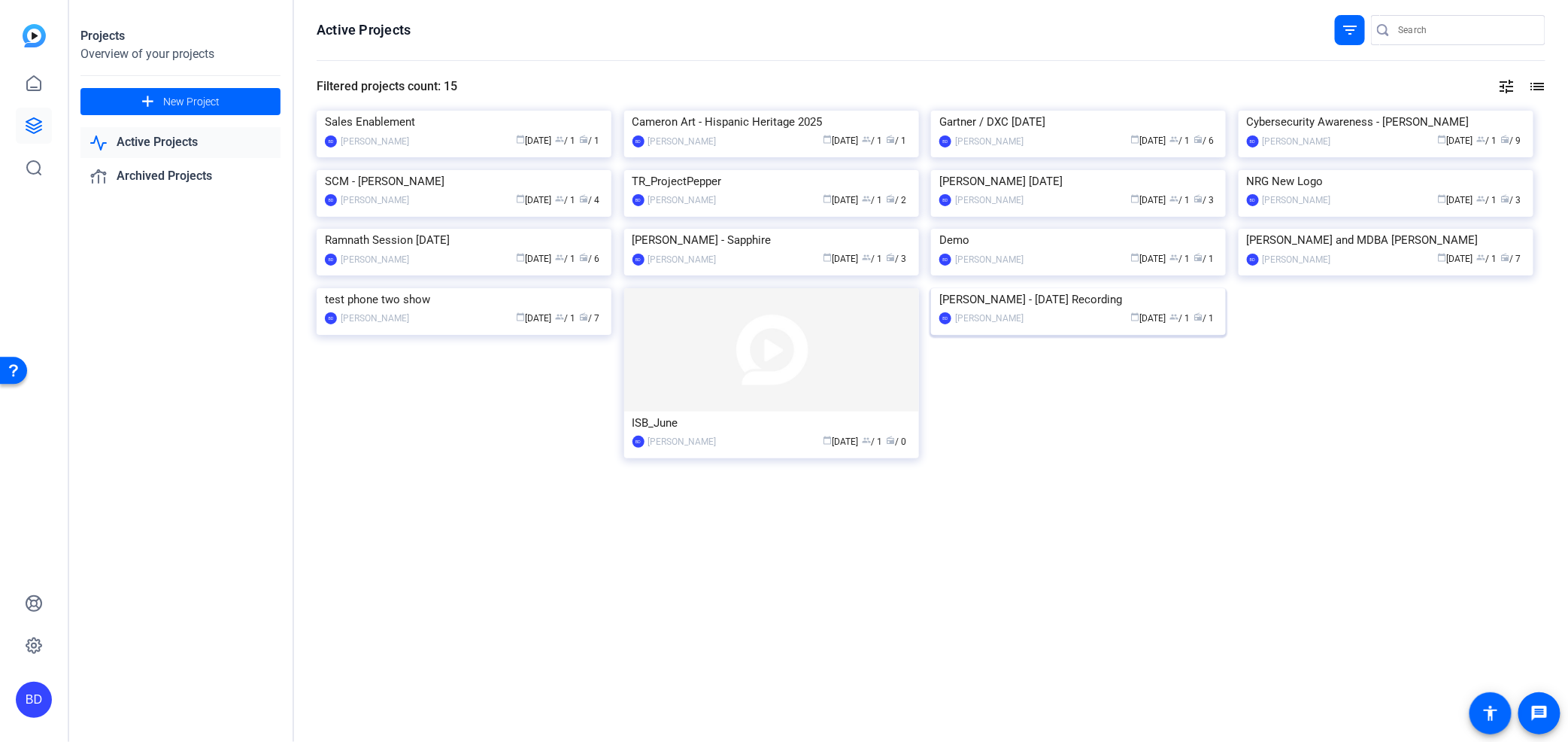
click at [1093, 288] on img at bounding box center [1078, 288] width 295 height 0
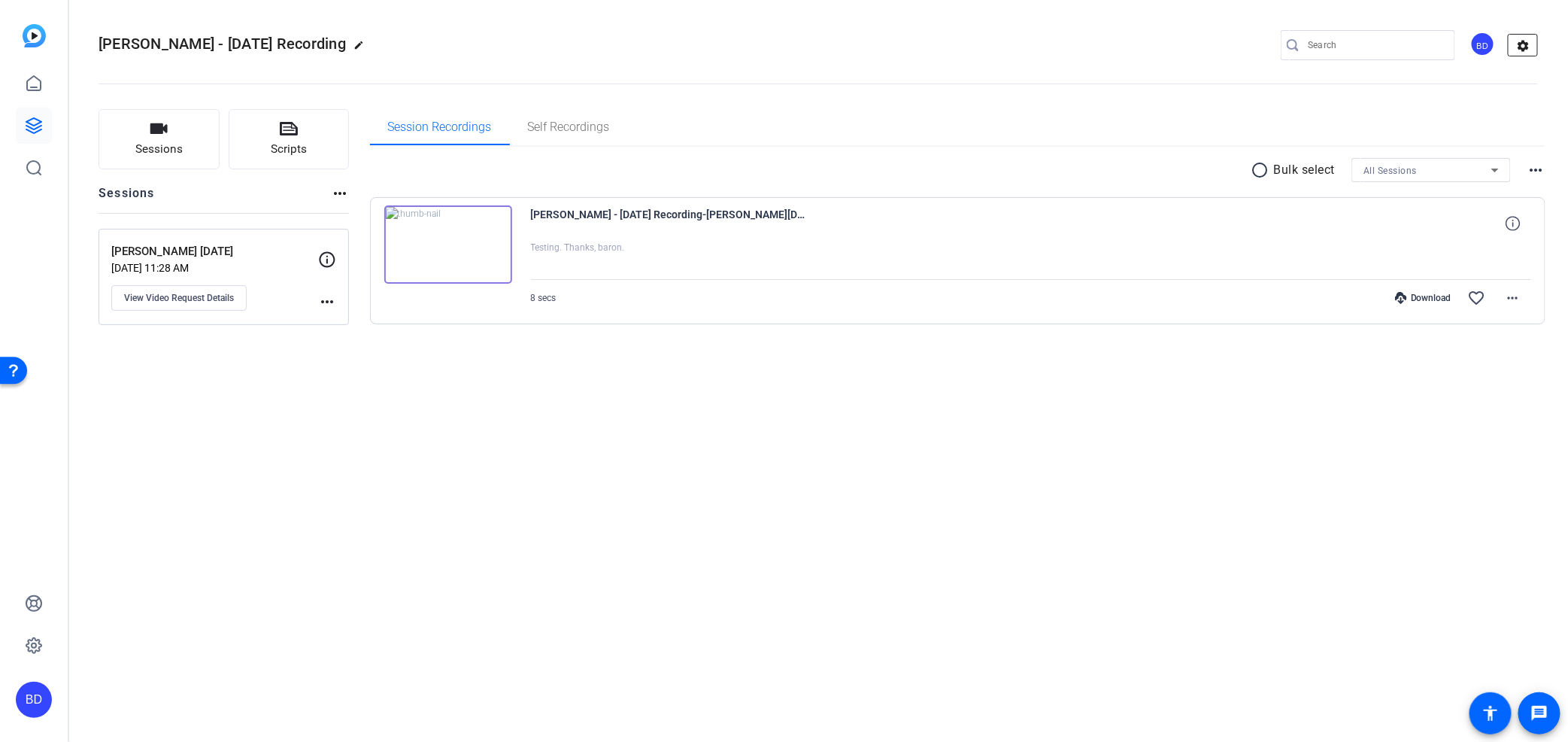
click at [1523, 39] on mat-icon "settings" at bounding box center [1524, 46] width 30 height 23
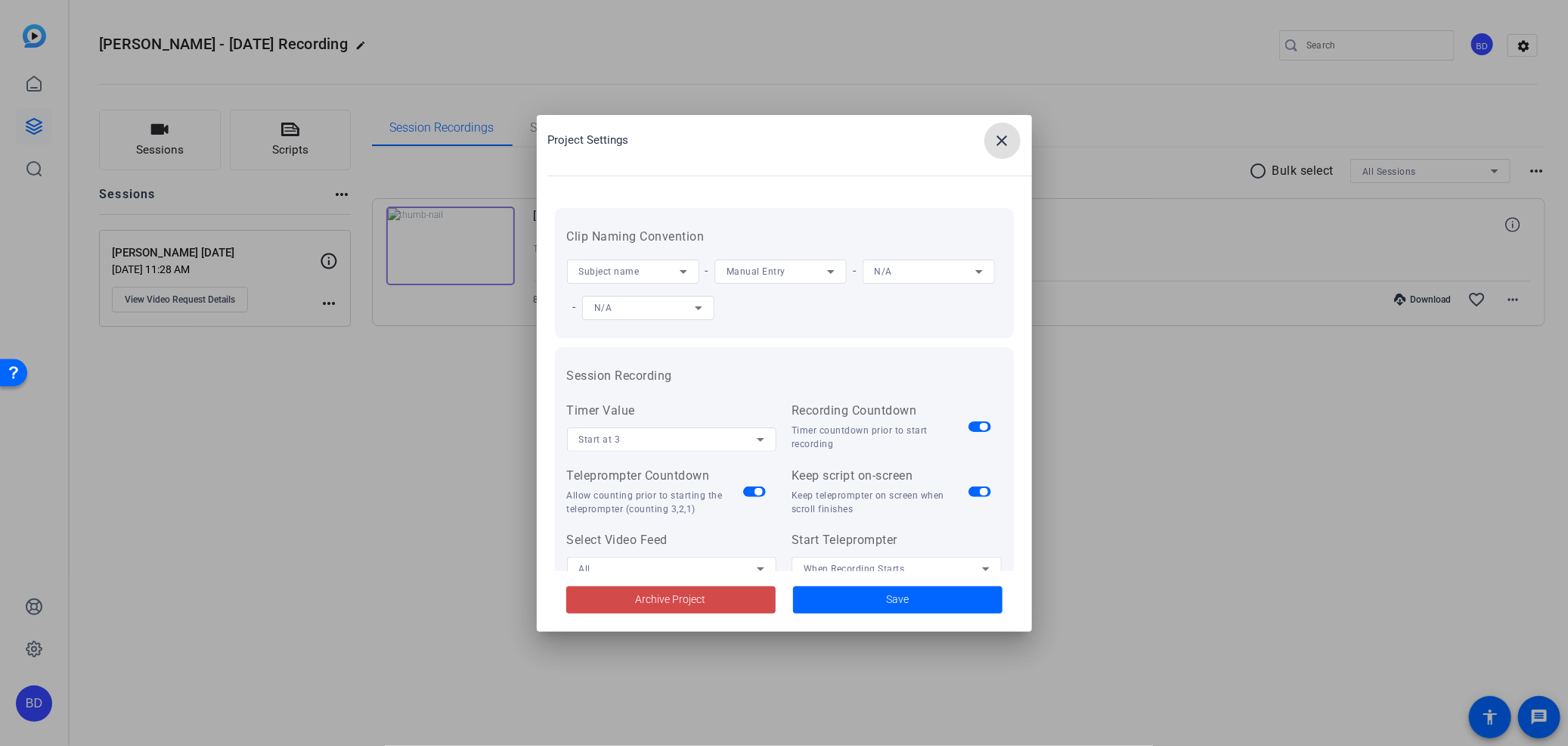
click at [660, 602] on span "Archive Project" at bounding box center [671, 600] width 70 height 16
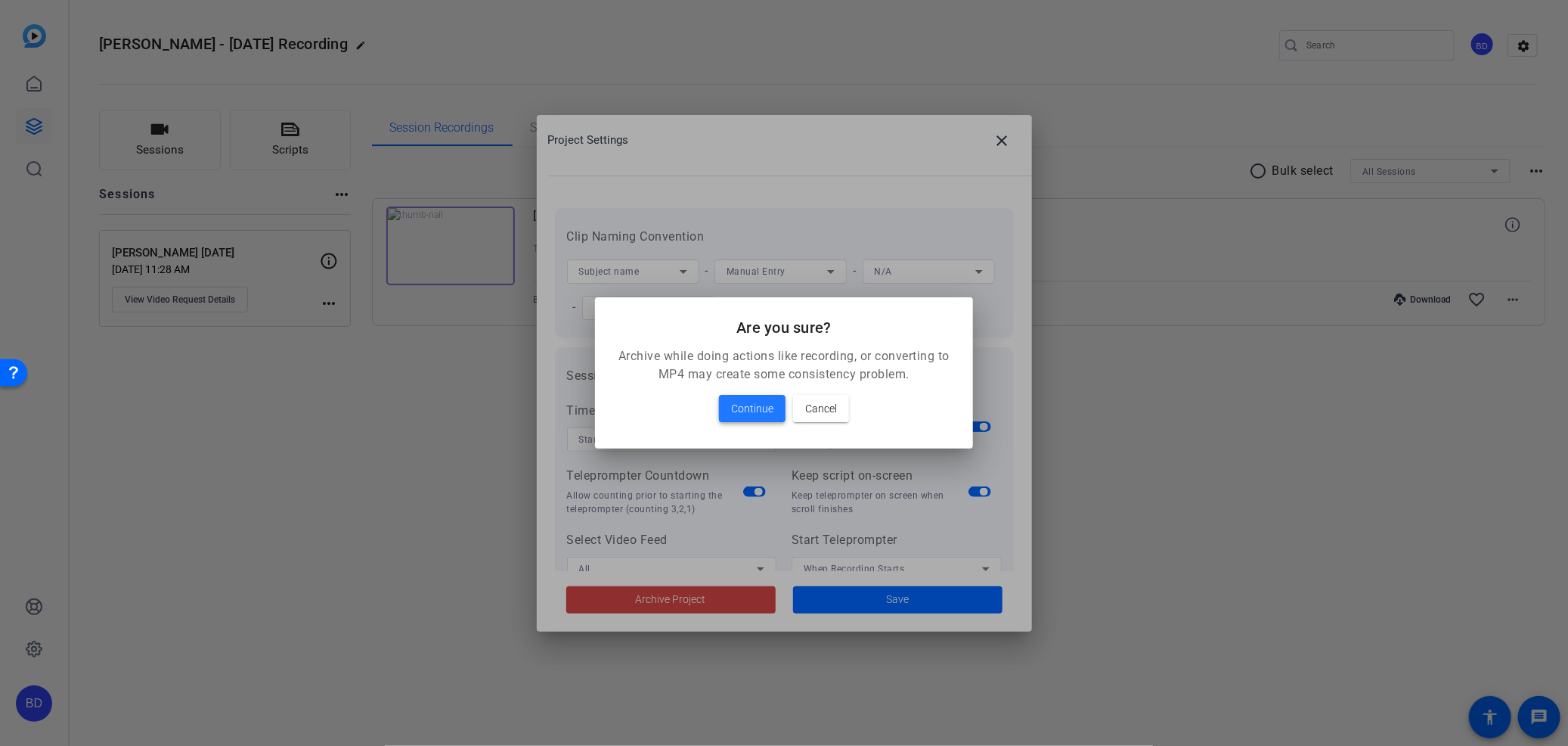
click at [744, 398] on span at bounding box center [752, 409] width 66 height 37
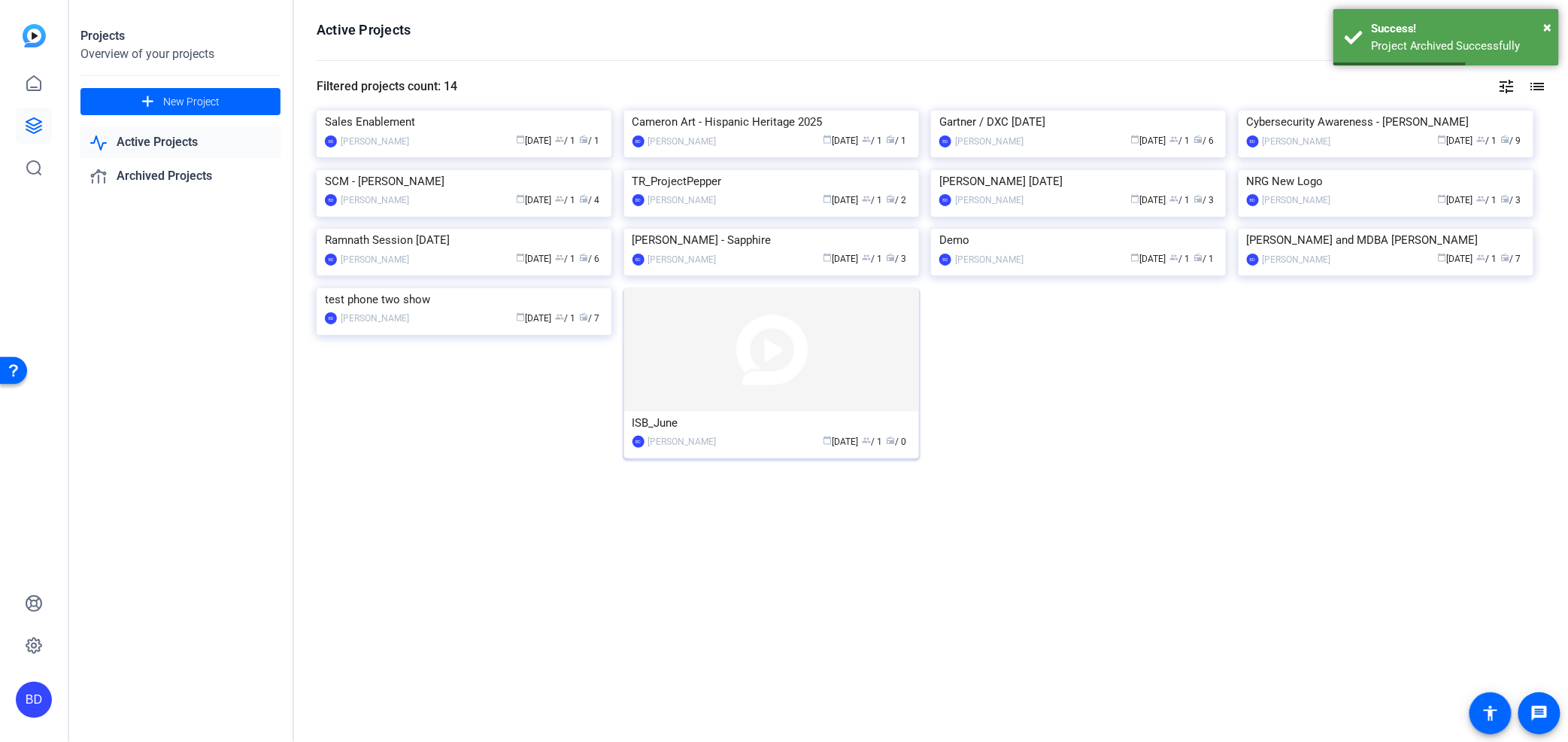
scroll to position [170, 0]
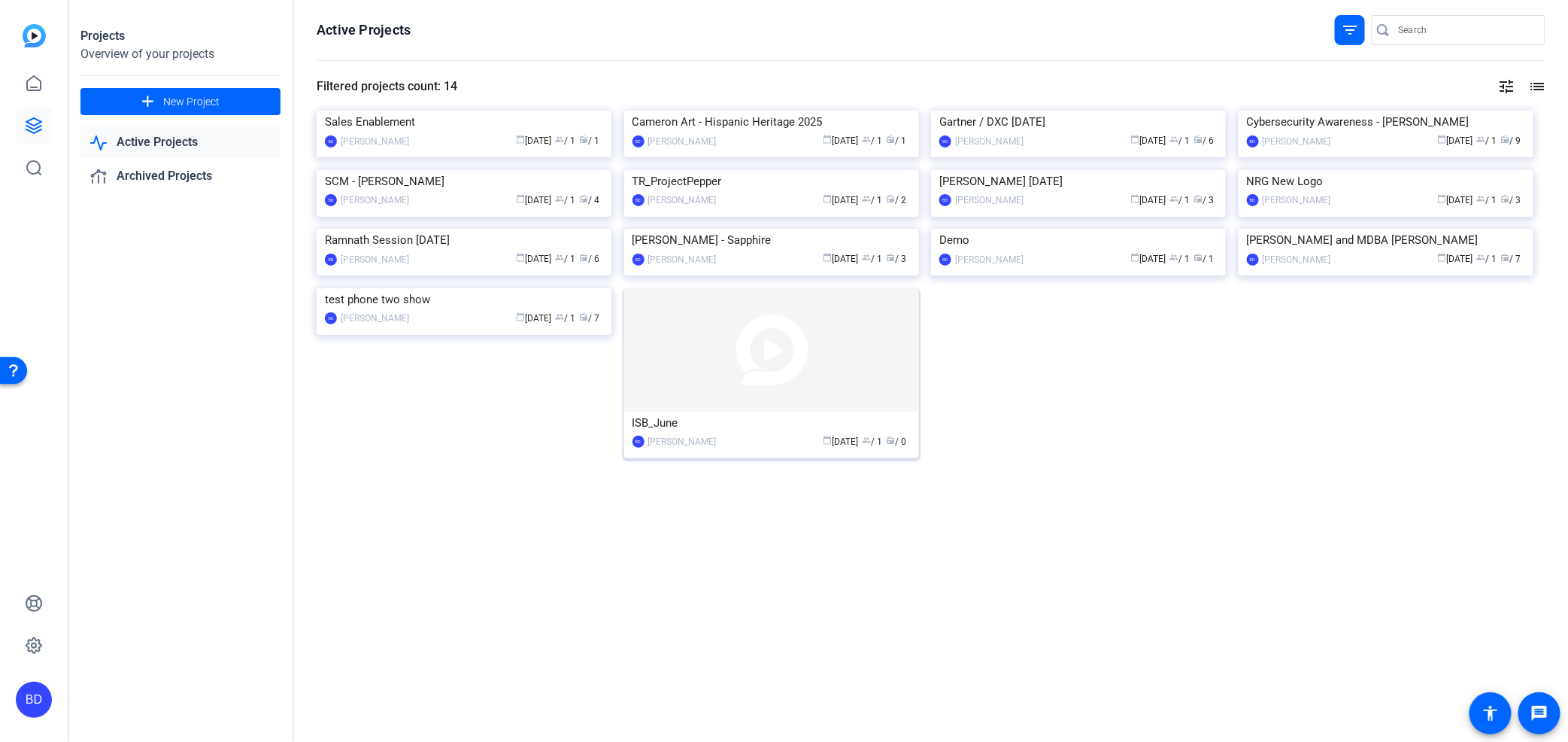
click at [750, 412] on img at bounding box center [771, 350] width 295 height 124
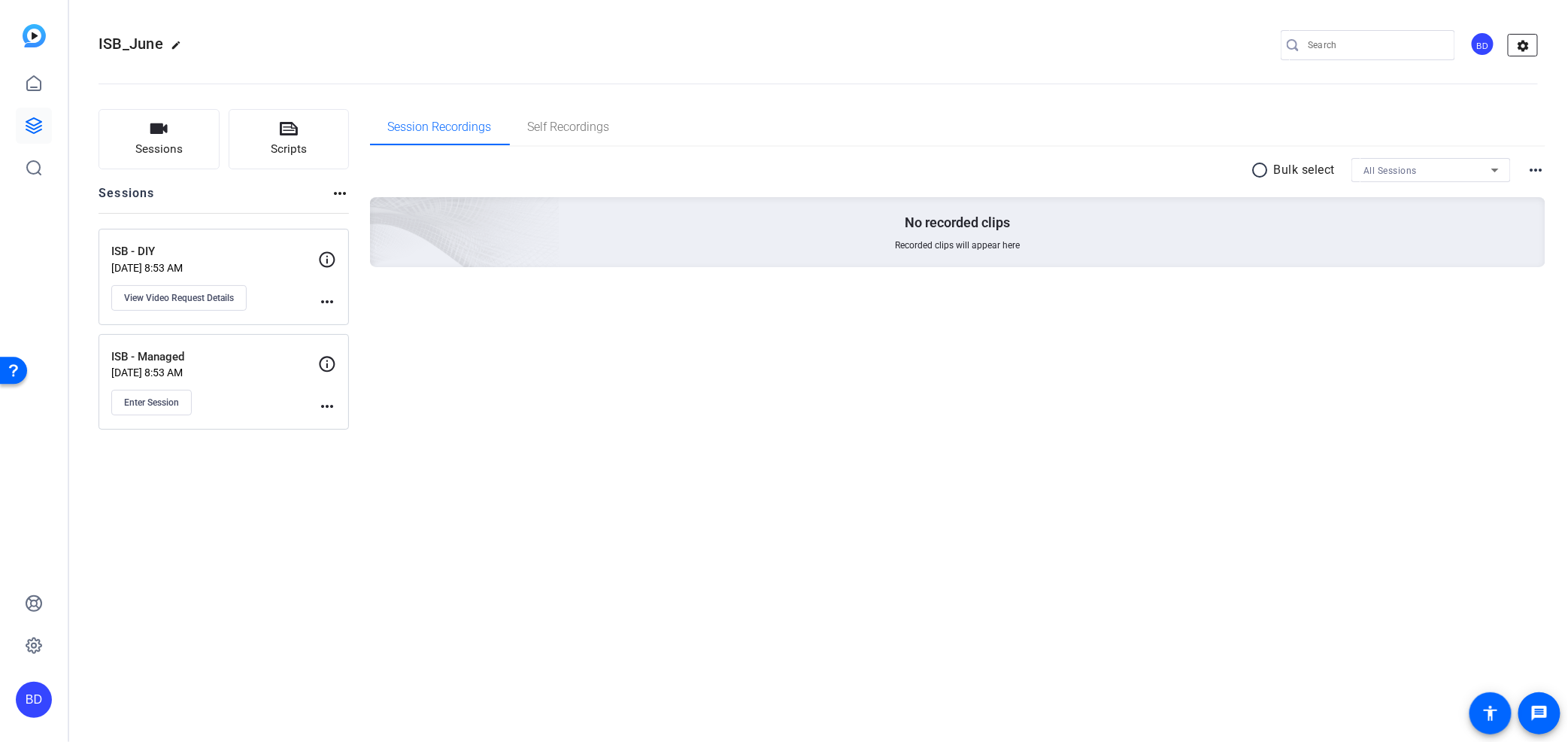
click at [1529, 42] on mat-icon "settings" at bounding box center [1524, 46] width 30 height 23
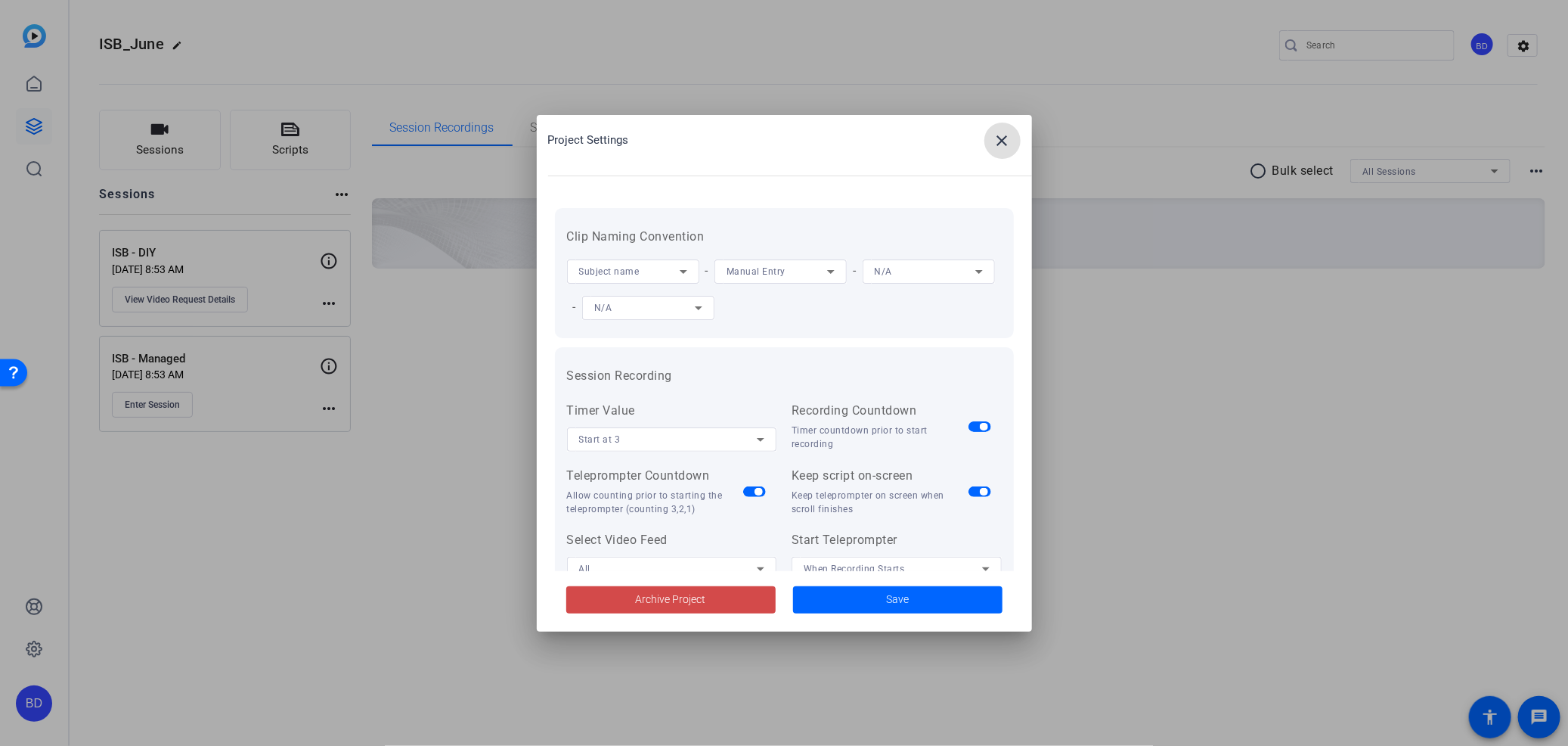
click at [709, 603] on span at bounding box center [671, 600] width 210 height 37
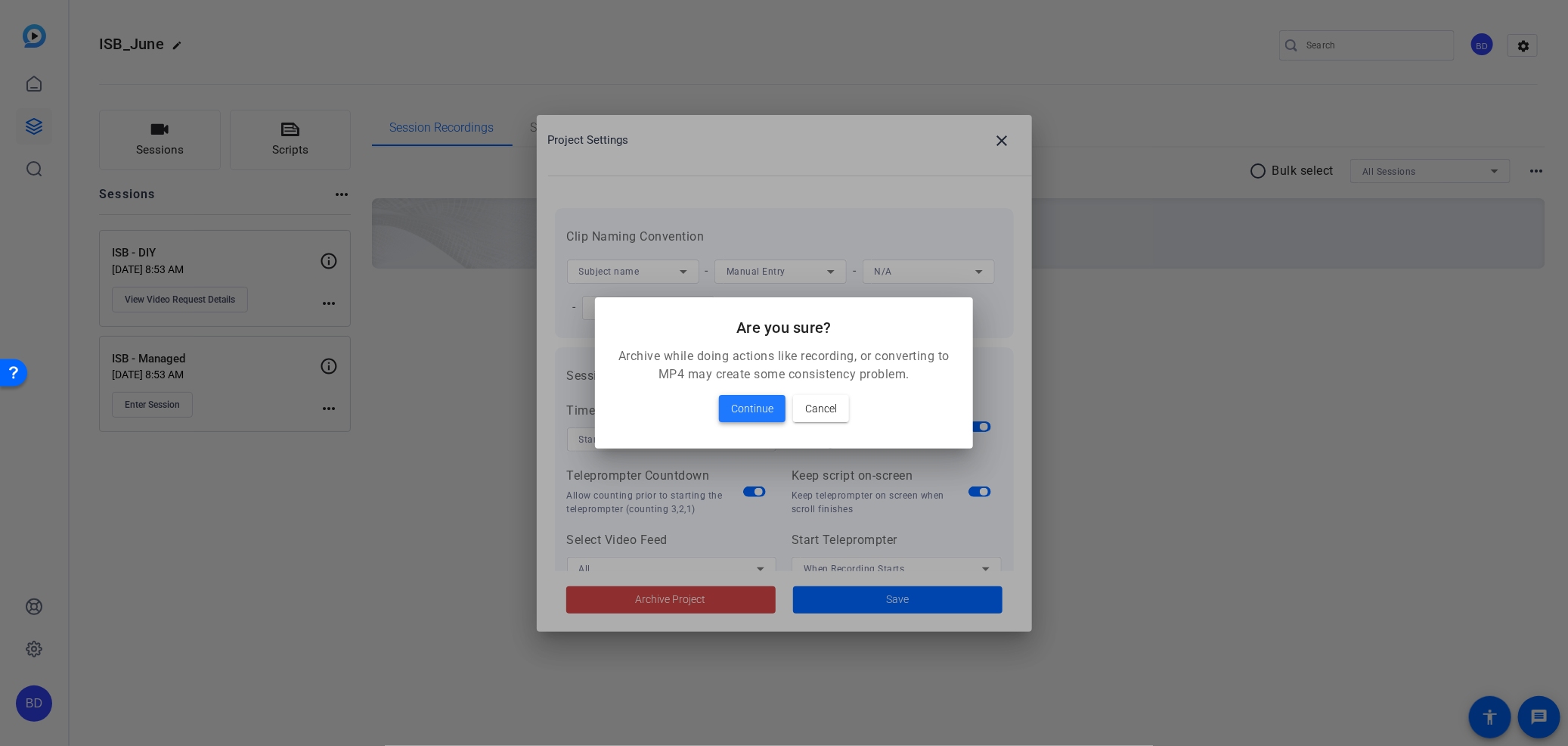
click at [749, 394] on span at bounding box center [752, 409] width 66 height 37
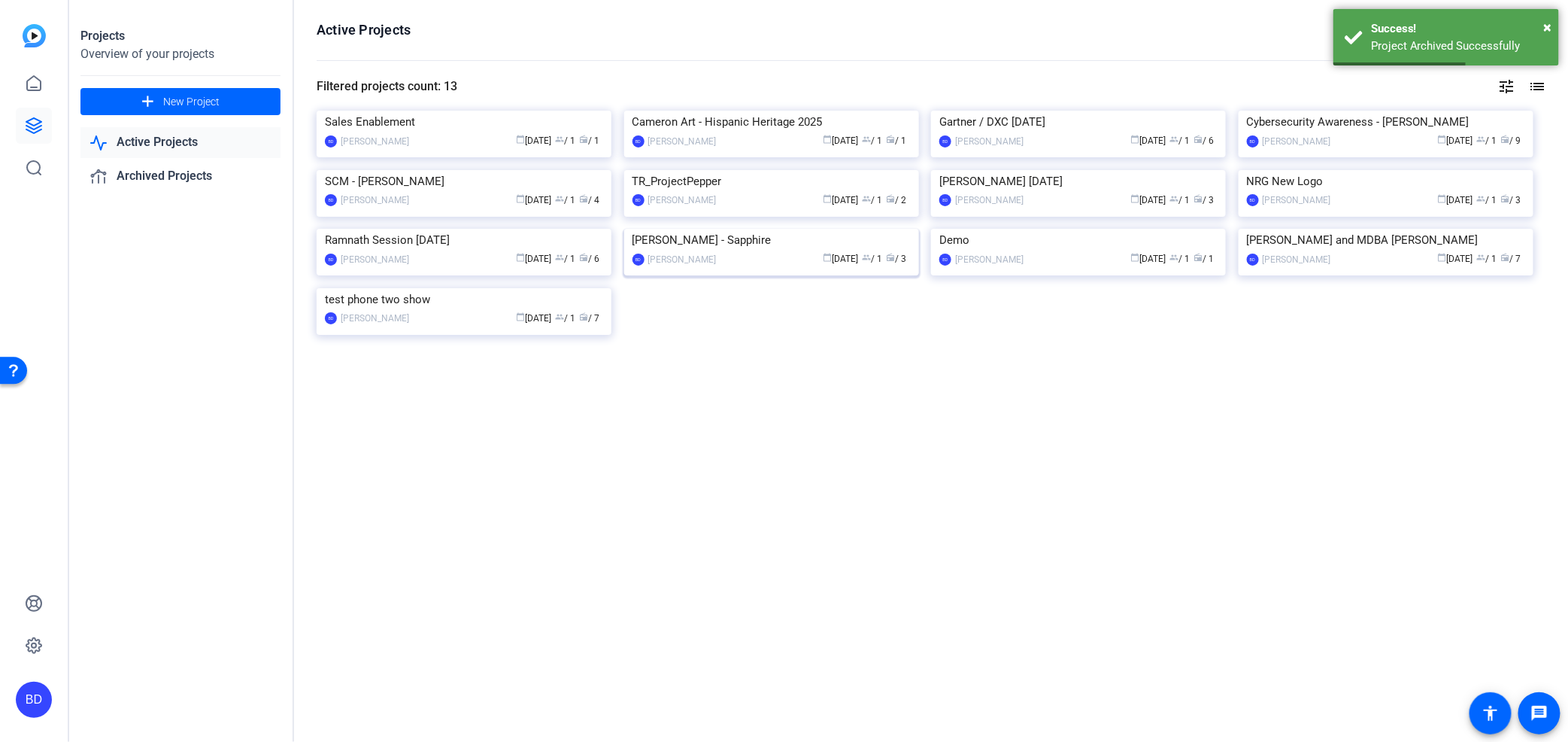
scroll to position [170, 0]
click at [513, 288] on img at bounding box center [464, 288] width 295 height 0
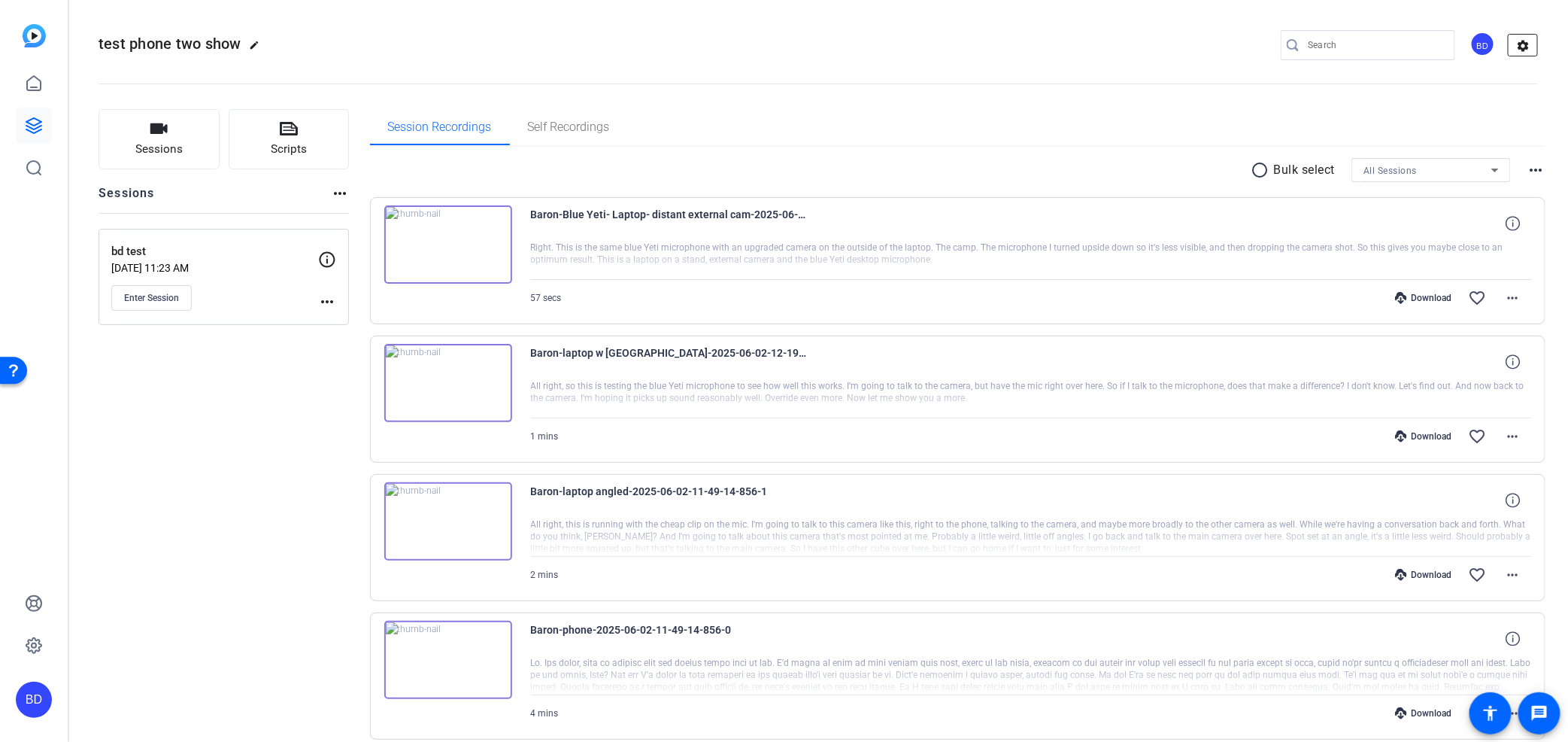
click at [1523, 42] on mat-icon "settings" at bounding box center [1524, 46] width 30 height 23
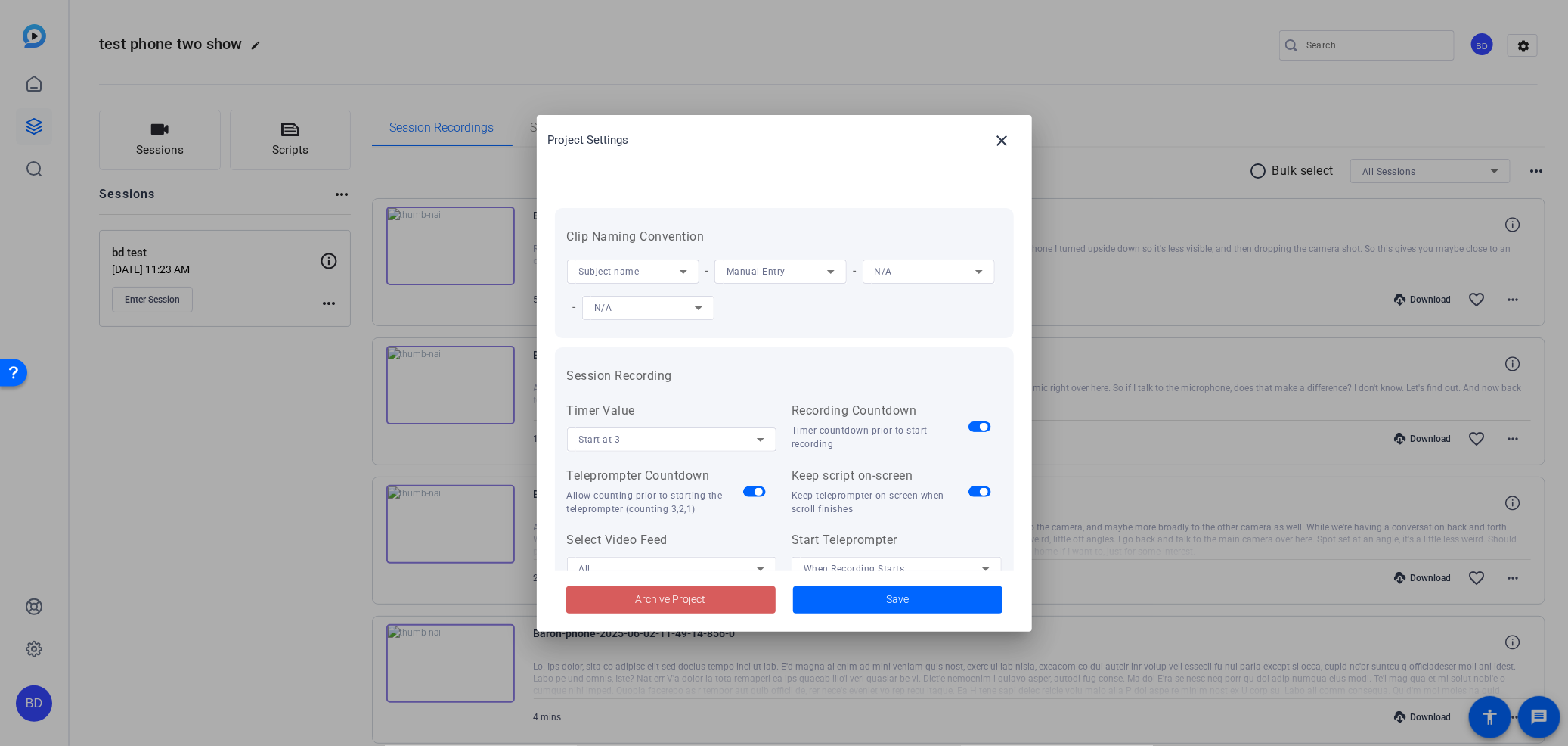
click at [729, 598] on span at bounding box center [671, 600] width 210 height 37
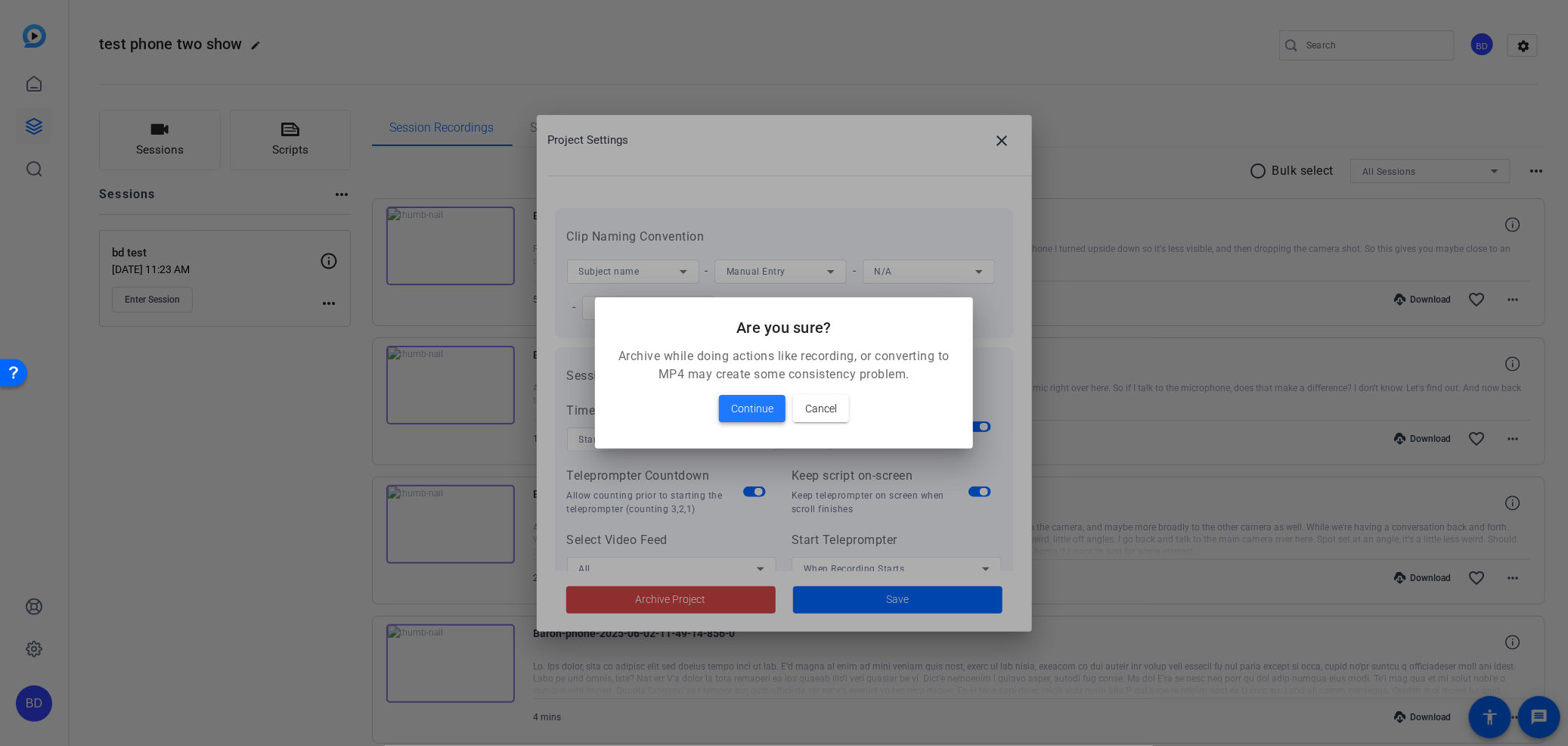
click at [741, 397] on span at bounding box center [752, 409] width 66 height 37
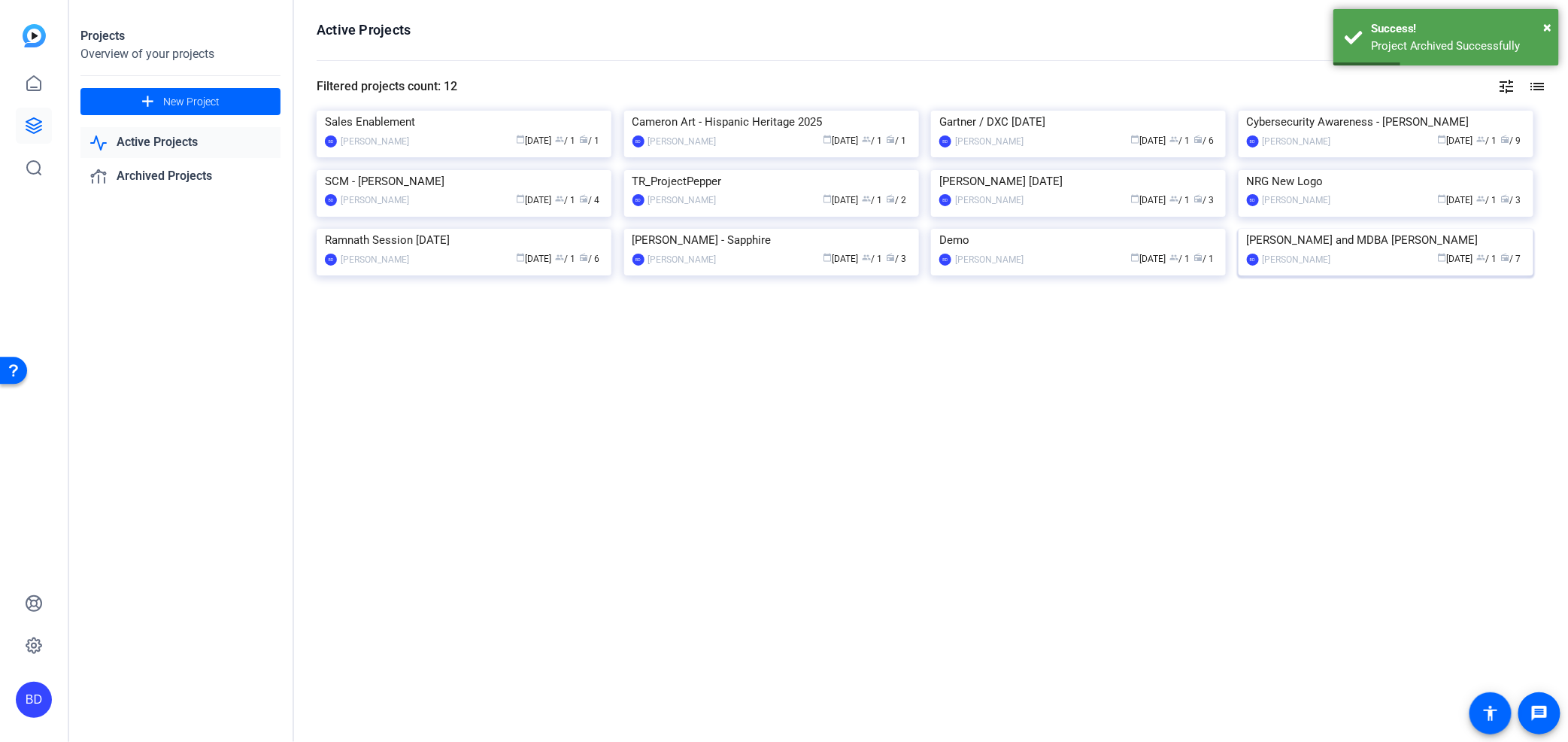
click at [1341, 229] on img at bounding box center [1386, 229] width 295 height 0
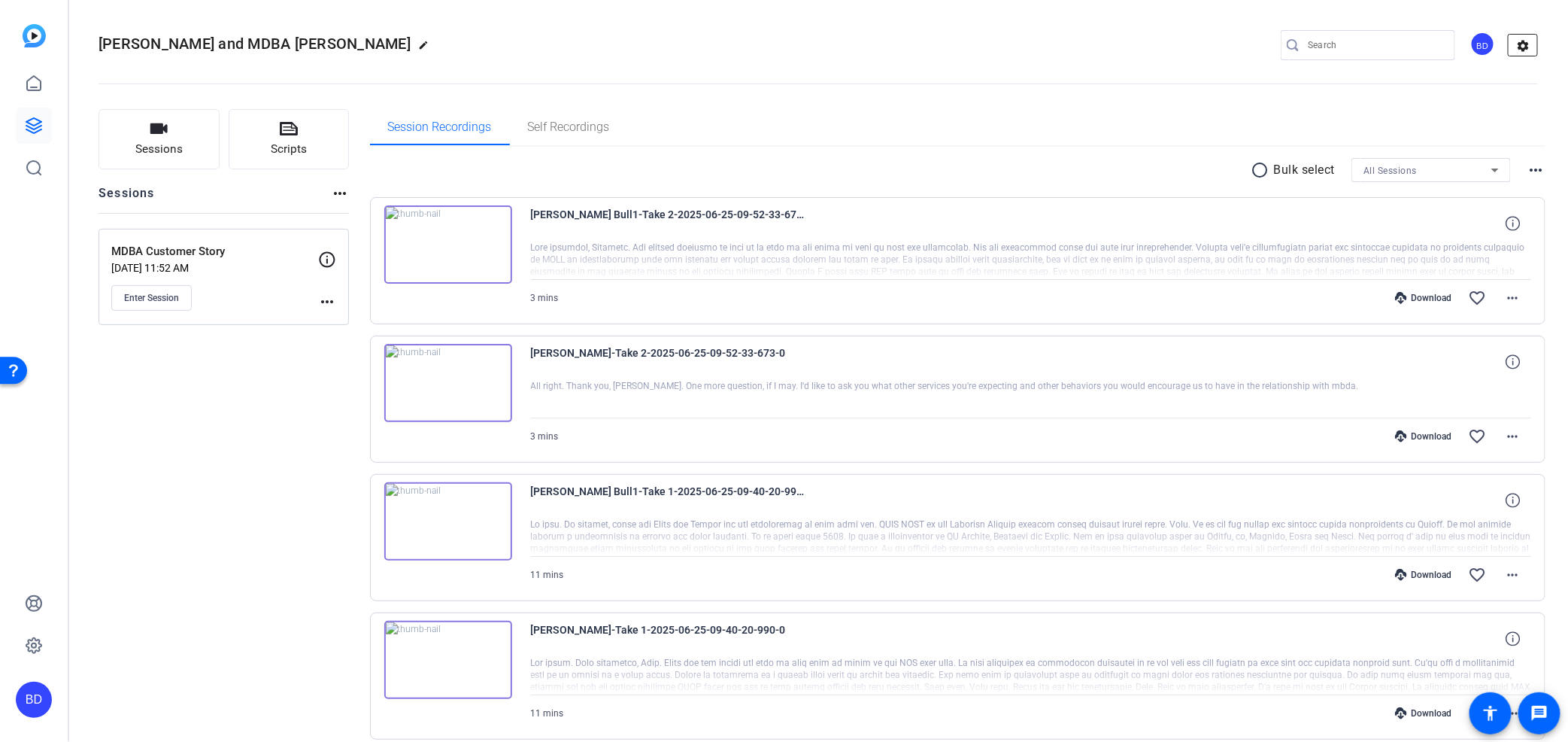
click at [1525, 52] on mat-icon "settings" at bounding box center [1524, 46] width 30 height 23
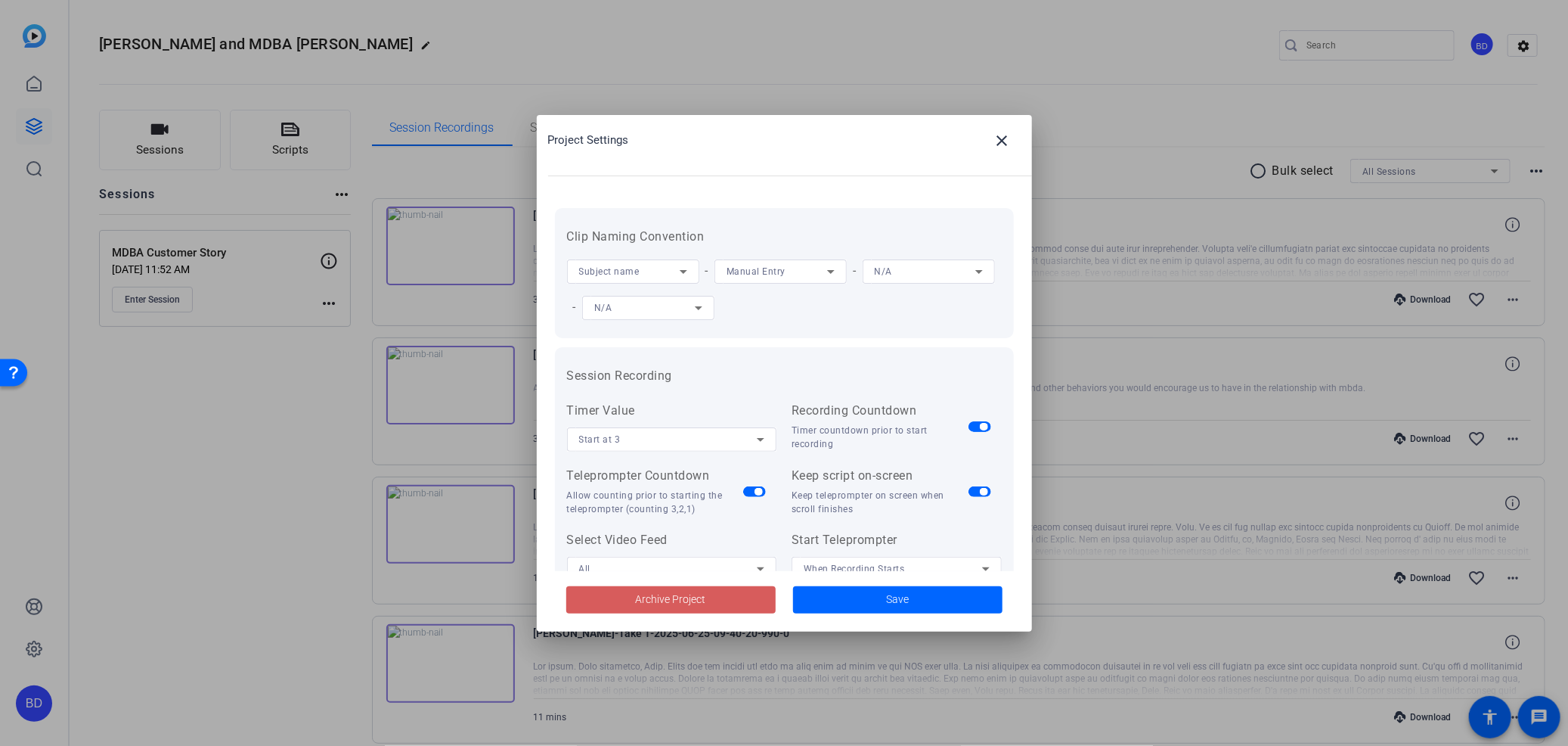
click at [739, 603] on span at bounding box center [671, 600] width 210 height 37
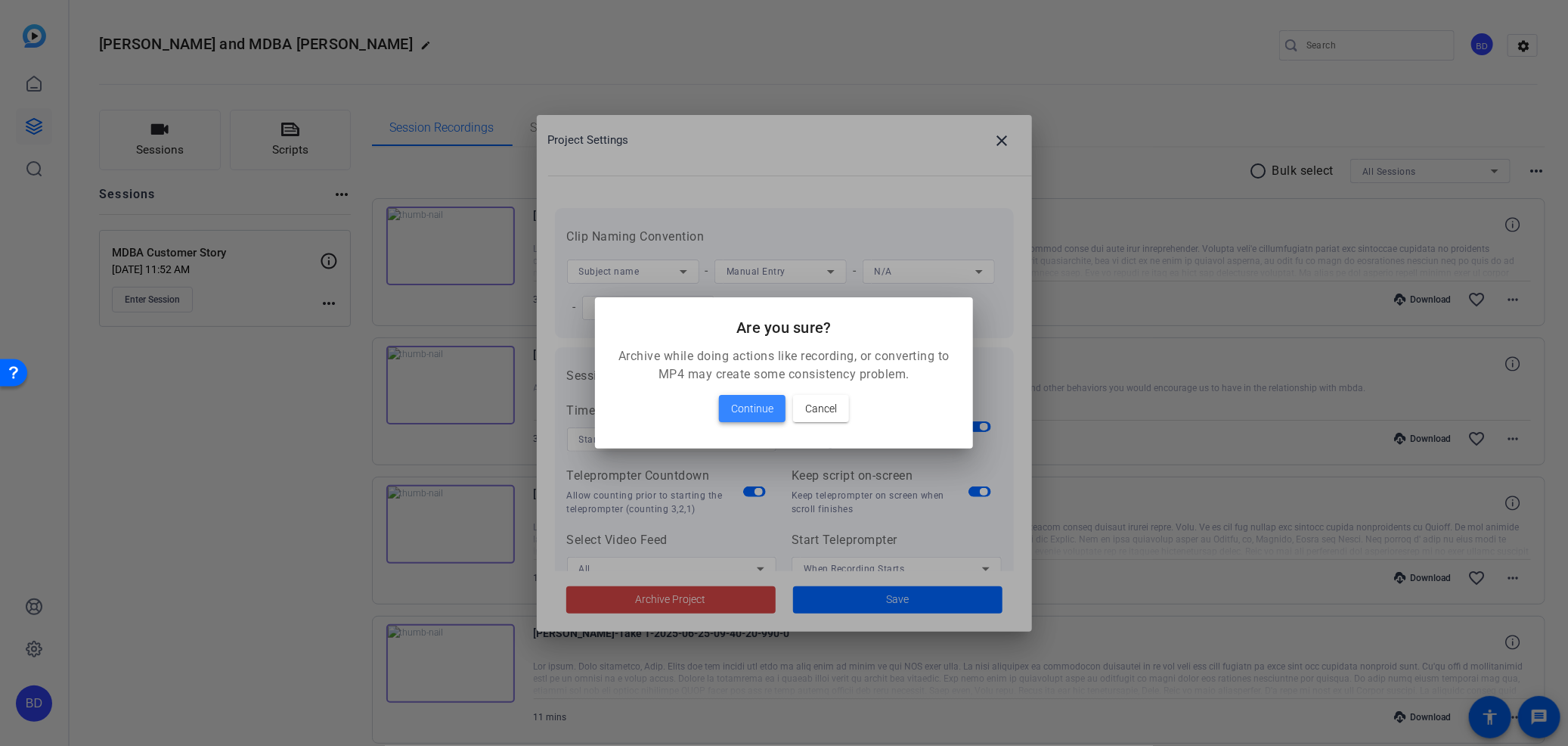
click at [750, 407] on span "Continue" at bounding box center [752, 409] width 43 height 18
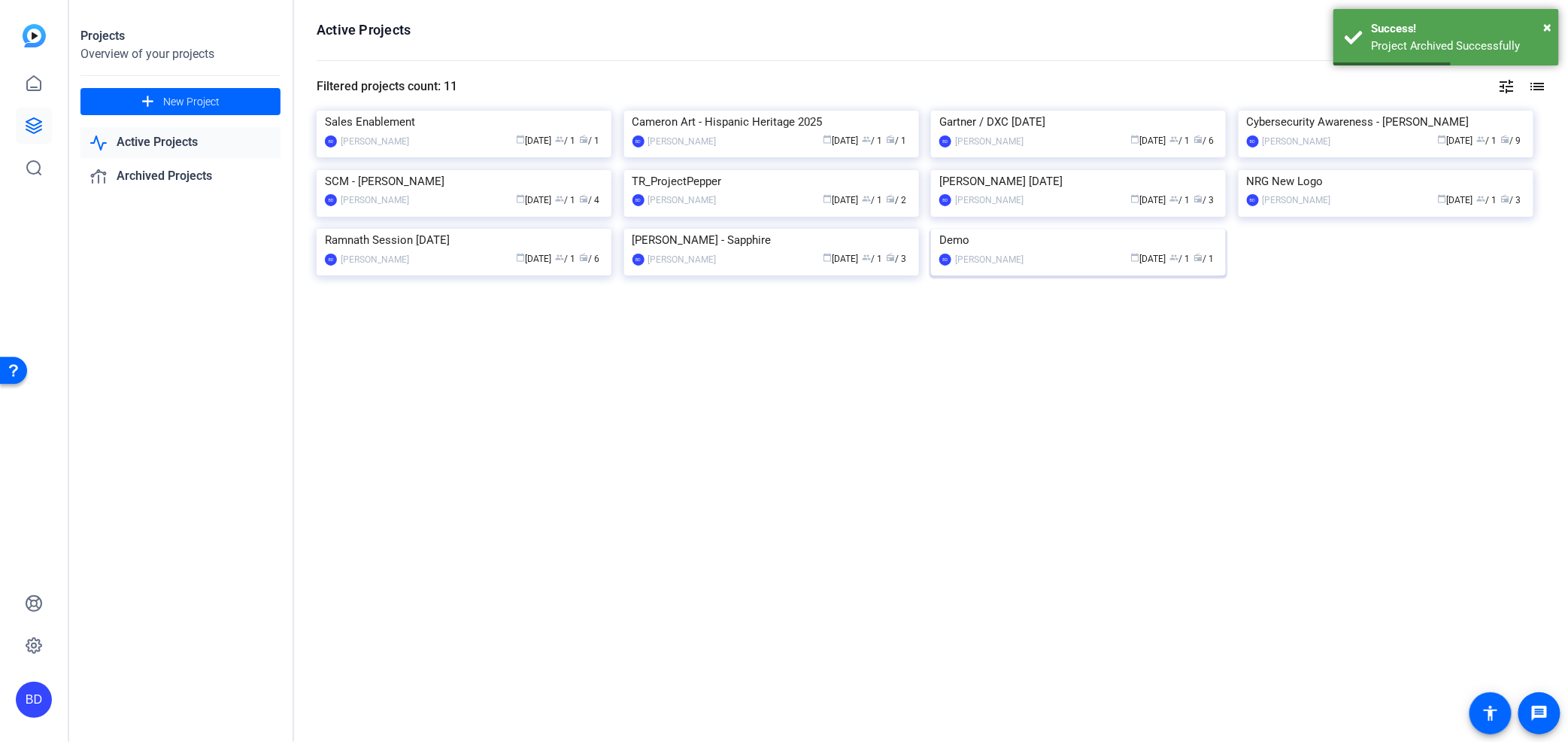
click at [1090, 229] on img at bounding box center [1078, 229] width 295 height 0
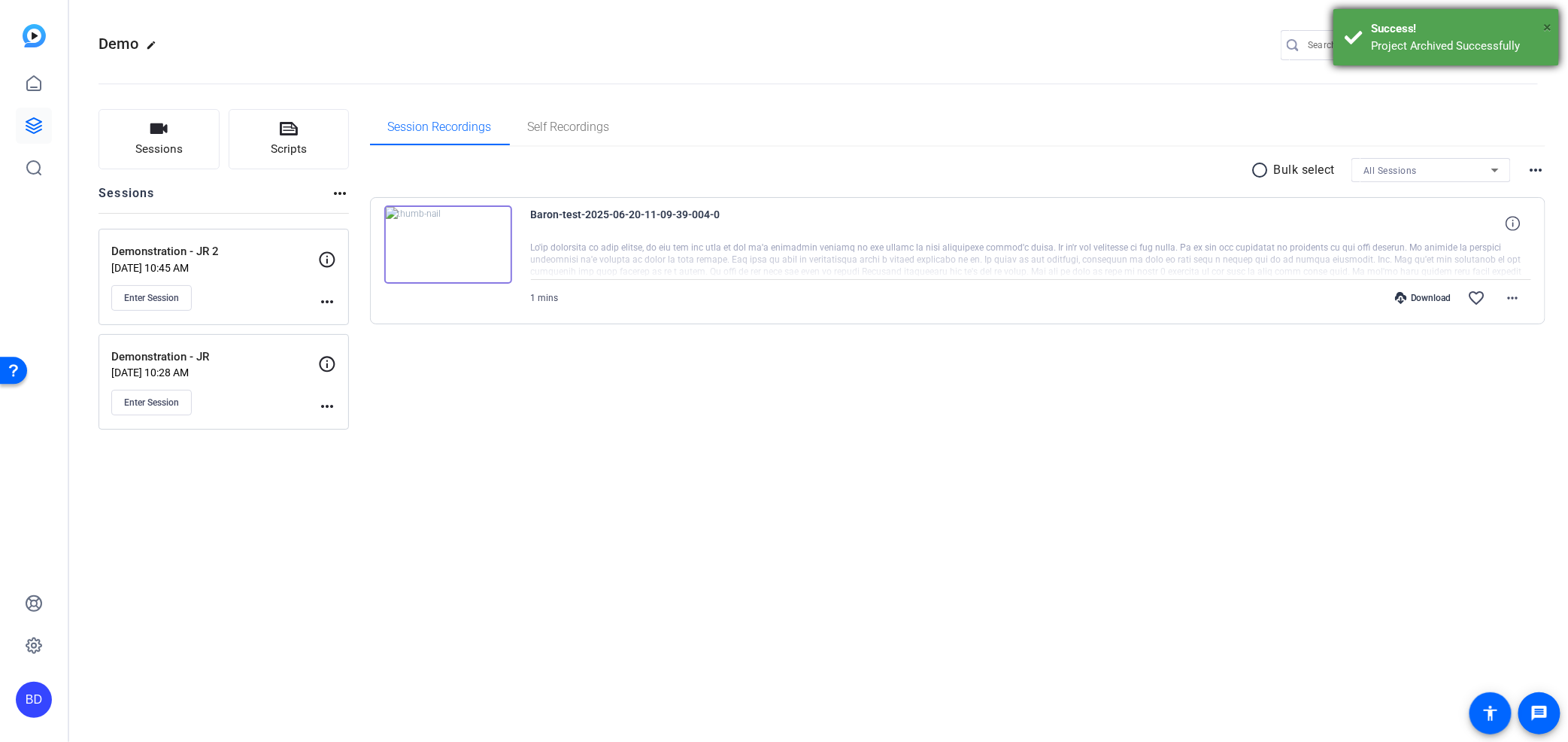
click at [1550, 24] on span "×" at bounding box center [1548, 27] width 8 height 18
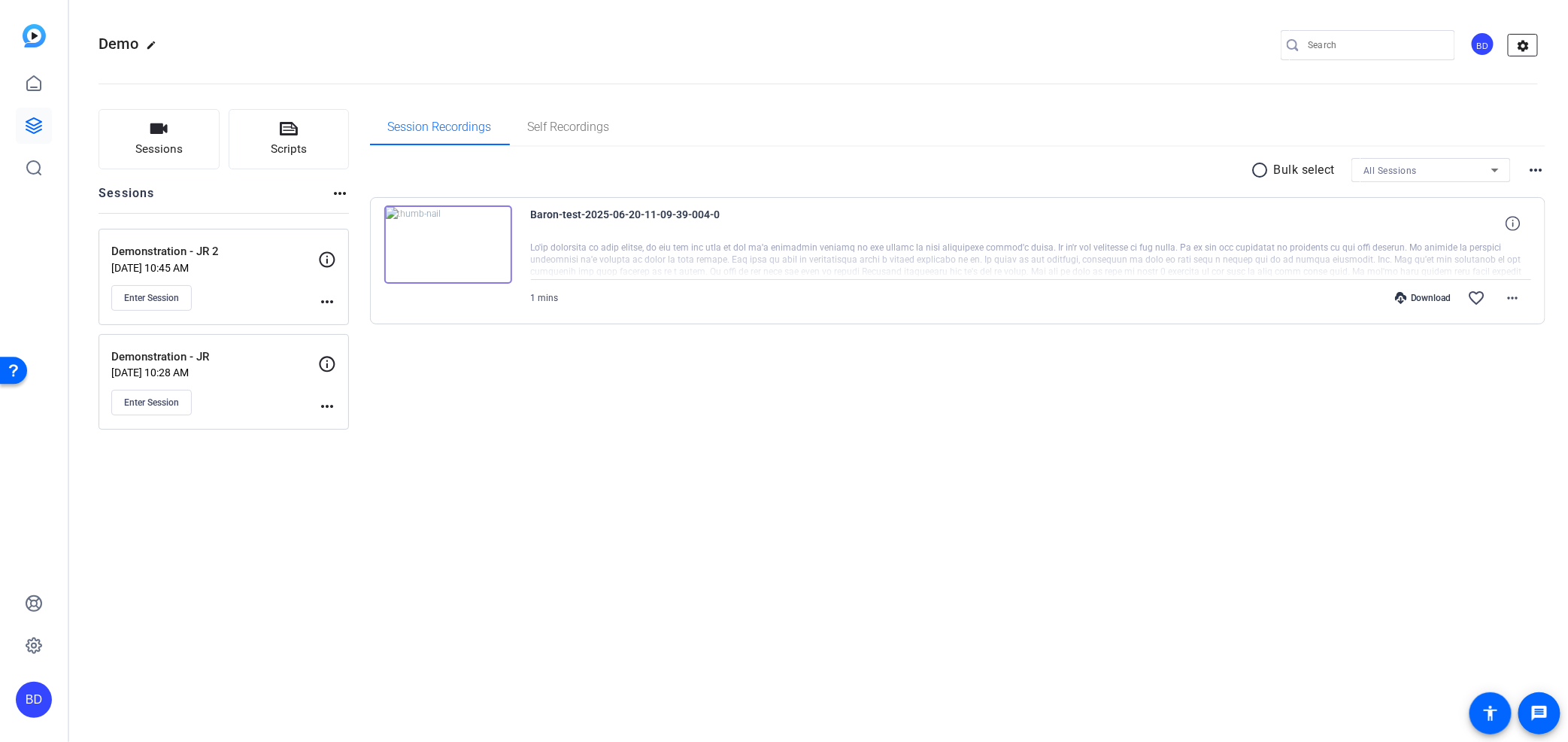
click at [1525, 40] on mat-icon "settings" at bounding box center [1524, 46] width 30 height 23
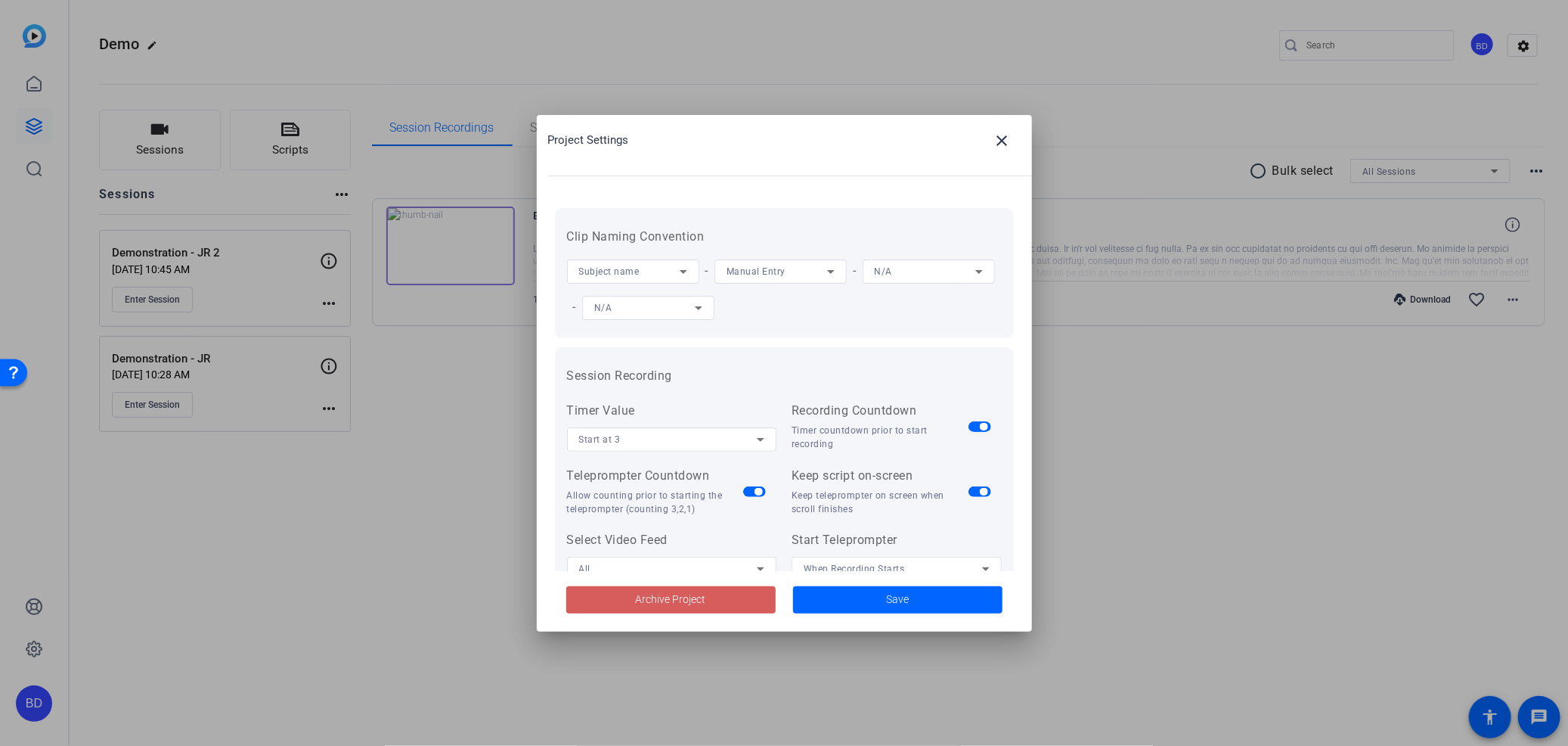
click at [688, 601] on span "Archive Project" at bounding box center [671, 600] width 70 height 16
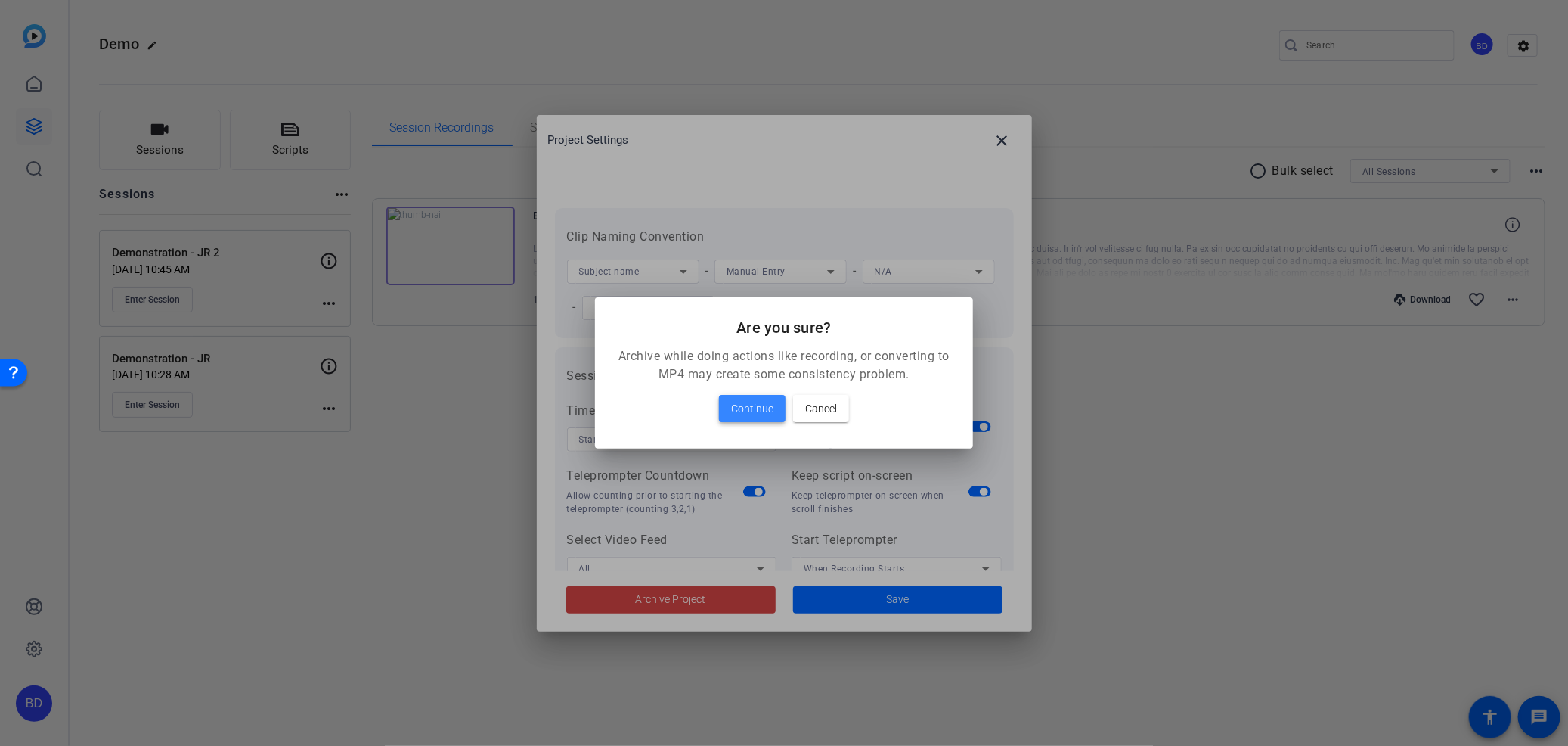
click at [742, 404] on span "Continue" at bounding box center [752, 409] width 43 height 18
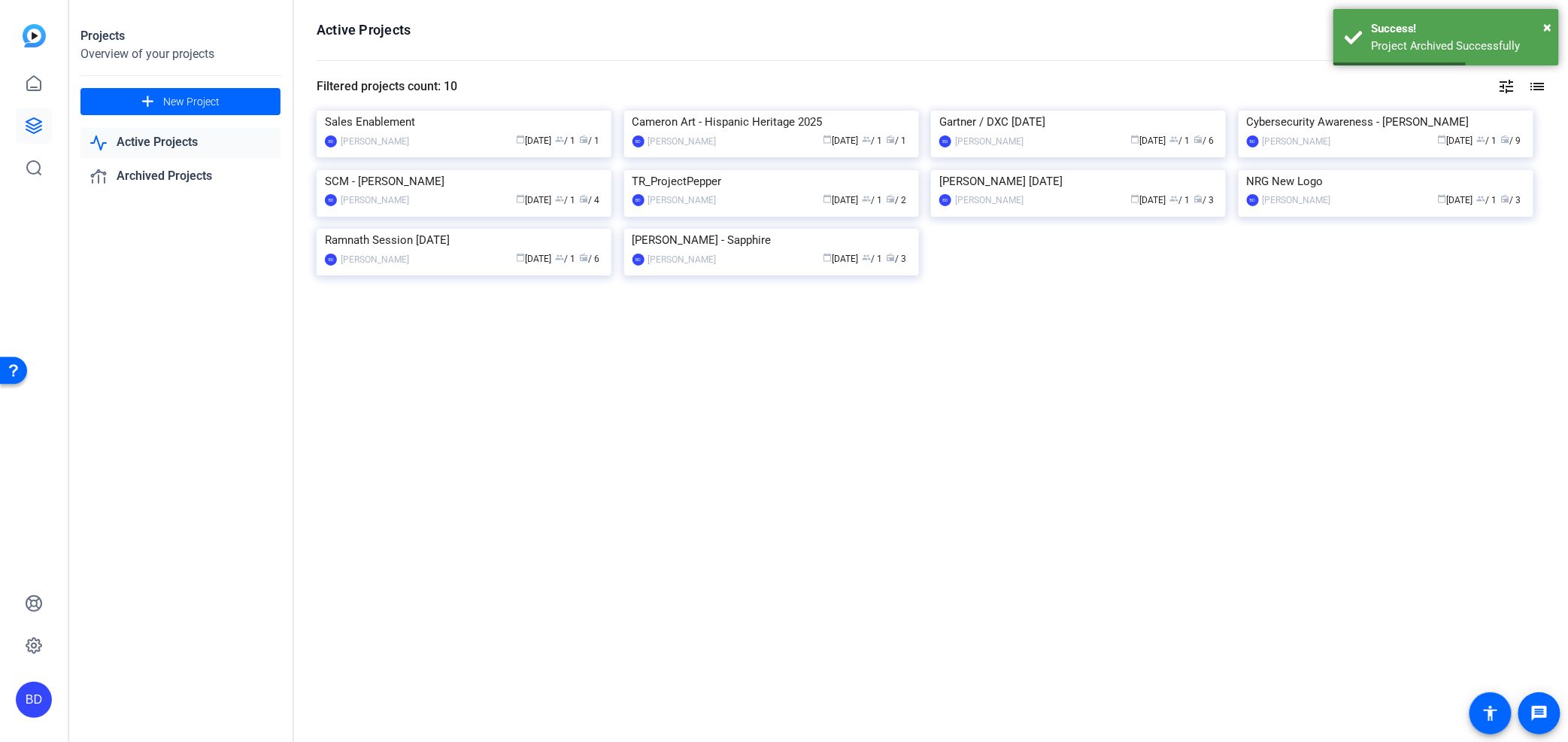
click at [795, 229] on img at bounding box center [771, 229] width 295 height 0
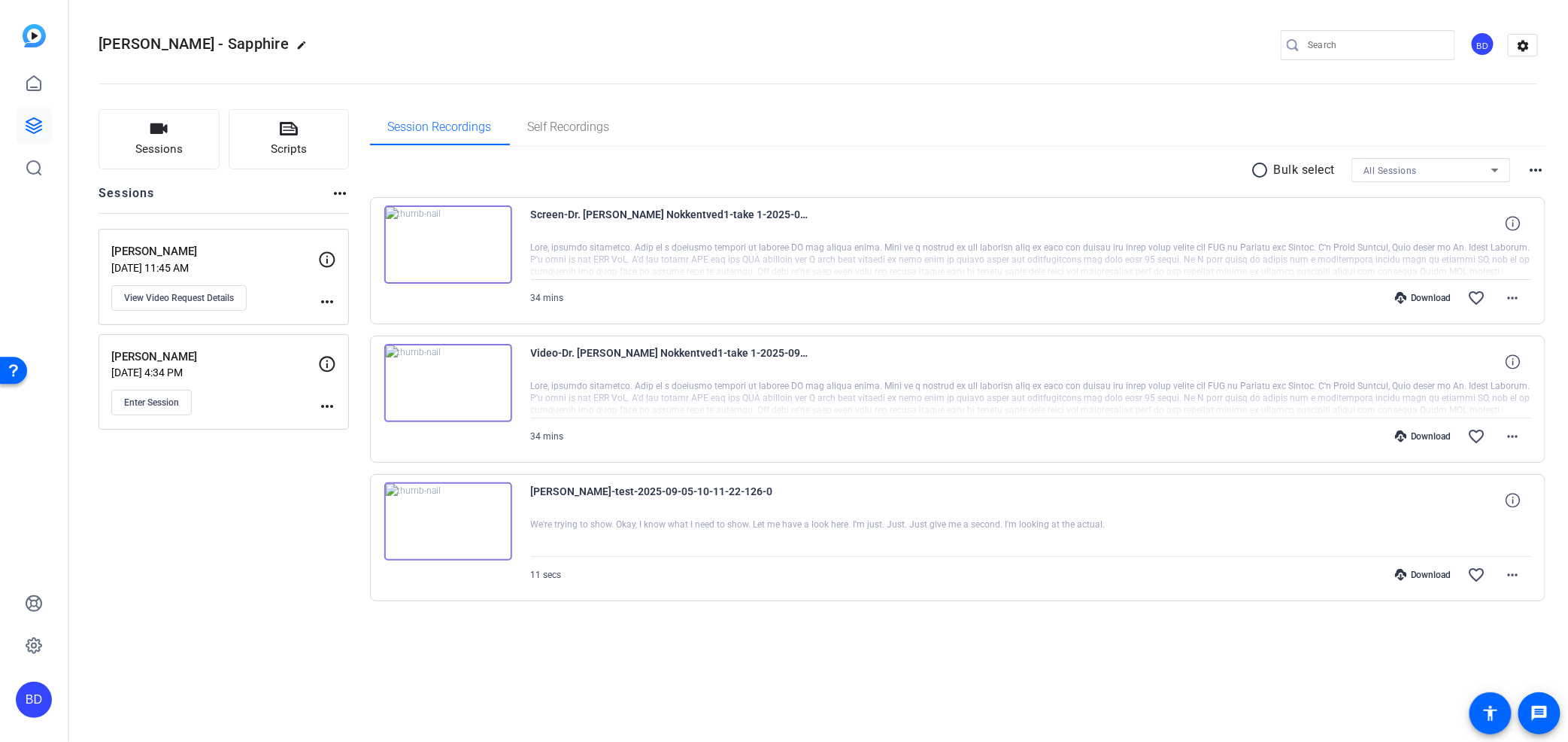
click at [1118, 129] on div "Session Recordings Self Recordings" at bounding box center [958, 127] width 1176 height 36
click at [27, 131] on icon at bounding box center [34, 126] width 18 height 18
